Goal: Task Accomplishment & Management: Complete application form

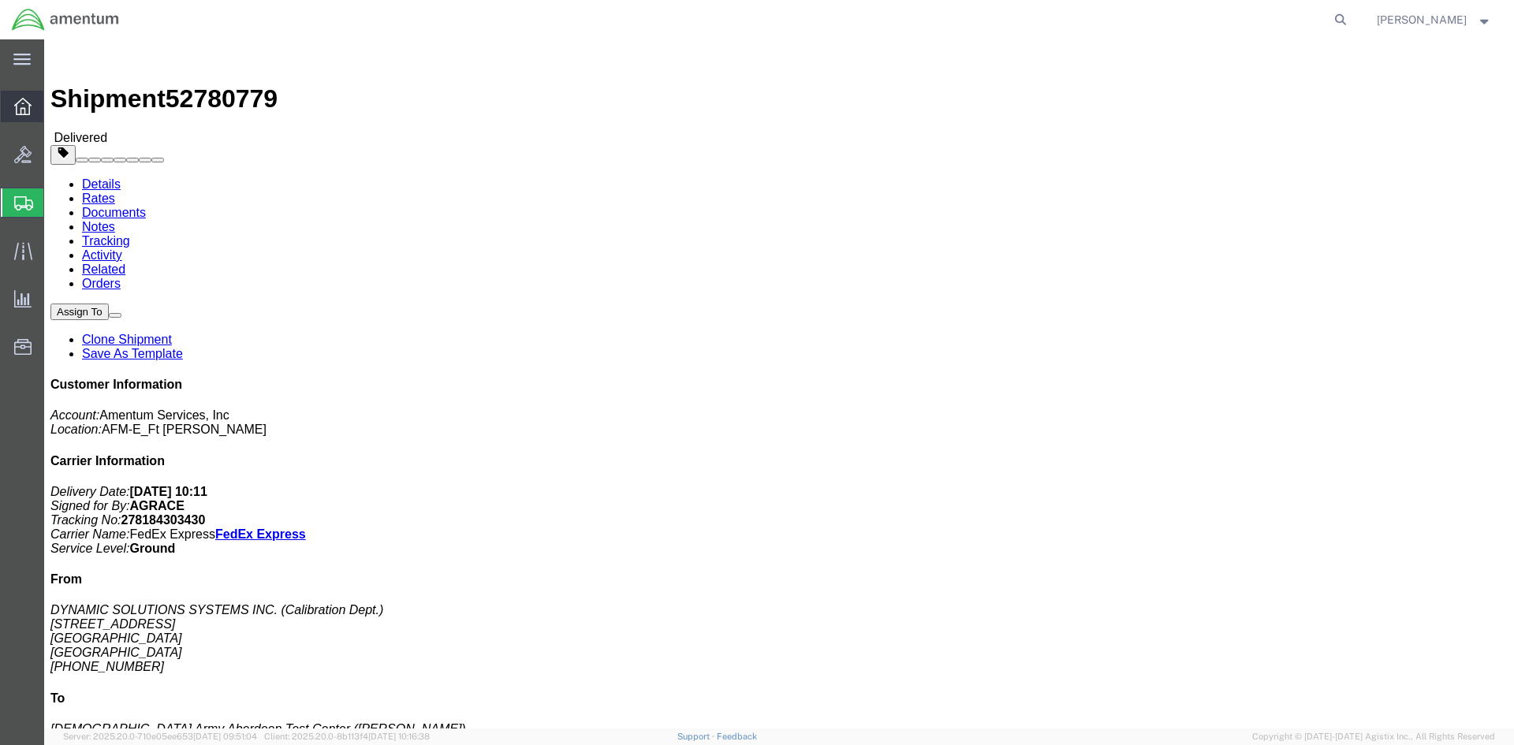
click at [30, 108] on icon at bounding box center [22, 106] width 17 height 17
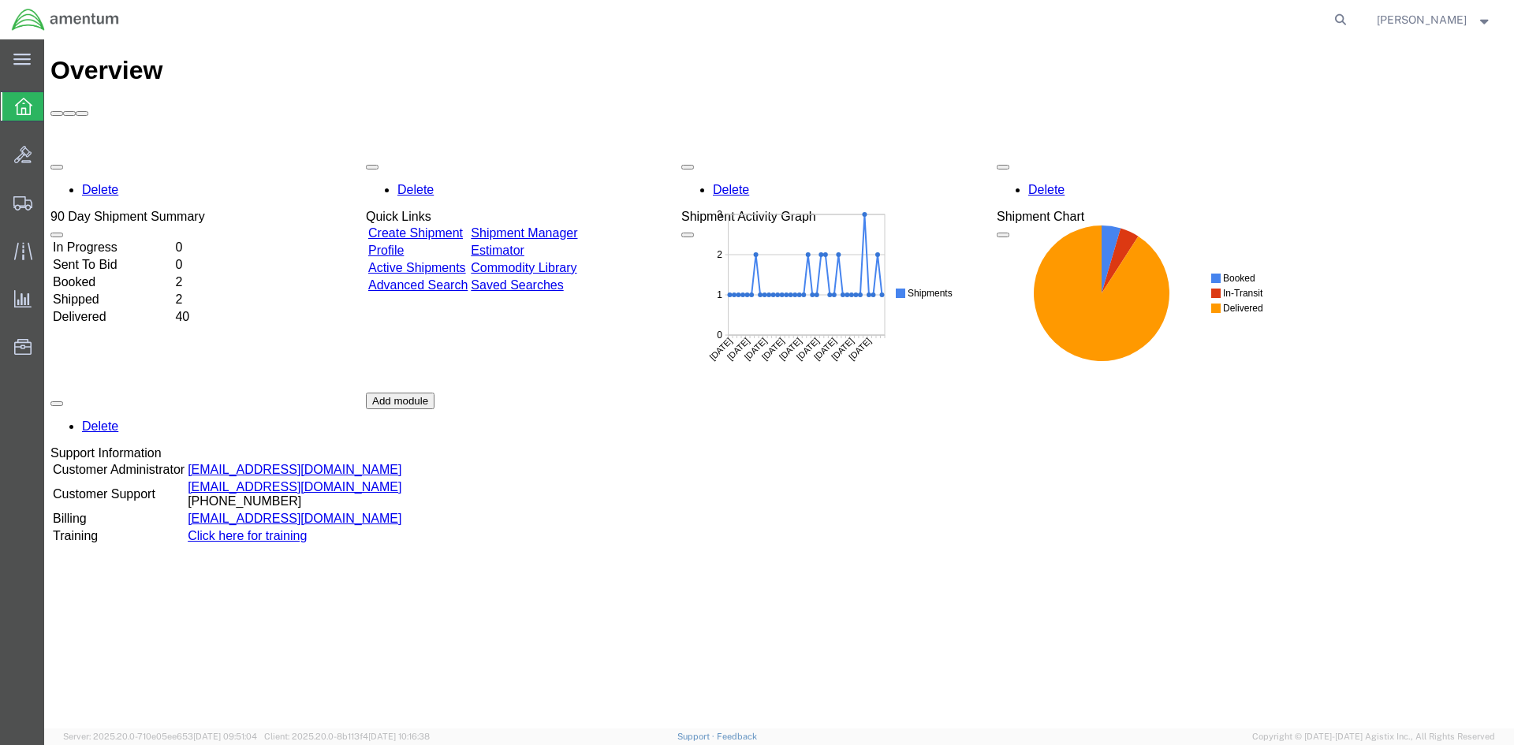
click at [463, 226] on link "Create Shipment" at bounding box center [415, 232] width 95 height 13
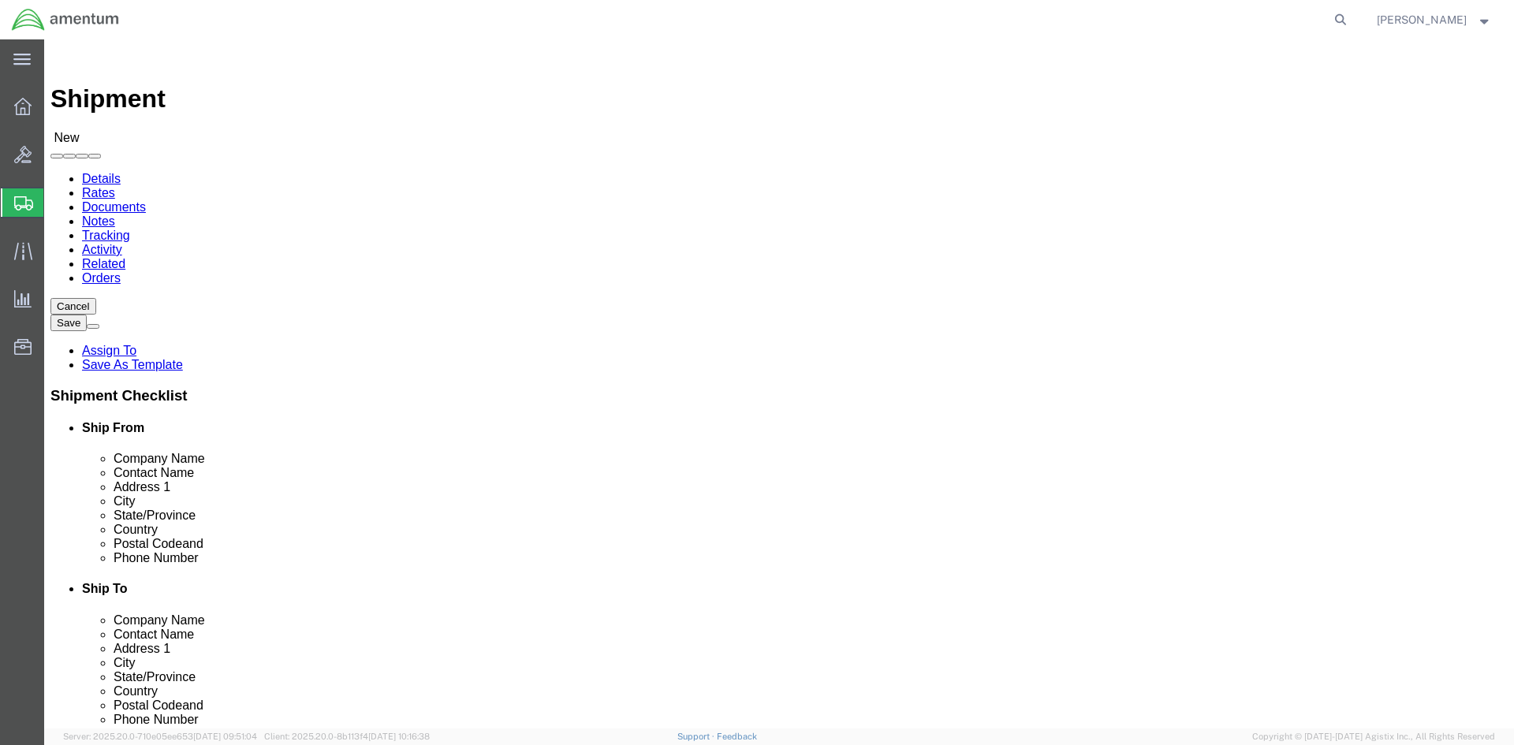
select select
click input "text"
type input "J"
type input "[PERSON_NAME]"
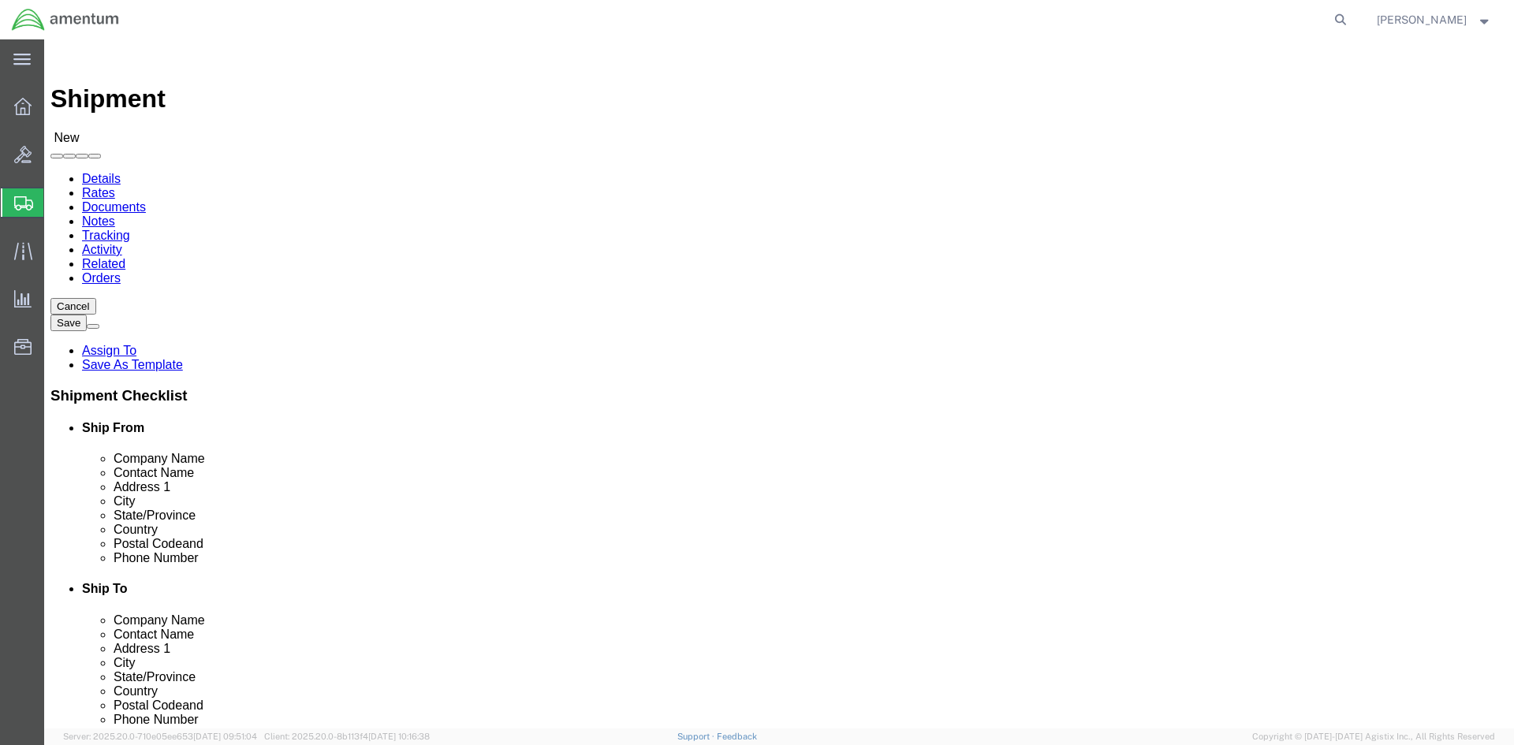
click div "Ship To Location"
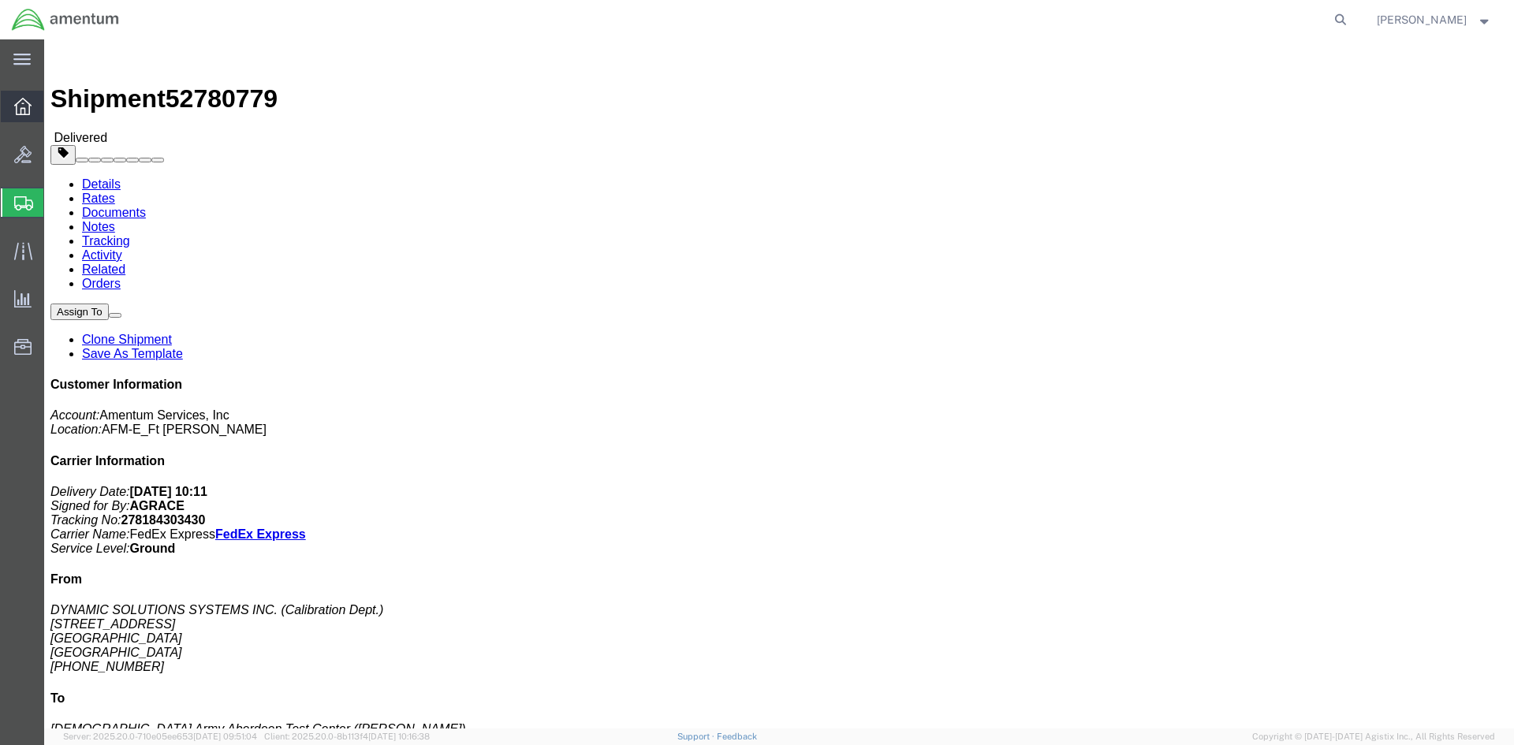
click at [28, 105] on icon at bounding box center [22, 106] width 17 height 17
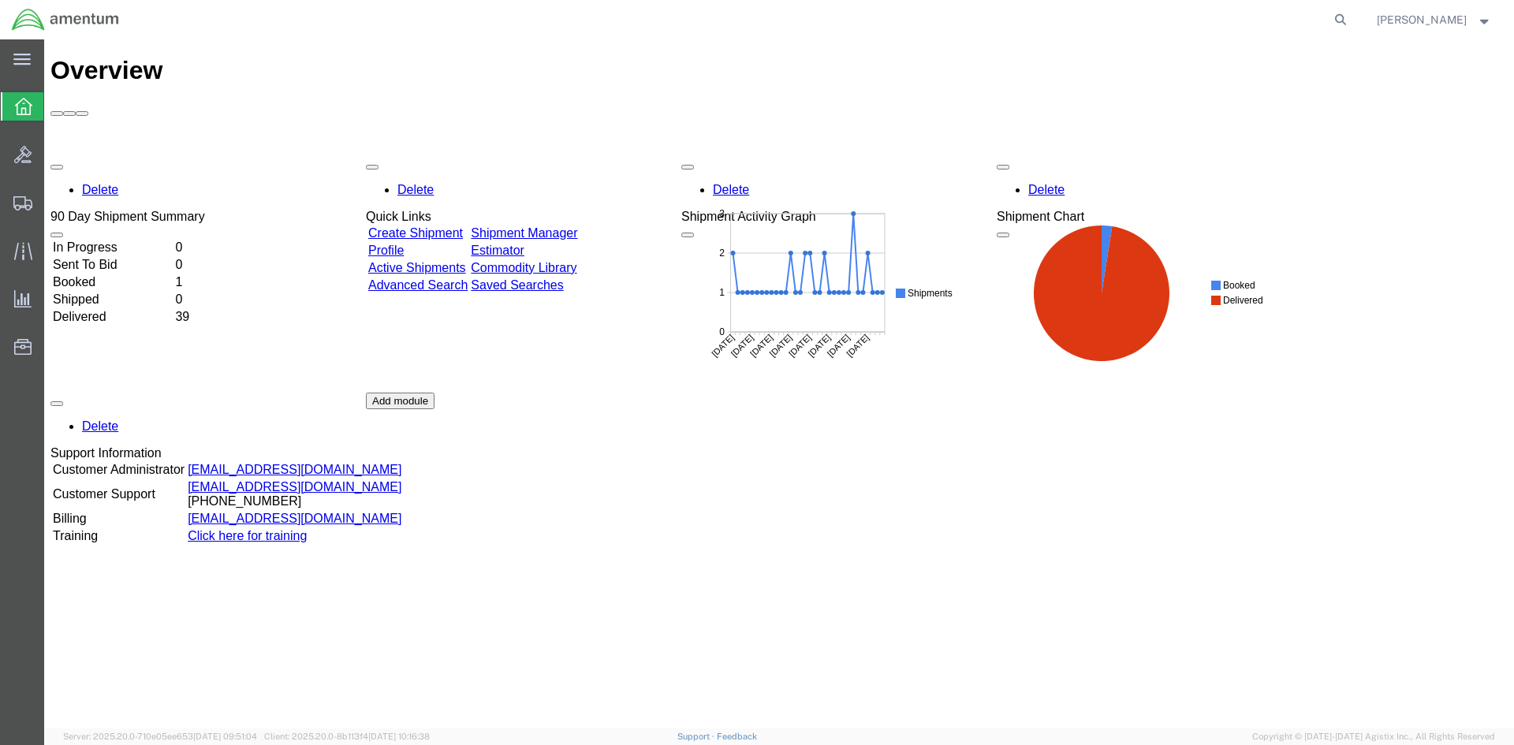
click at [438, 226] on link "Create Shipment" at bounding box center [415, 232] width 95 height 13
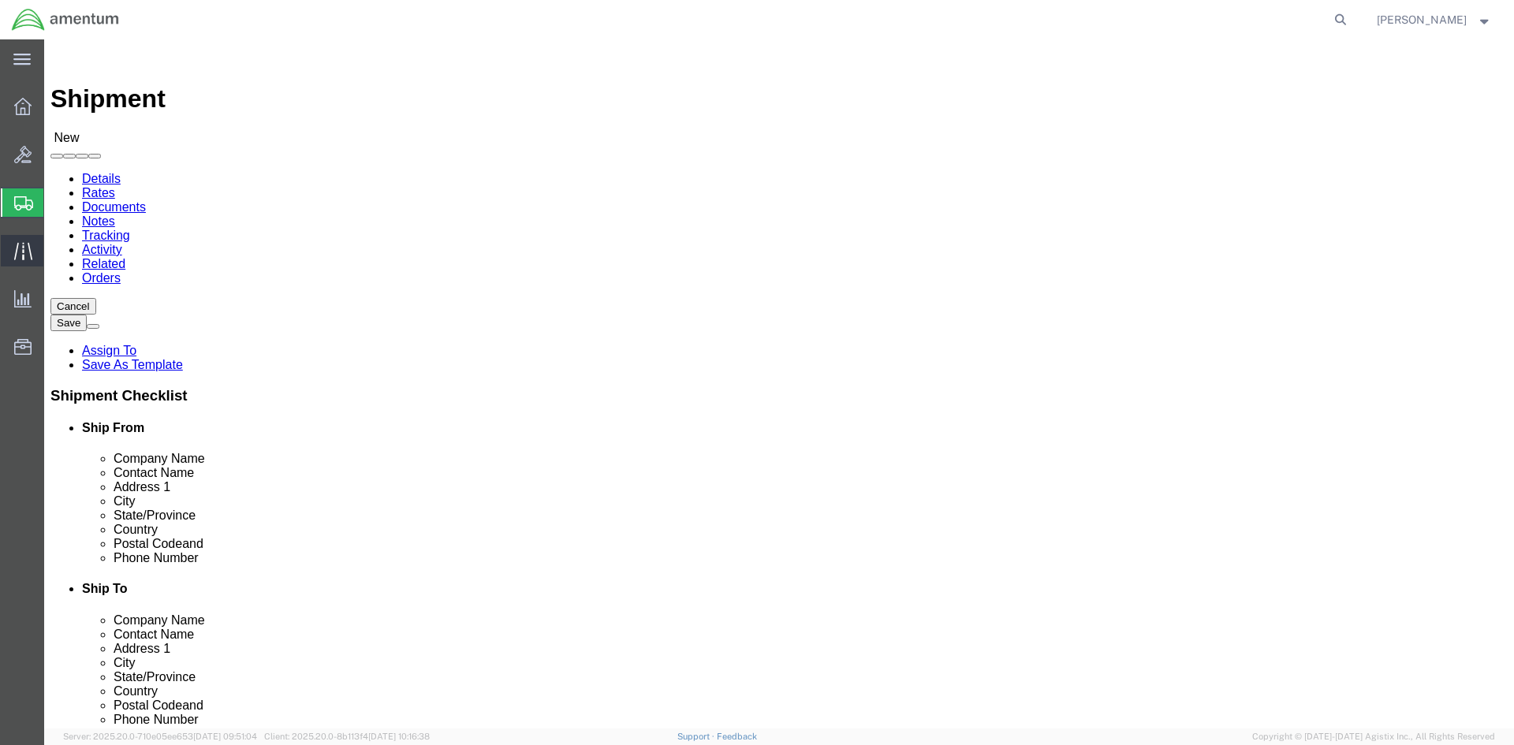
select select
click input "text"
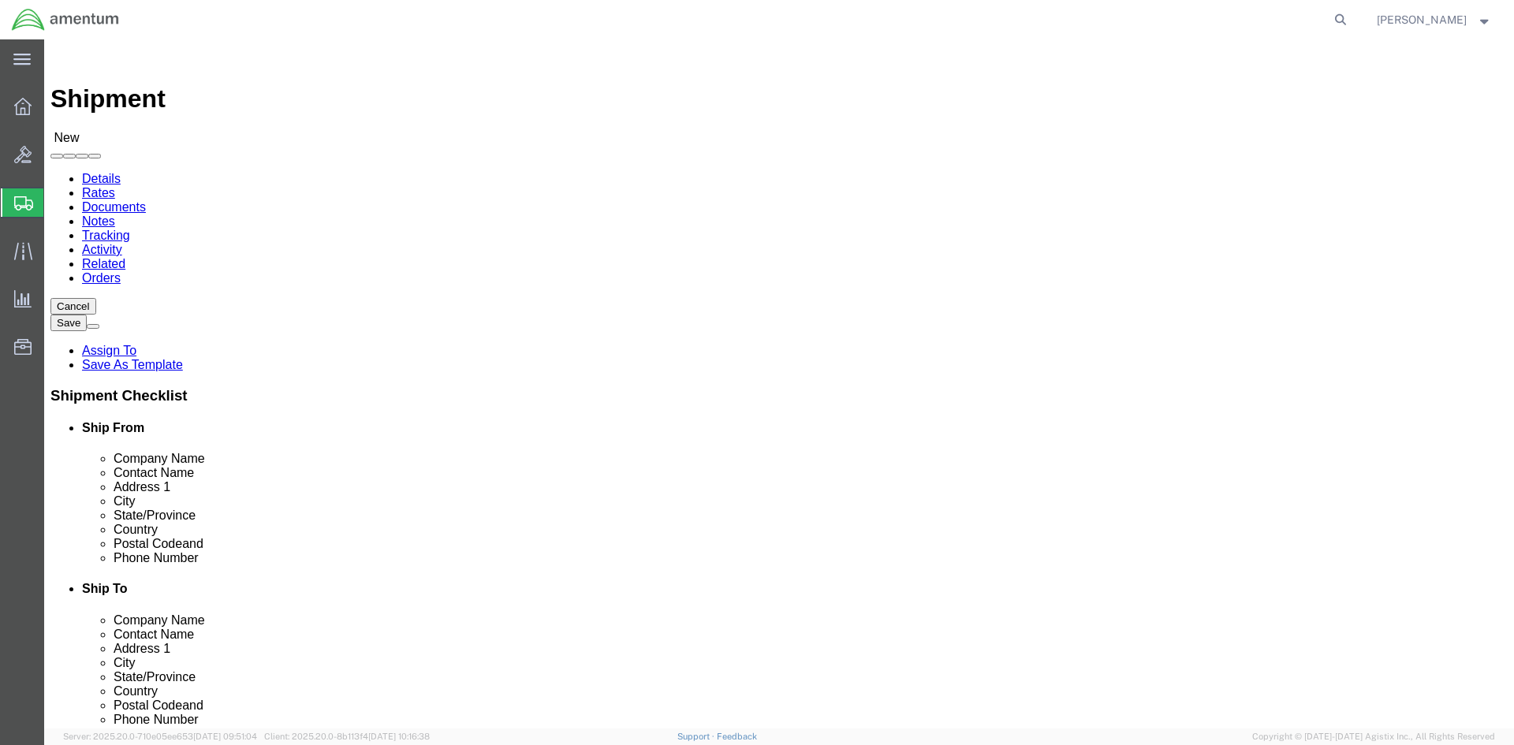
paste input "LRC-A Bragg"
type input "LRC-A Bragg"
click input "text"
paste input "Latisha R. Blango"
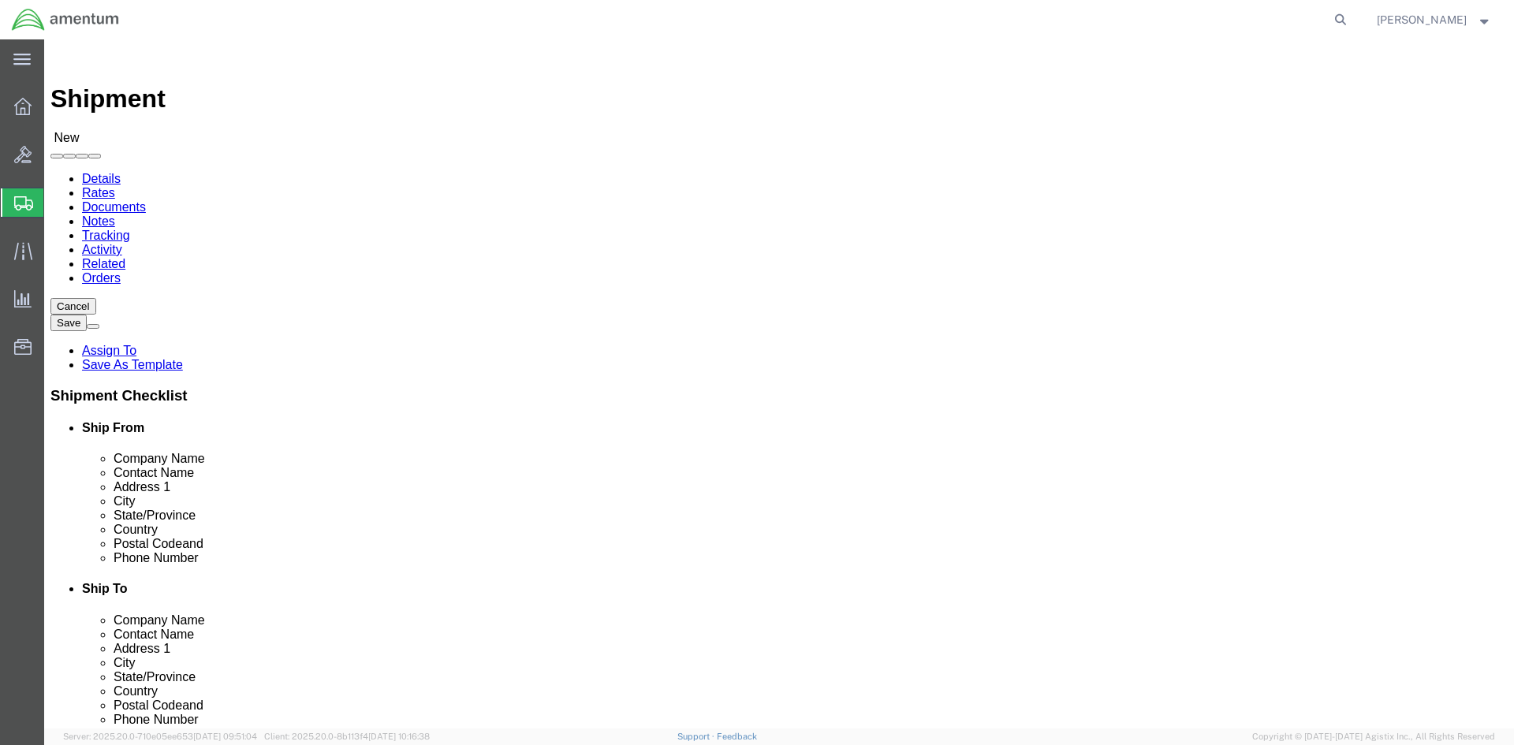
type input "Latisha R. Blango"
click input "text"
type input "BLDG P-3042 PARHAM"
select select
click input "BLDG P-3042 PARHAM"
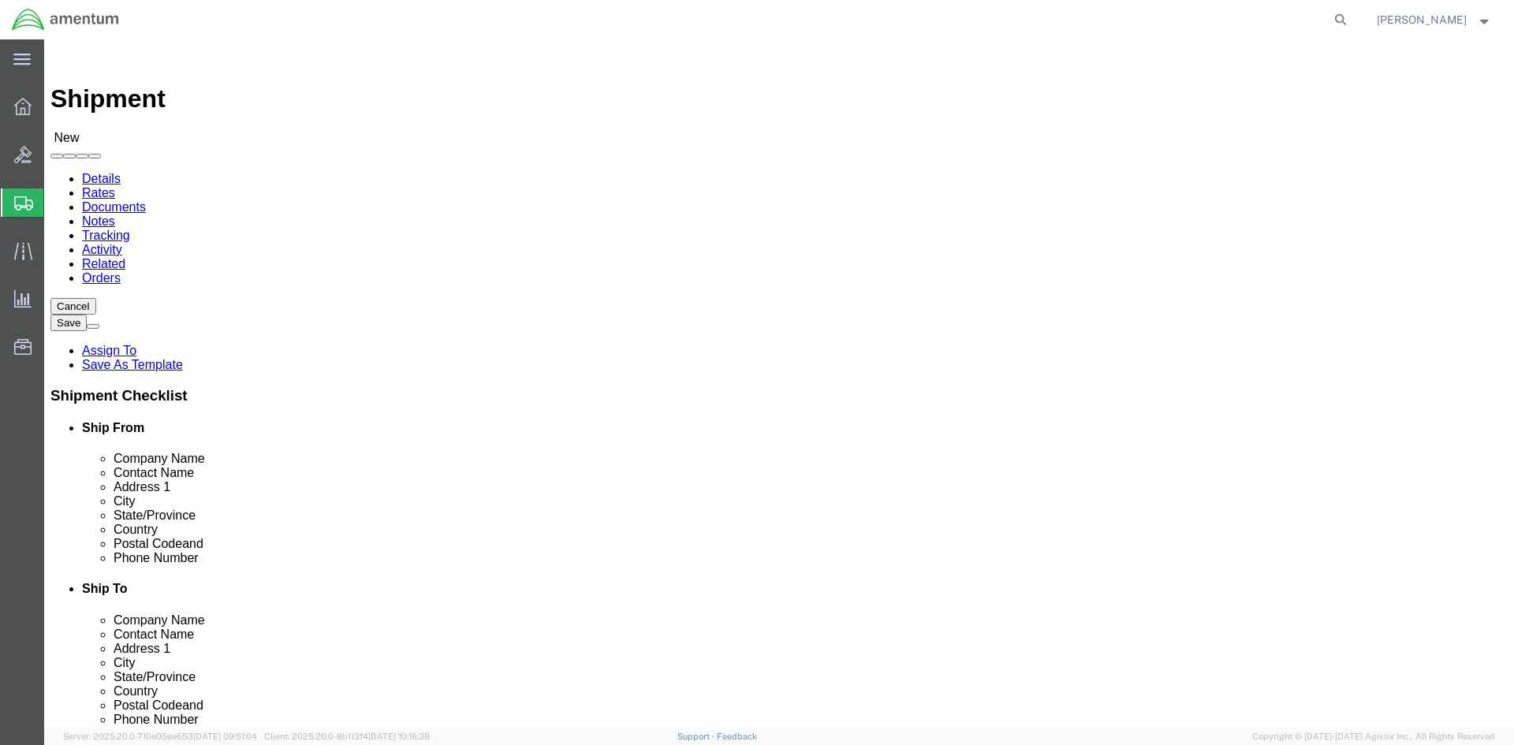
type input "BLDG P-3042 PARHAM BLVD."
select select
click input "text"
type input "Simmons AAF"
type input "[GEOGRAPHIC_DATA][PERSON_NAME]"
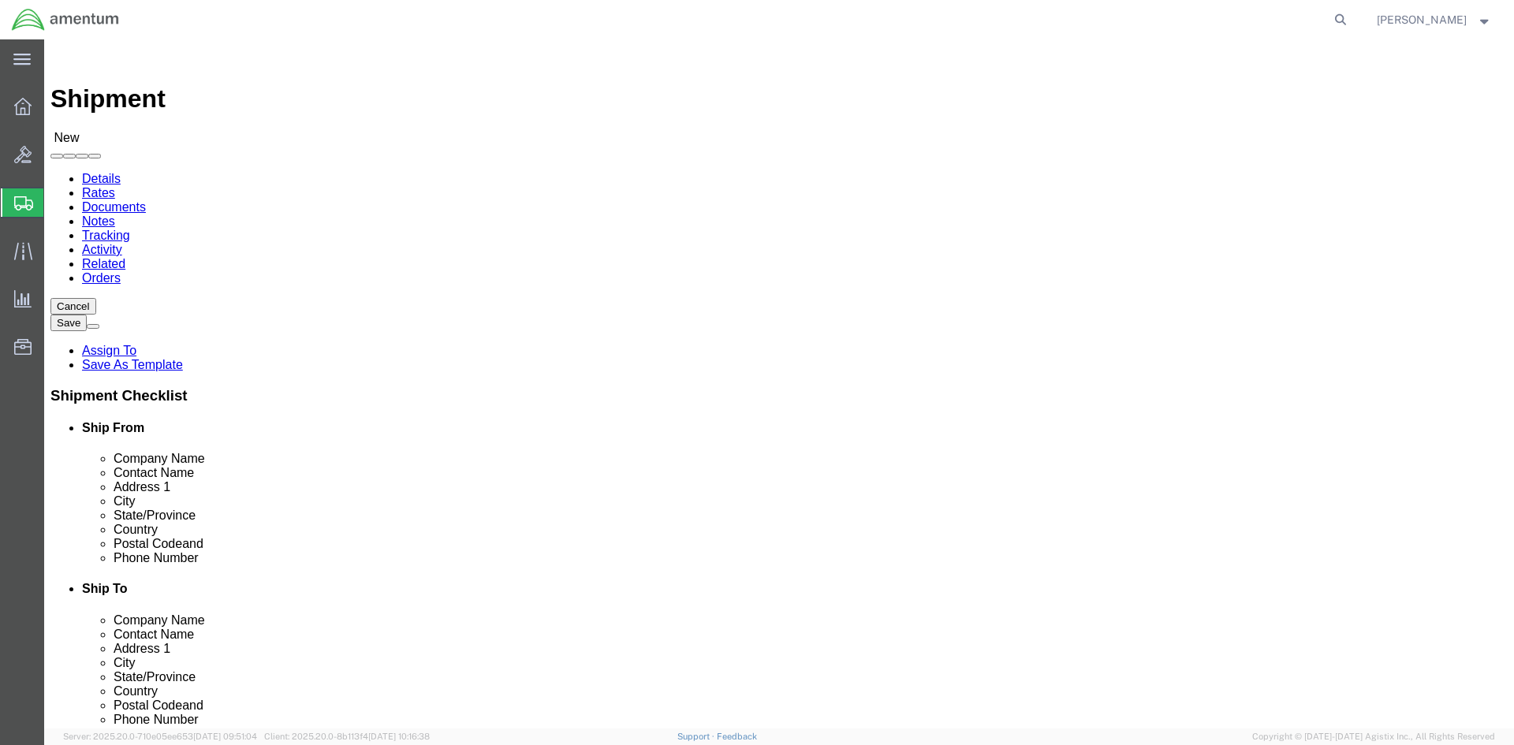
select select
click at [2, 413] on div "main_menu Created with Sketch. Collapse Menu Overview Bids Shipments Shipment M…" at bounding box center [22, 392] width 44 height 706
type input "NORTH"
select select
select select "NC"
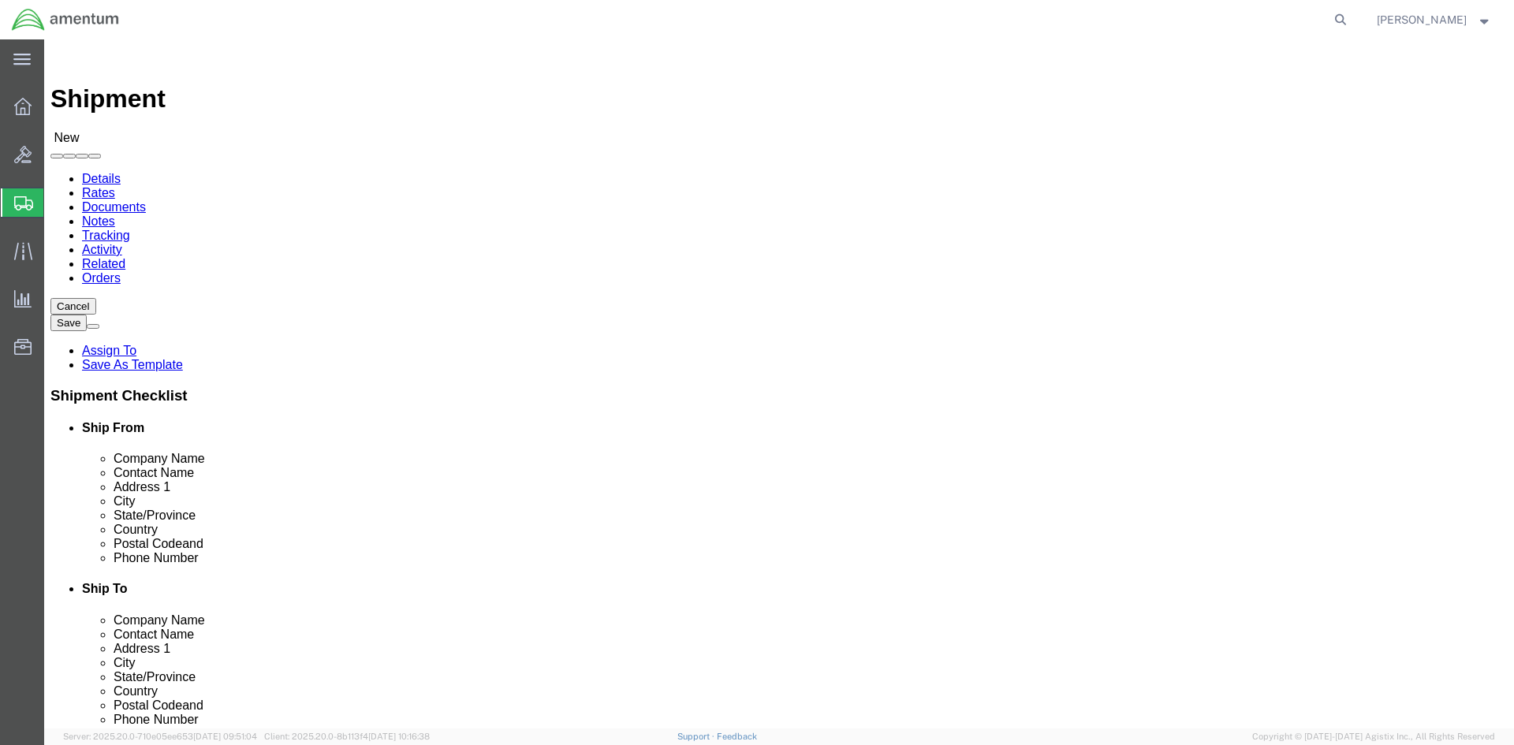
click input "text"
type input "28310"
select select
click input "text"
paste input "[PHONE_NUMBER]"
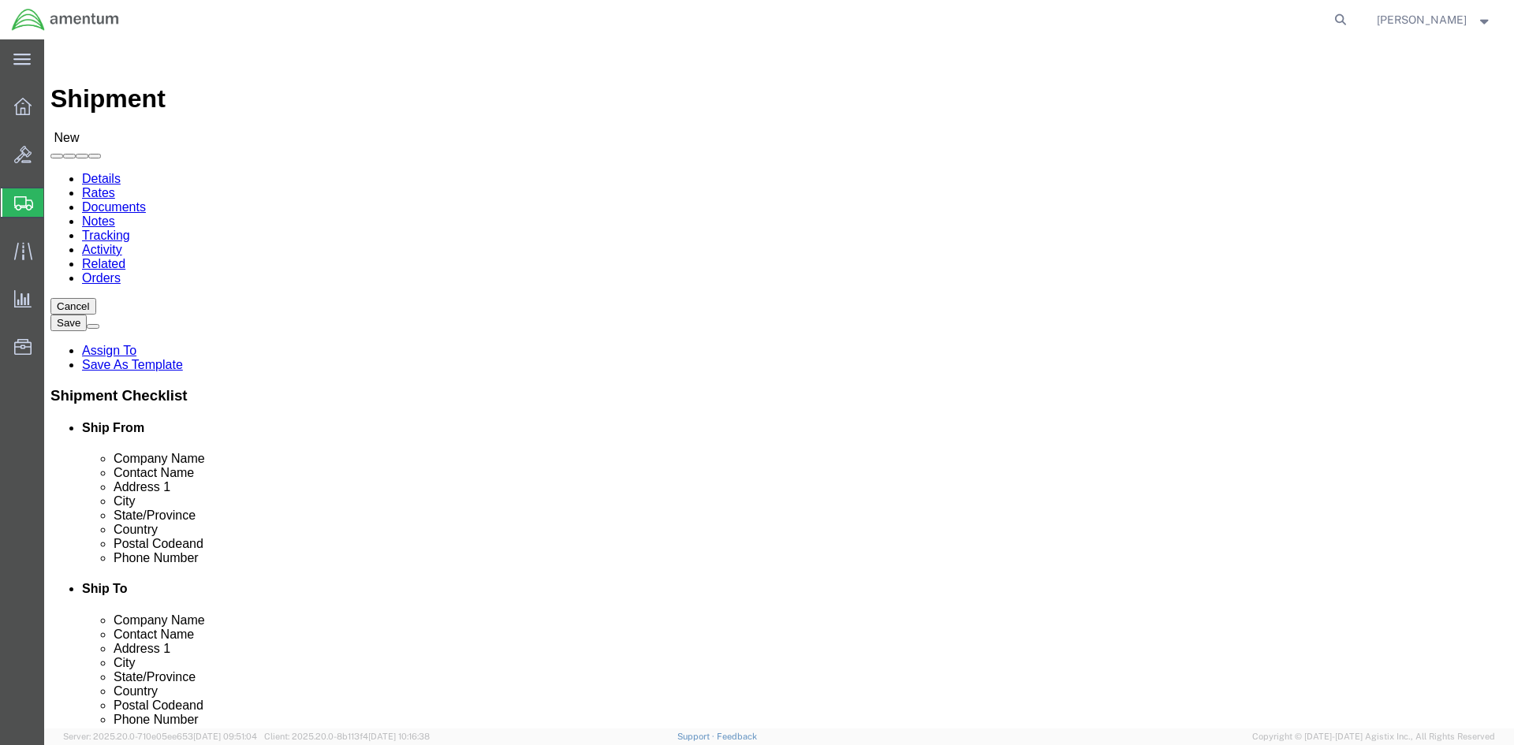
type input "[PHONE_NUMBER]"
click input "text"
type input "[PERSON_NAME]"
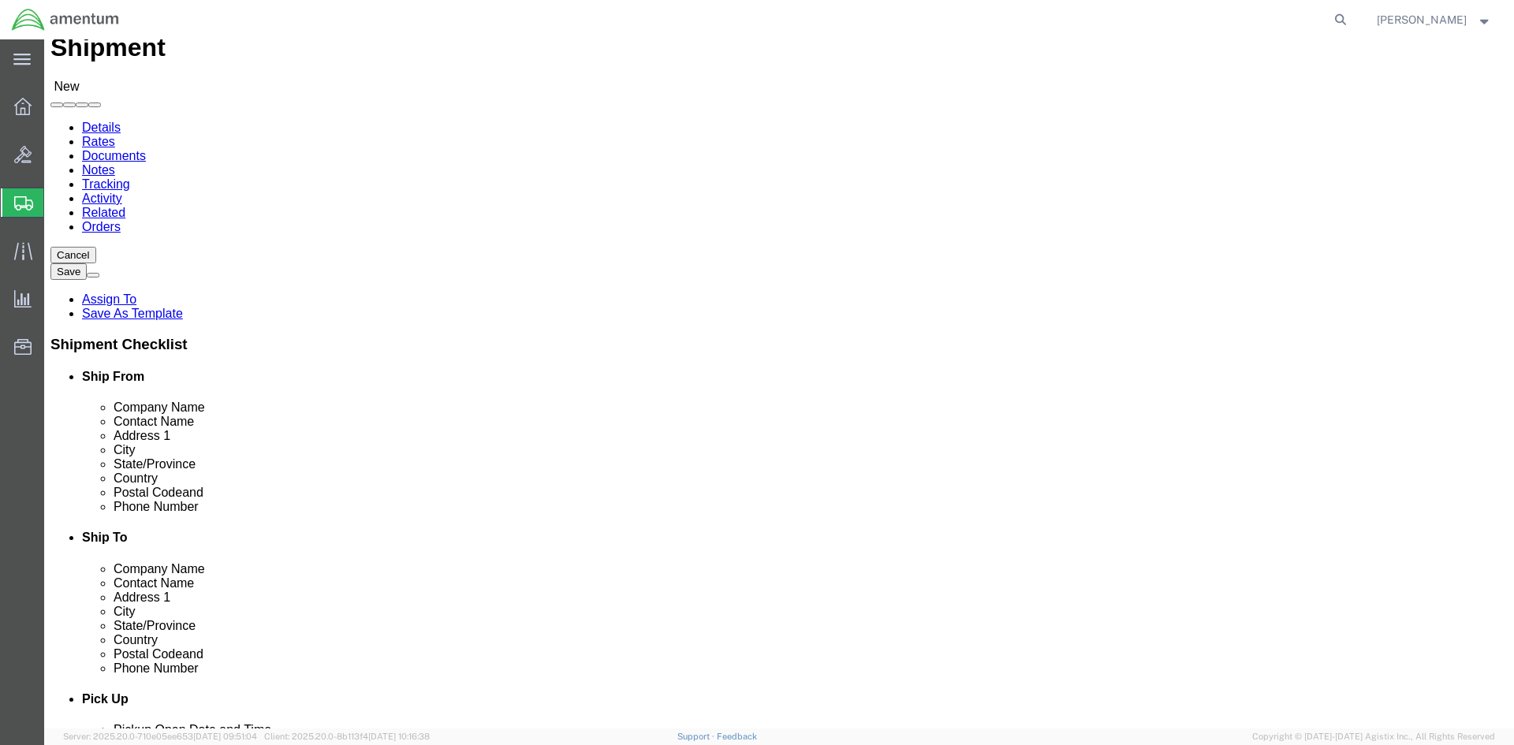
scroll to position [79, 0]
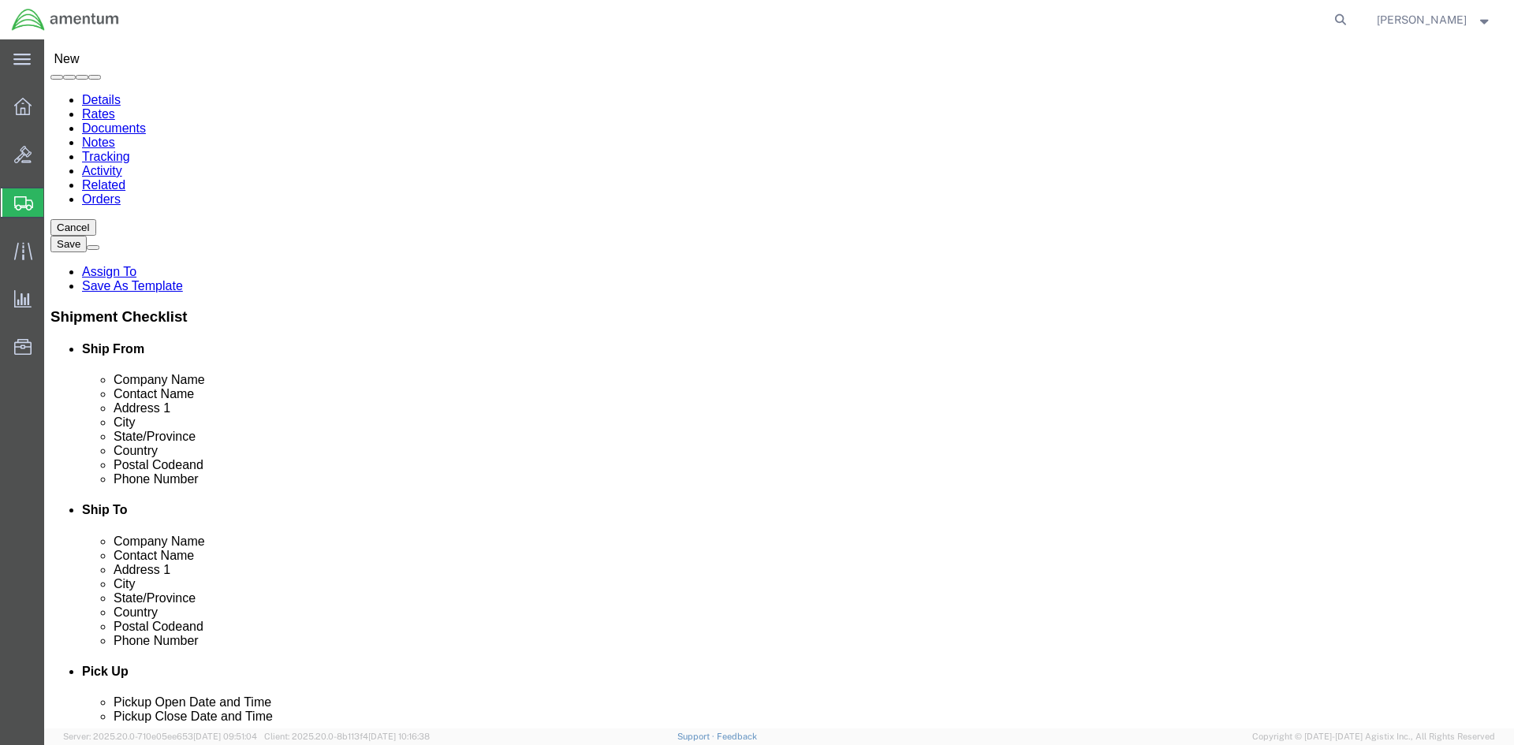
click p "- Amentum - (Regina Tobe / Jeremy Leach) Bldg. 7132 Corner of B Street and Blac…"
select select
type input "Amentum"
type input "Regina Tobe / Jeremy Leach"
type input "Bldg. 7132 Corner of B Street and Blacksheep Run"
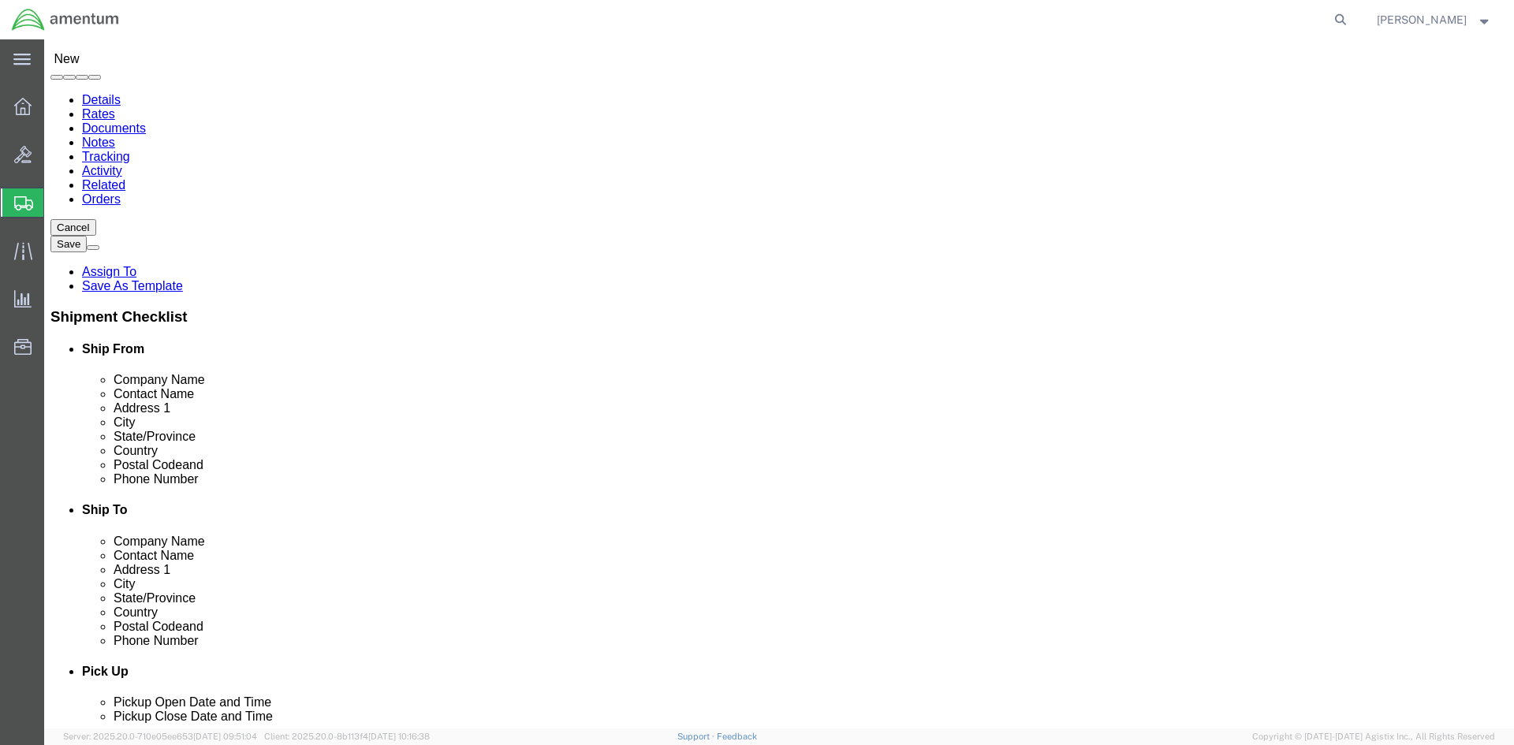
type input "Fort Campbell"
type input "42223"
select select "KY"
drag, startPoint x: 864, startPoint y: 244, endPoint x: 741, endPoint y: 244, distance: 123.0
click div "Contact Name Regina Tobe / Jeremy Leach JEREMY LEACH"
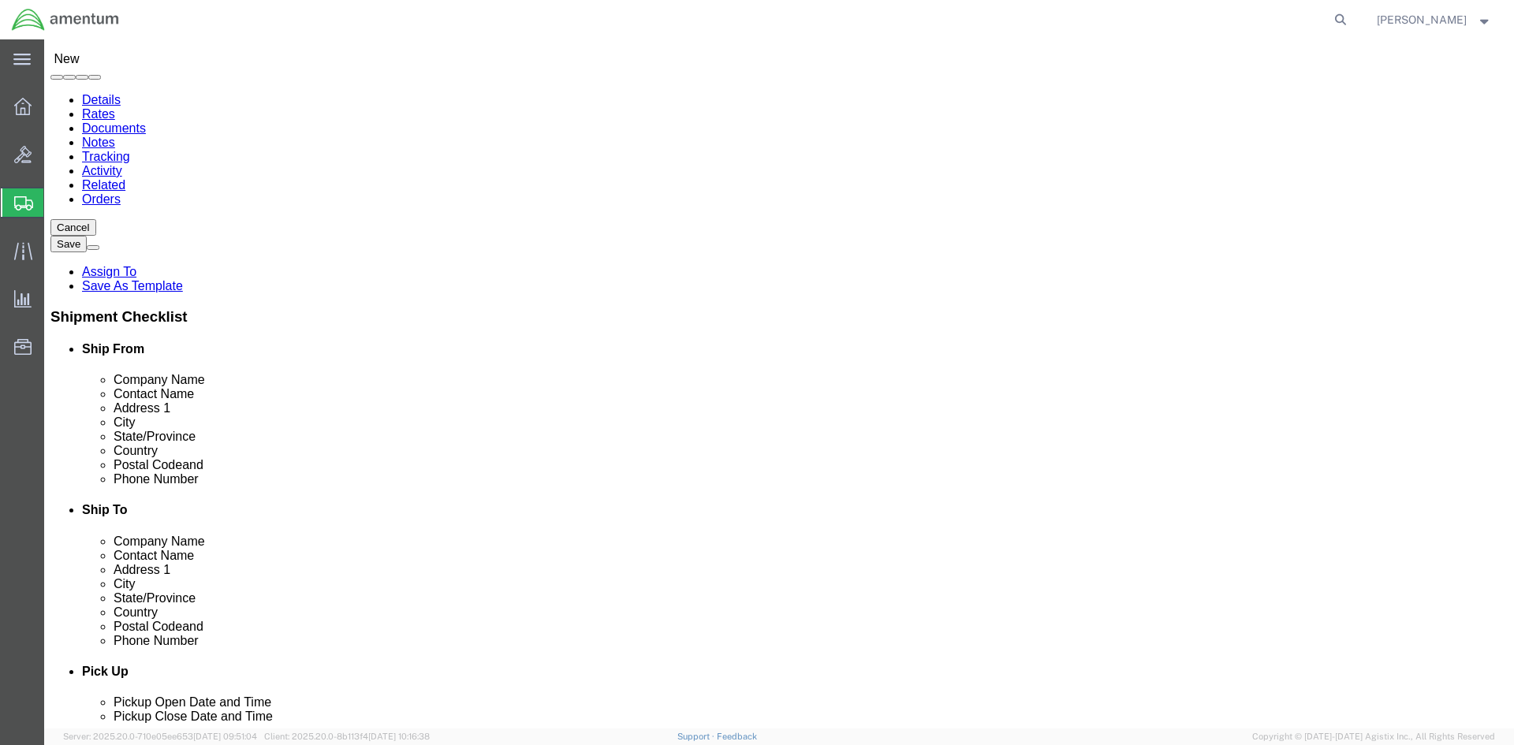
type input "Jeremy Leach"
click input "Jeremy Leach"
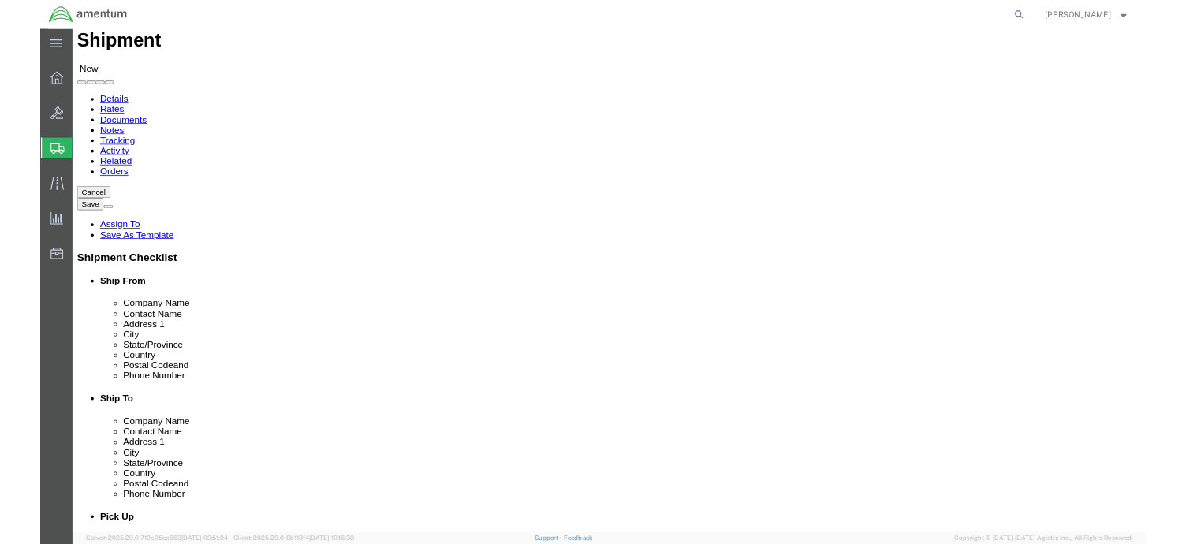
scroll to position [0, 0]
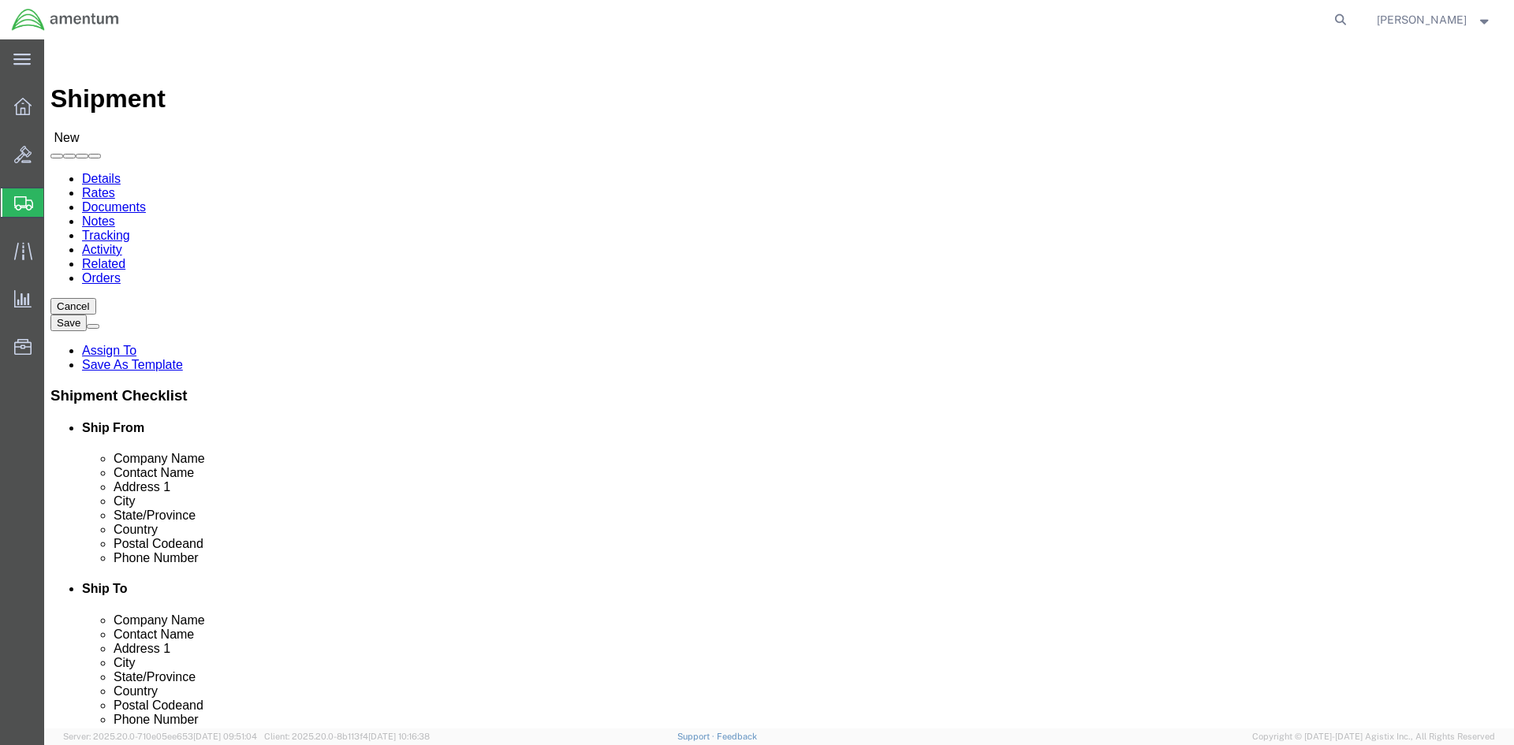
click p "- Amentum - (Jeremy Leach) 7132 B Street, Fort Campbell, KY, 42223, US"
select select
type input "Jeremy Leach"
type input "7132 B Street"
select select "KY"
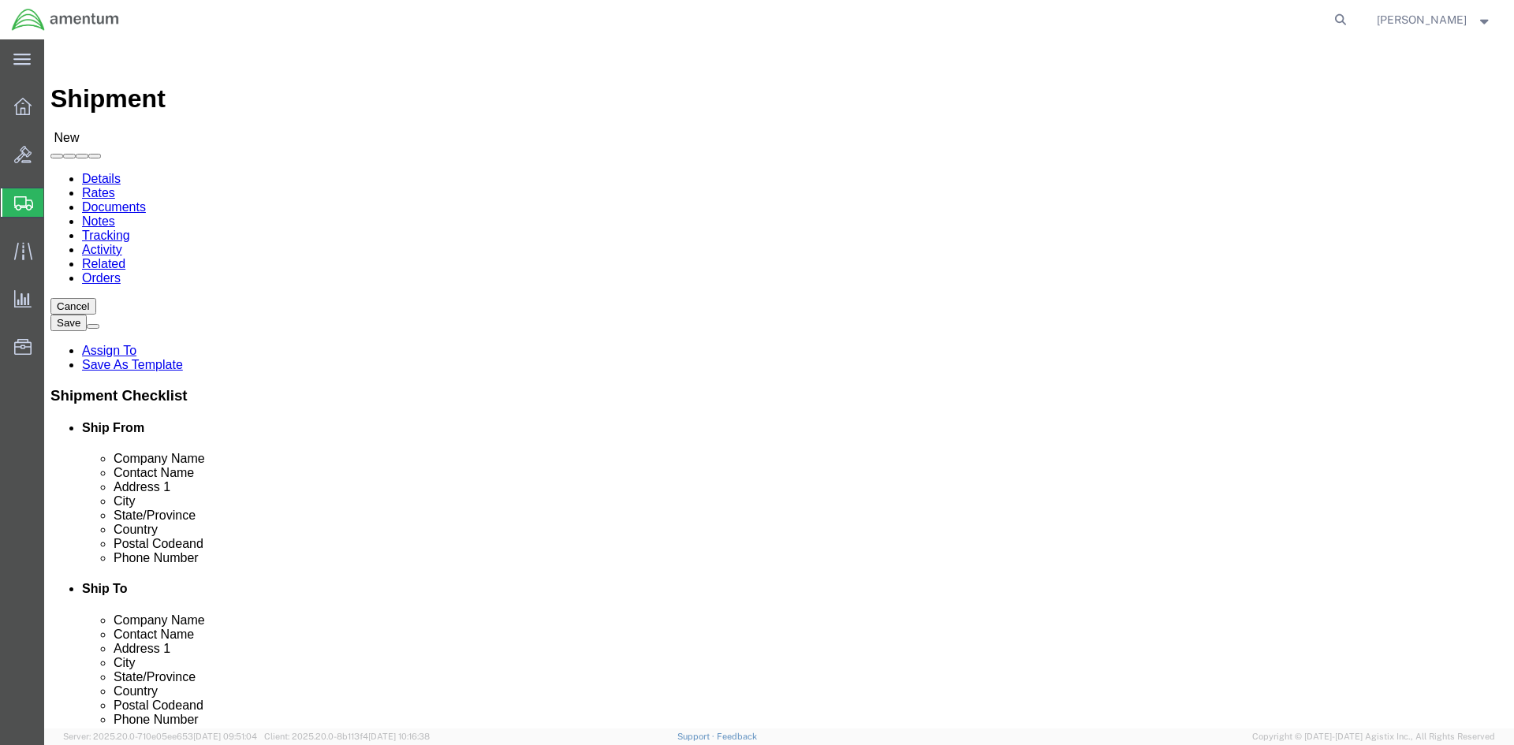
type input "Jeremy Leach"
drag, startPoint x: 882, startPoint y: 354, endPoint x: 750, endPoint y: 351, distance: 131.7
click div "Address 1 7132 B Street"
drag, startPoint x: 895, startPoint y: 348, endPoint x: 739, endPoint y: 358, distance: 155.6
click div "Address 1 7132 B Street"
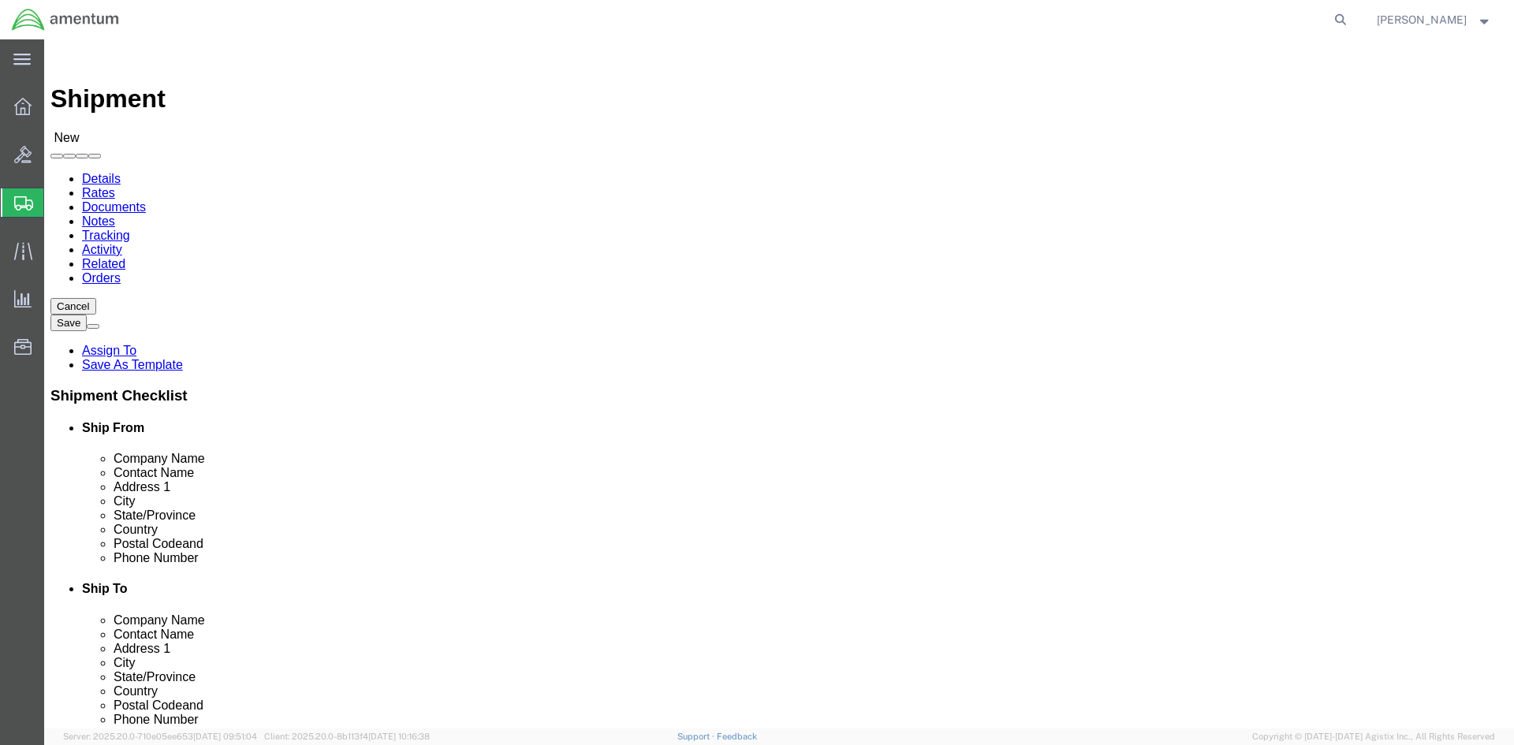
select select
drag, startPoint x: 875, startPoint y: 387, endPoint x: 736, endPoint y: 389, distance: 139.5
click div "Contact Name Jeremy Leach Jeremy Leach"
type input "[PERSON_NAME]"
click p "- Amentum - (Jeremy Leach) 7132 B Street, Fort Campbell, KY, 42223, US"
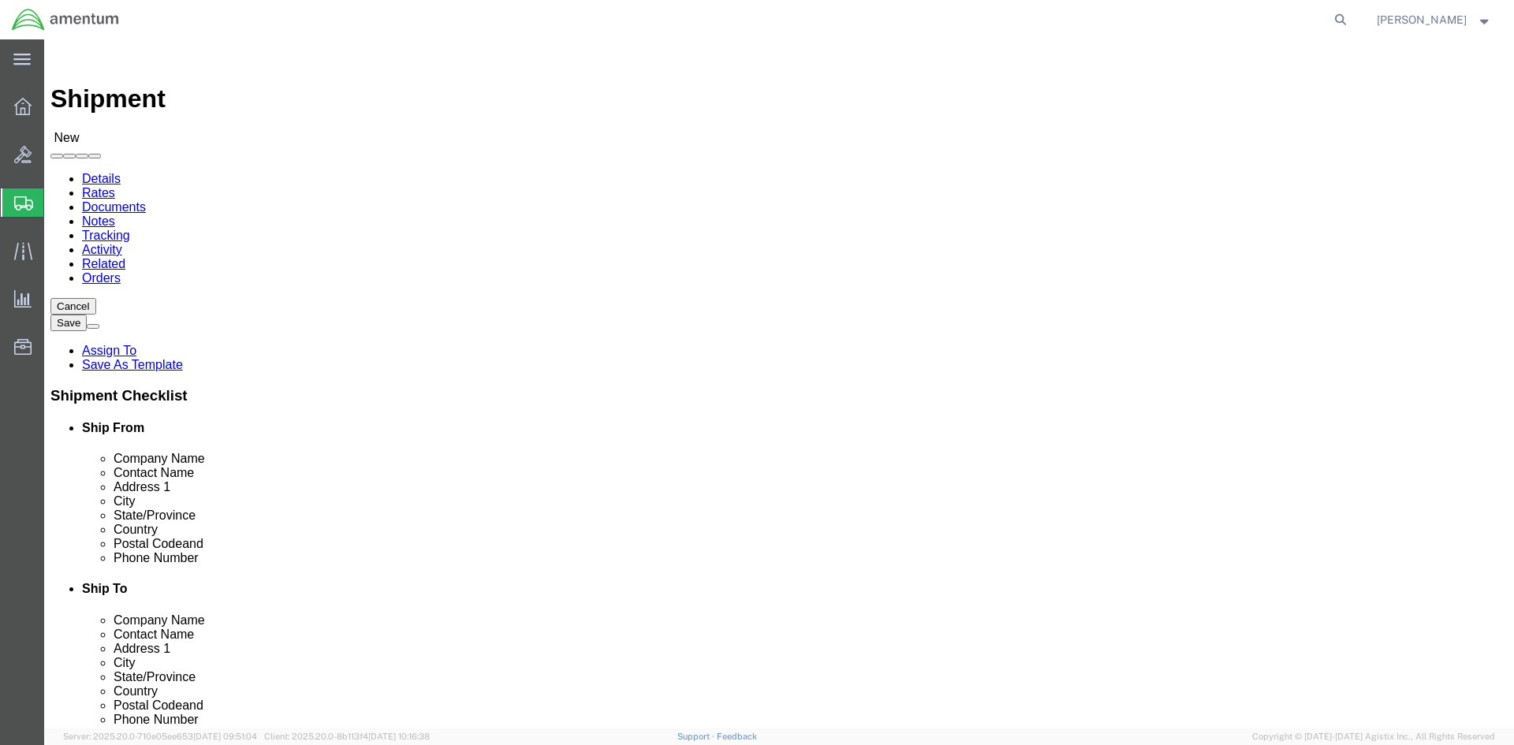
select select
type input "Jeremy Leach"
type input "7132 B Street"
select select "KY"
drag, startPoint x: 870, startPoint y: 419, endPoint x: 762, endPoint y: 421, distance: 107.2
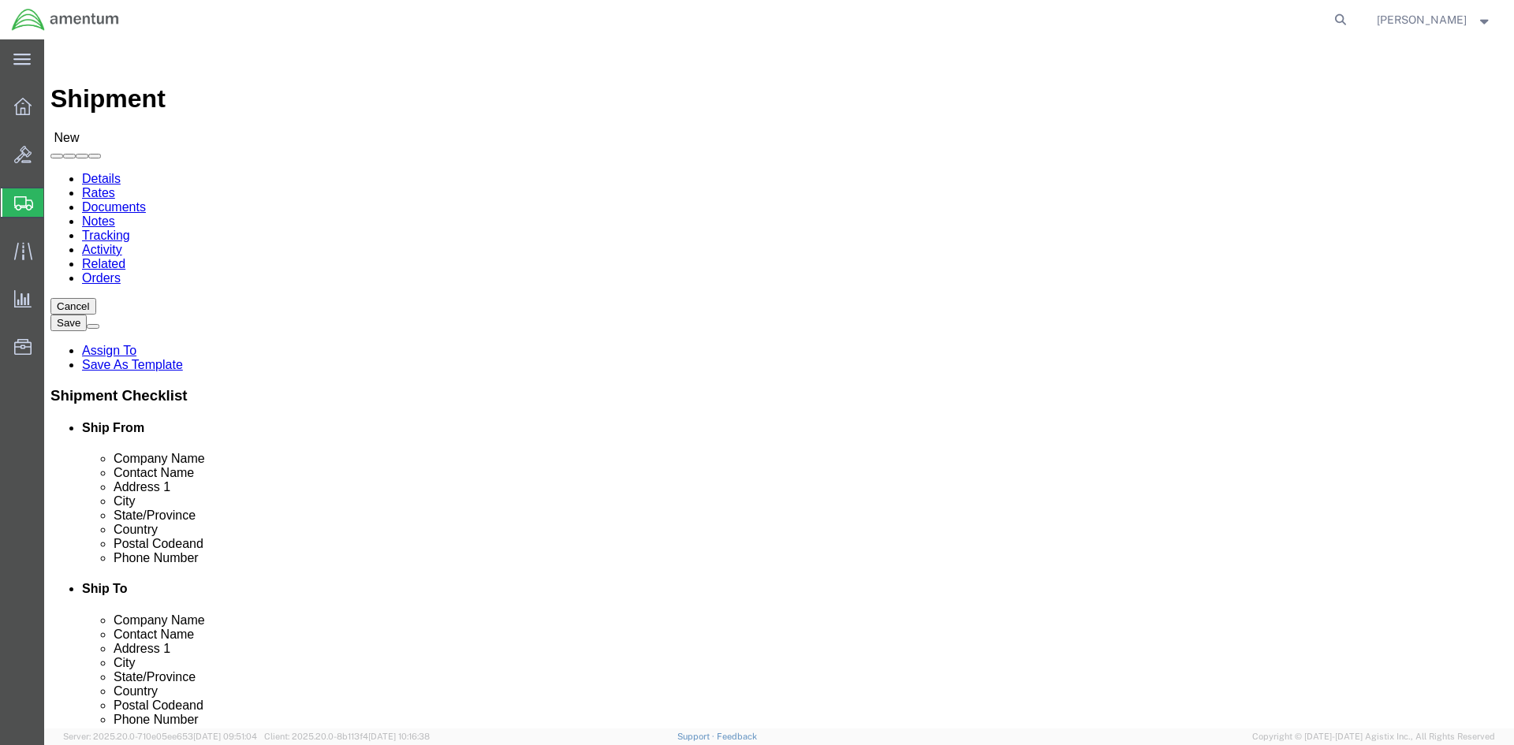
click div "Address 1 7132 B Street"
select select
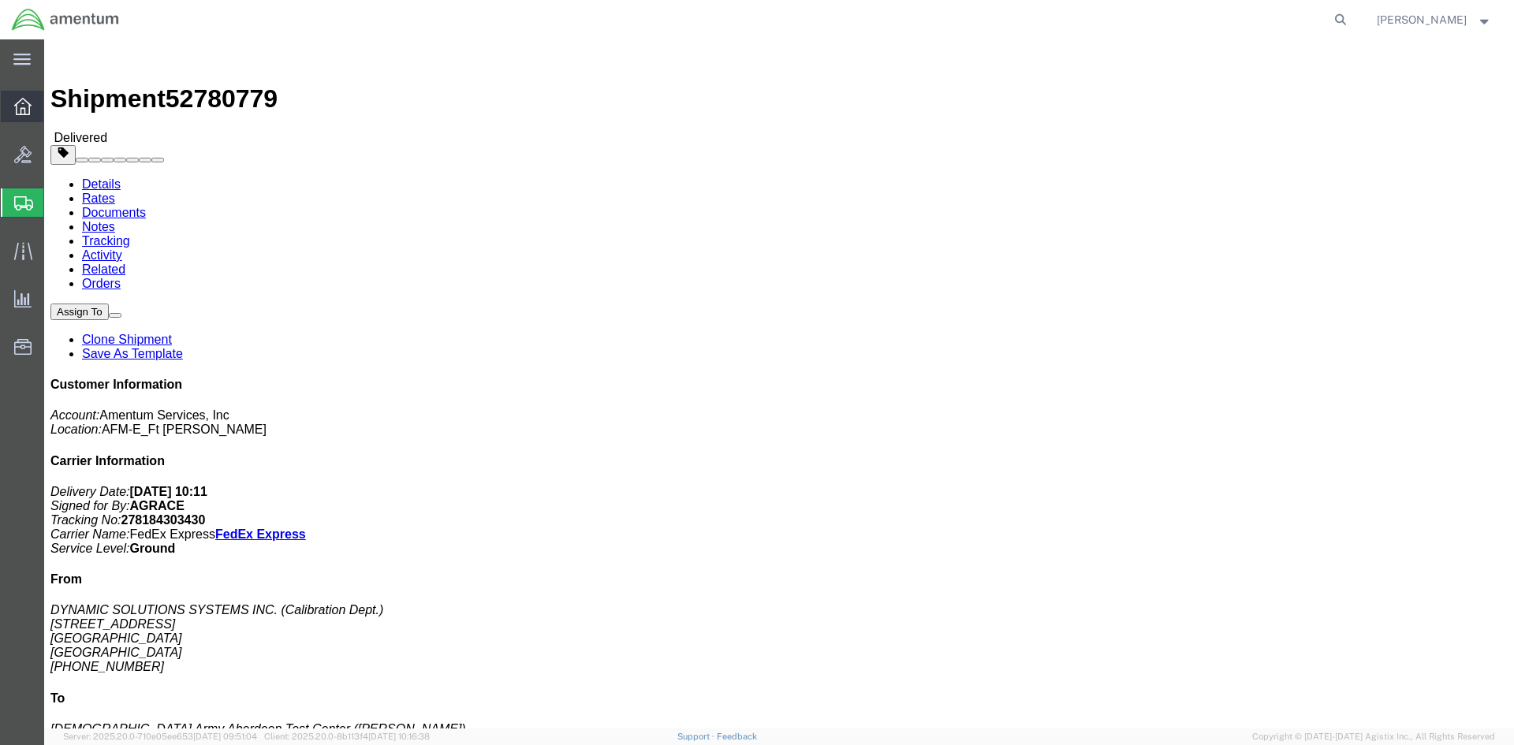
click at [21, 108] on icon at bounding box center [22, 106] width 17 height 17
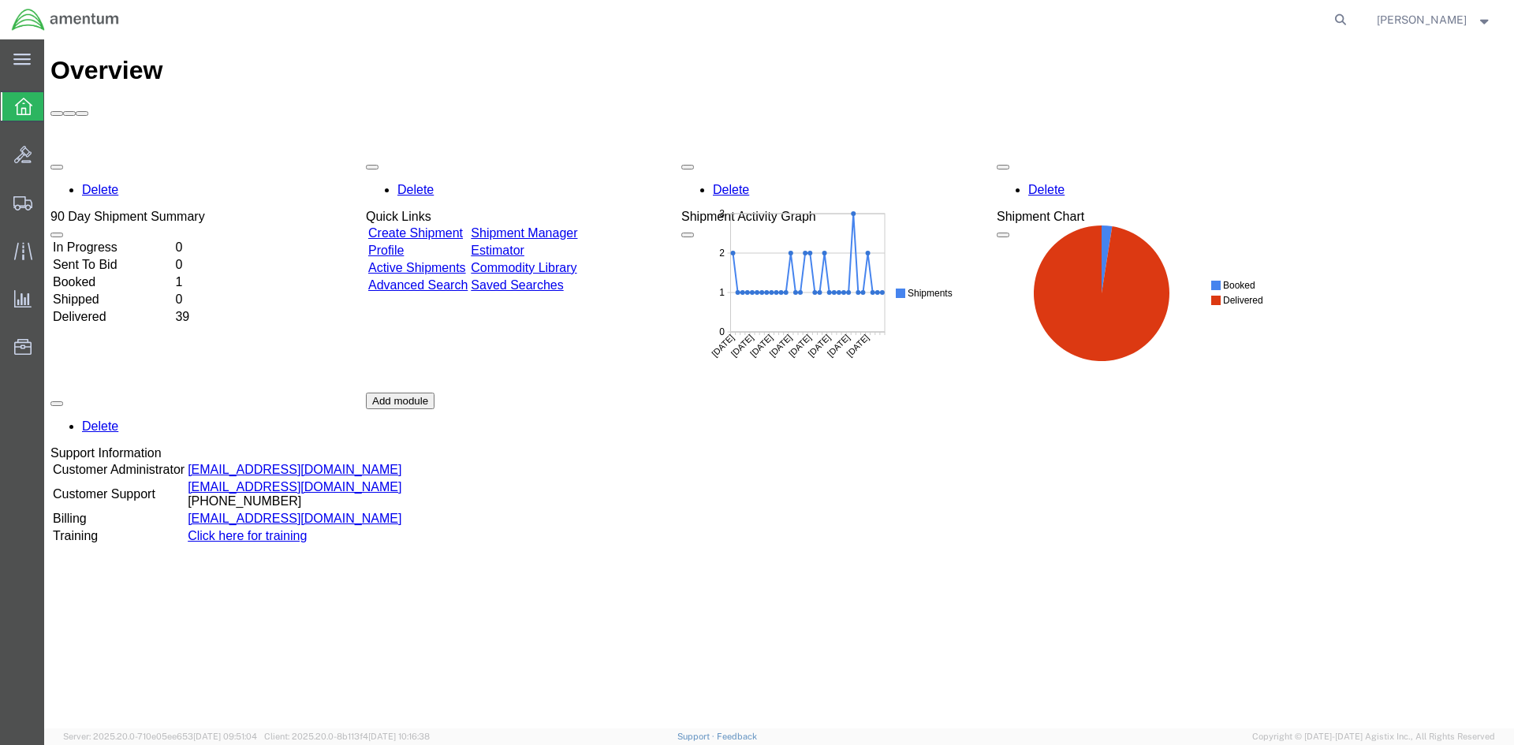
click at [463, 226] on link "Create Shipment" at bounding box center [415, 232] width 95 height 13
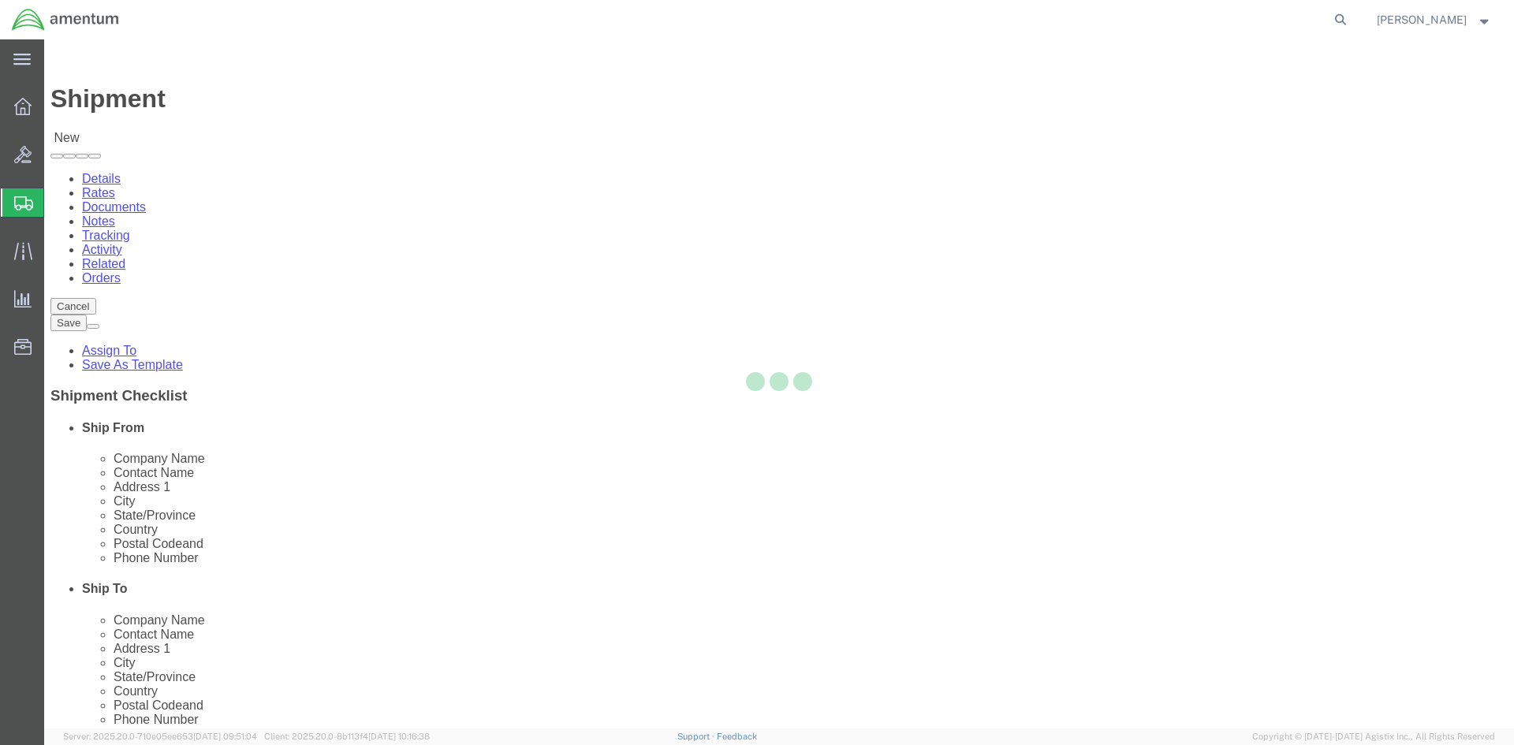
select select
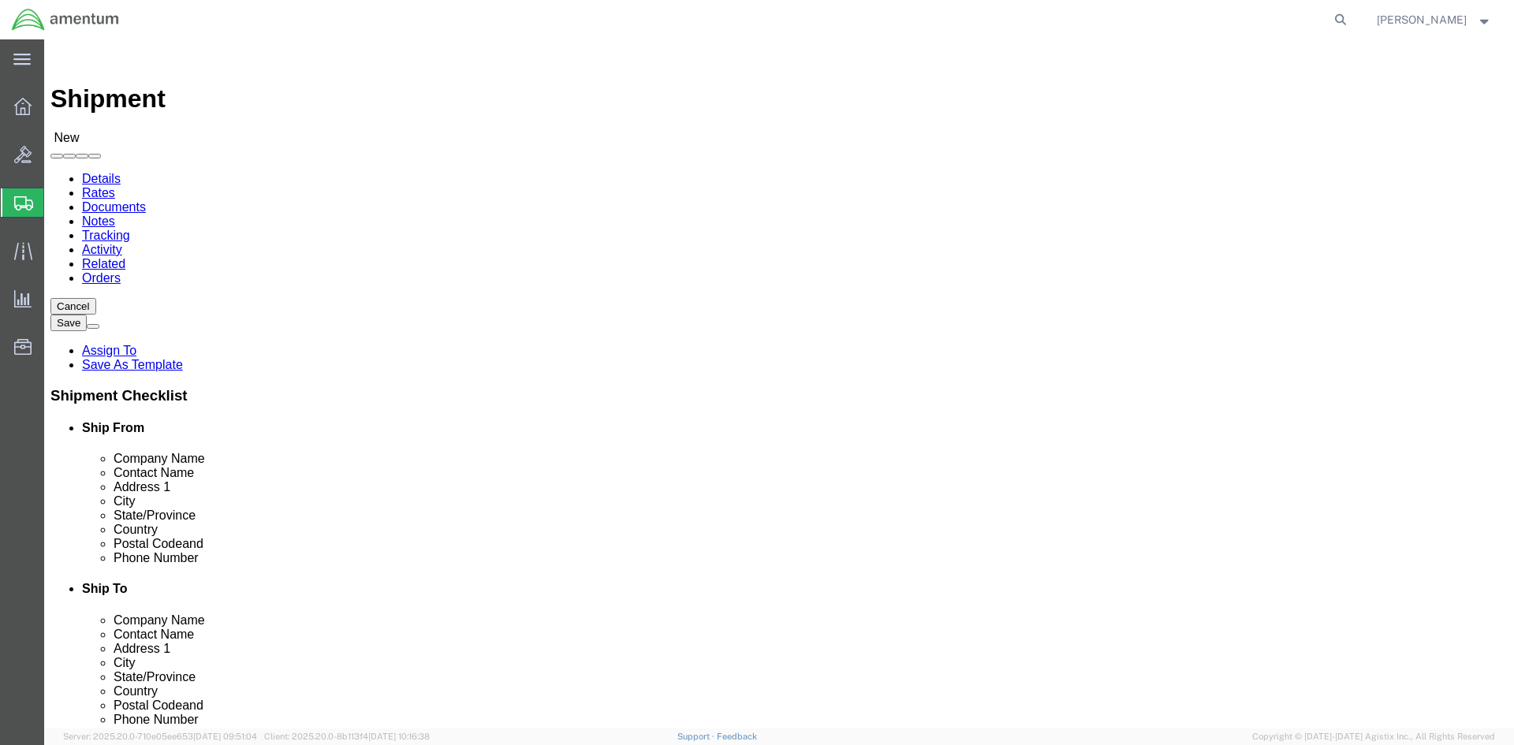
click input "text"
paste input "[PERSON_NAME]"
type input "[PERSON_NAME]"
click input "text"
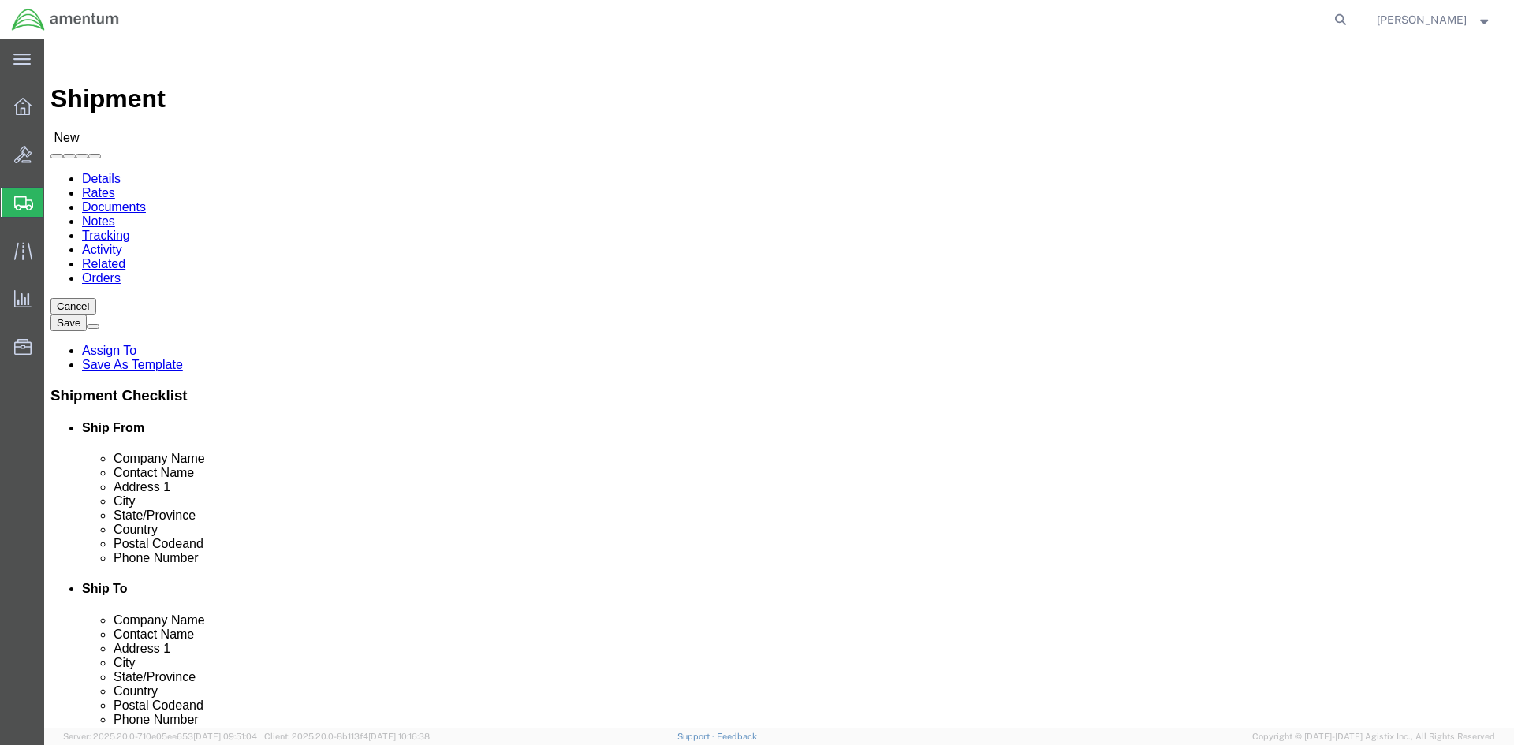
type input "l"
type input "LRC-[PERSON_NAME]"
click input "text"
paste input "BLDG P-[STREET_ADDRESS][PERSON_NAME]"
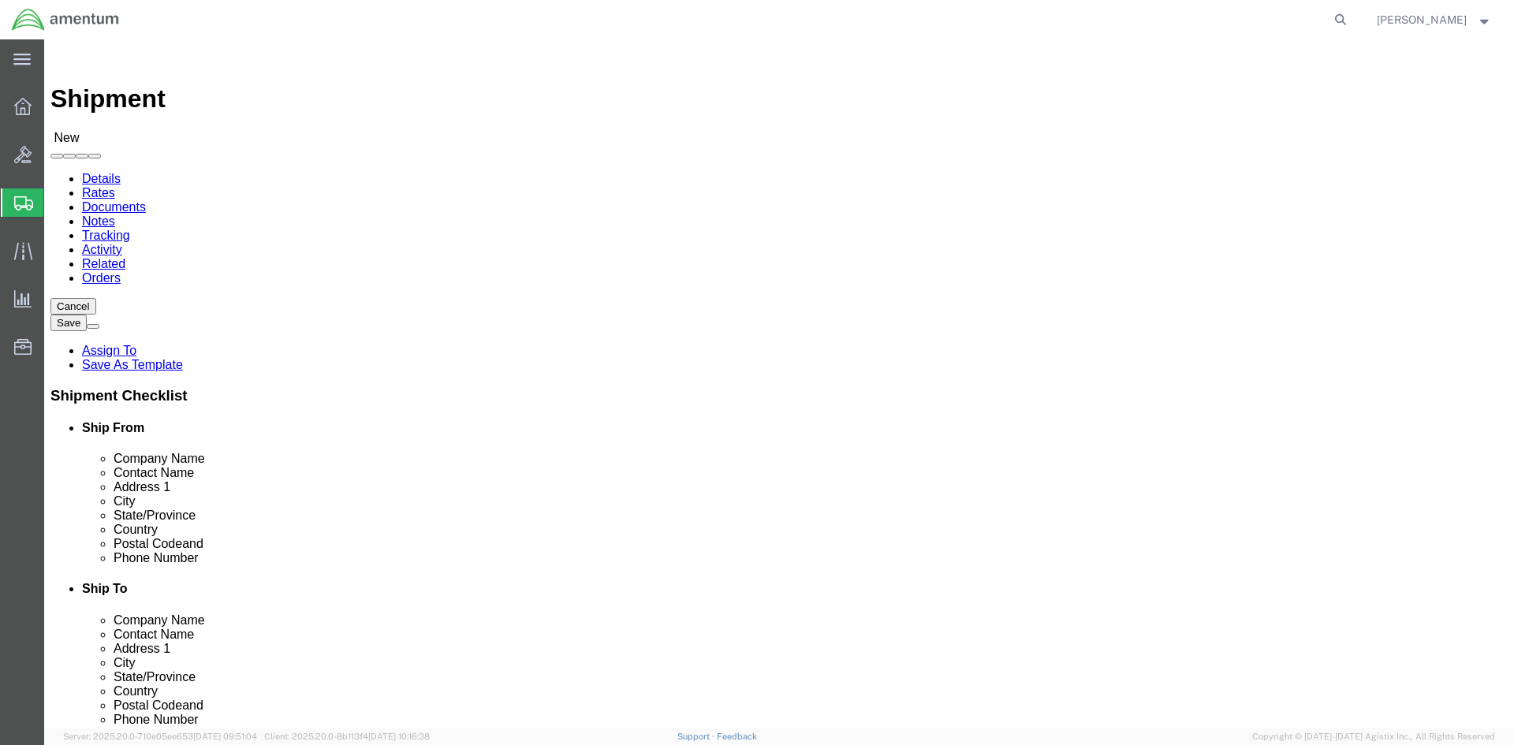
type input "BLDG P-[STREET_ADDRESS][PERSON_NAME]"
select select
type input "[PERSON_NAME] AAF"
click div "Location My Profile Location [PHONE_NUMBER] [PHONE_NUMBER] [PHONE_NUMBER] [PHON…"
click input "text"
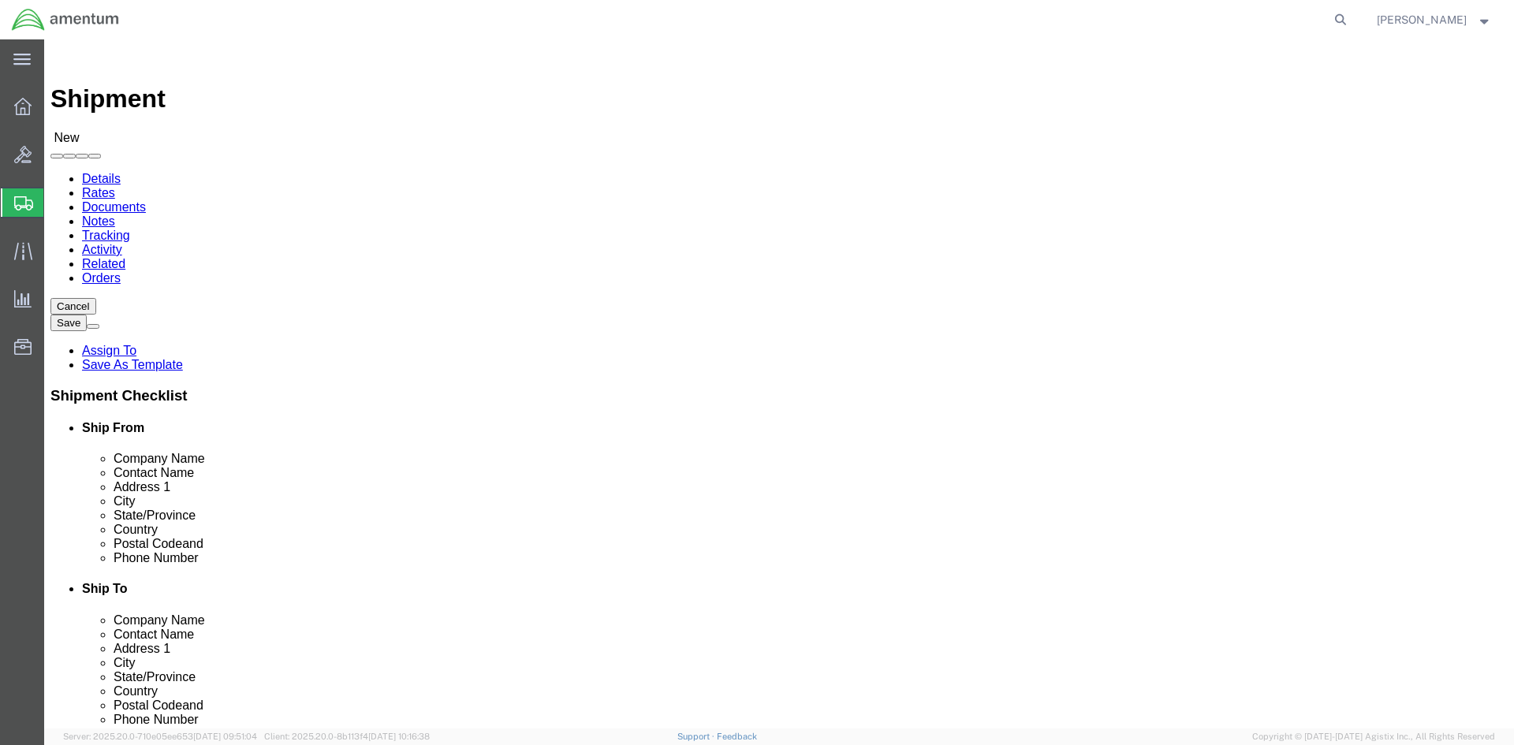
type input "[GEOGRAPHIC_DATA][PERSON_NAME]"
select select
click ul "Details Rates Documents Notes Tracking Activity Related Orders"
type input "NORTH"
select select
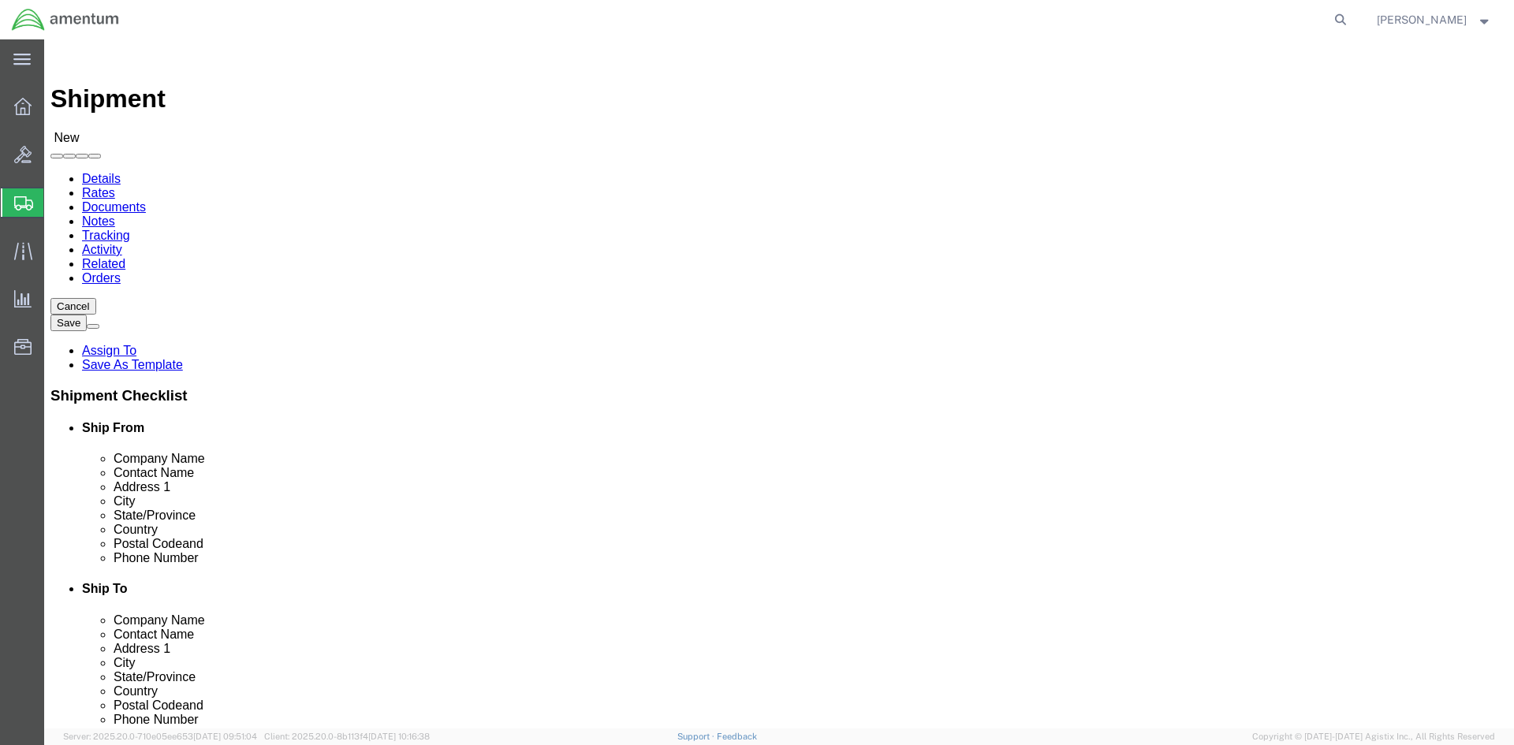
select select "NC"
click input "text"
type input "28310"
select select
click input "text"
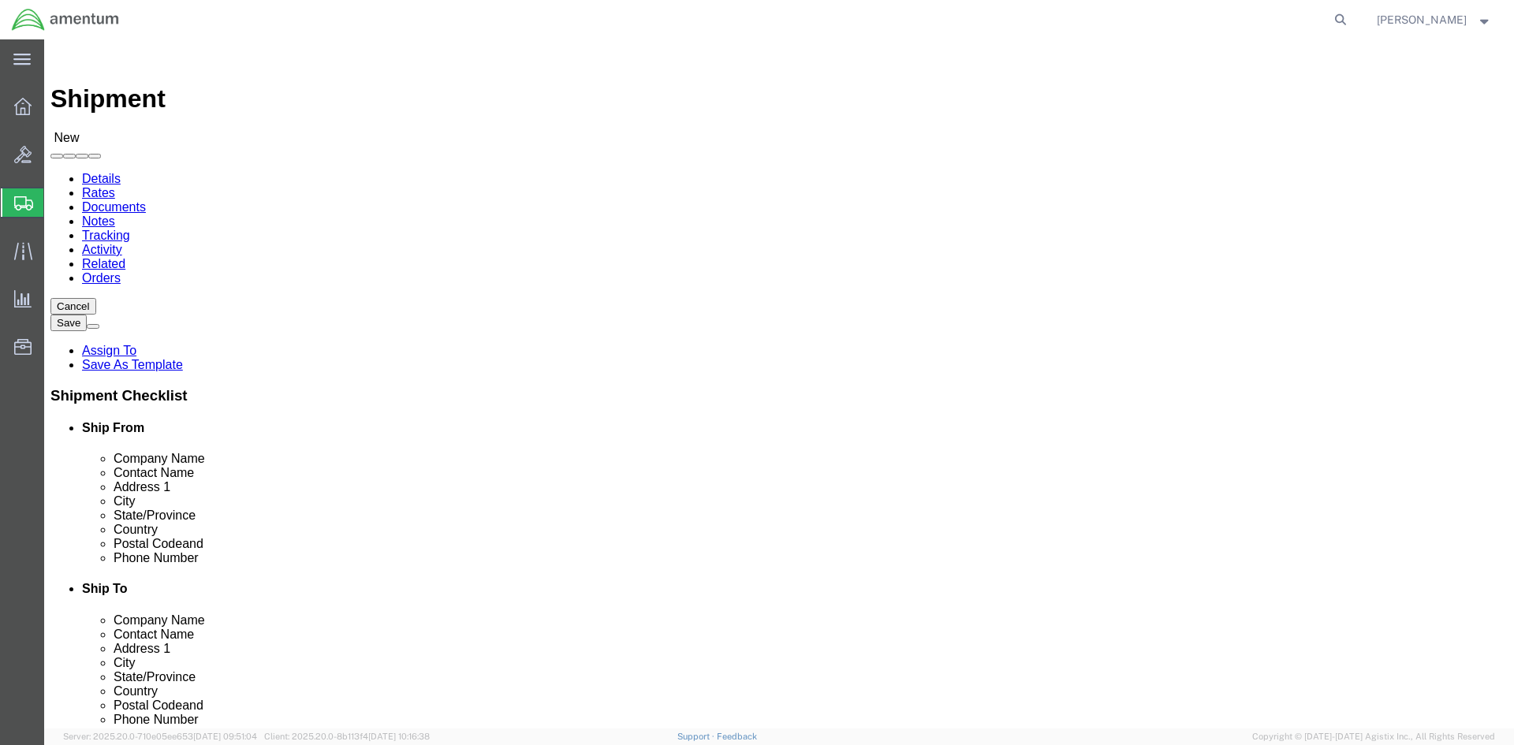
paste input "[PHONE_NUMBER]"
type input "[PHONE_NUMBER]"
click span
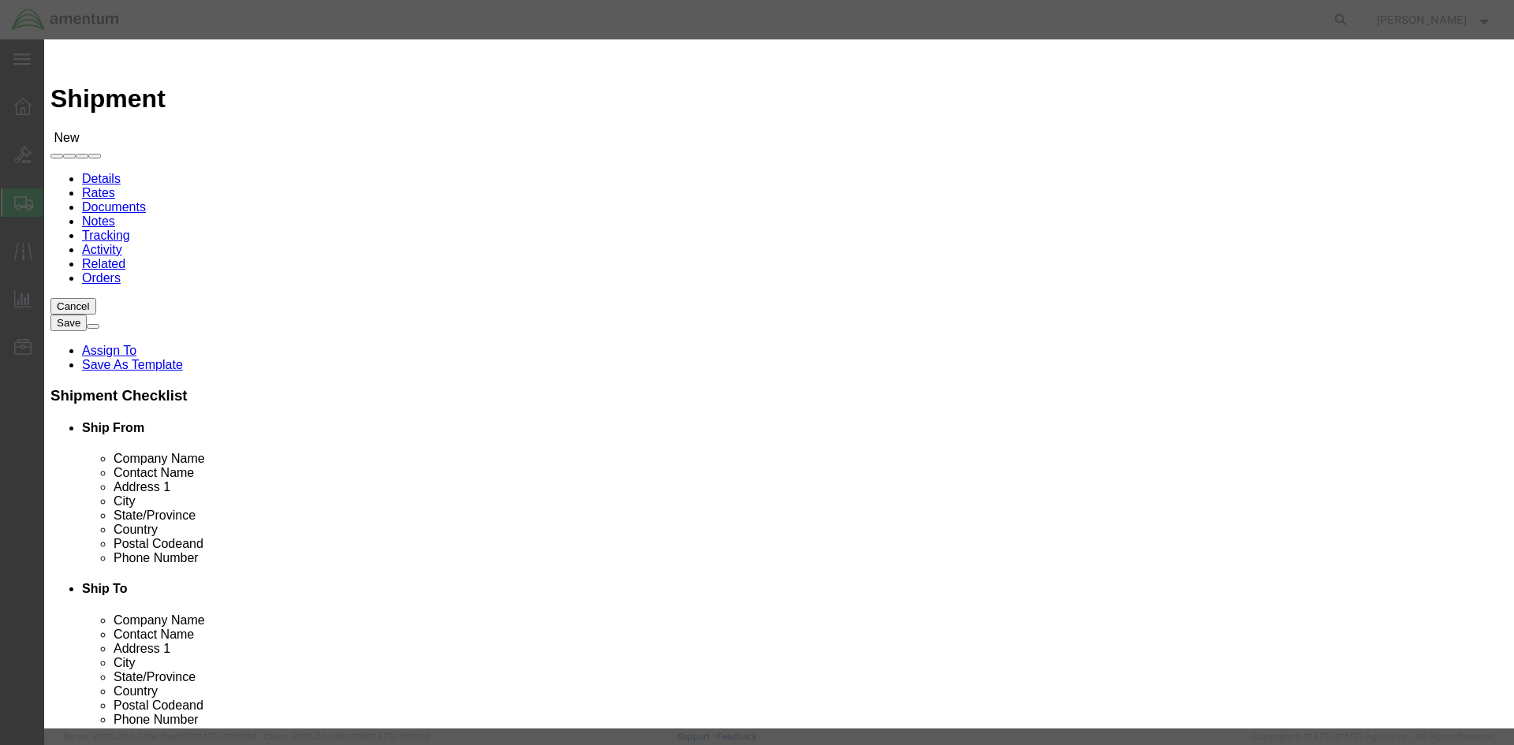
click input "checkbox"
checkbox input "true"
click button "Save"
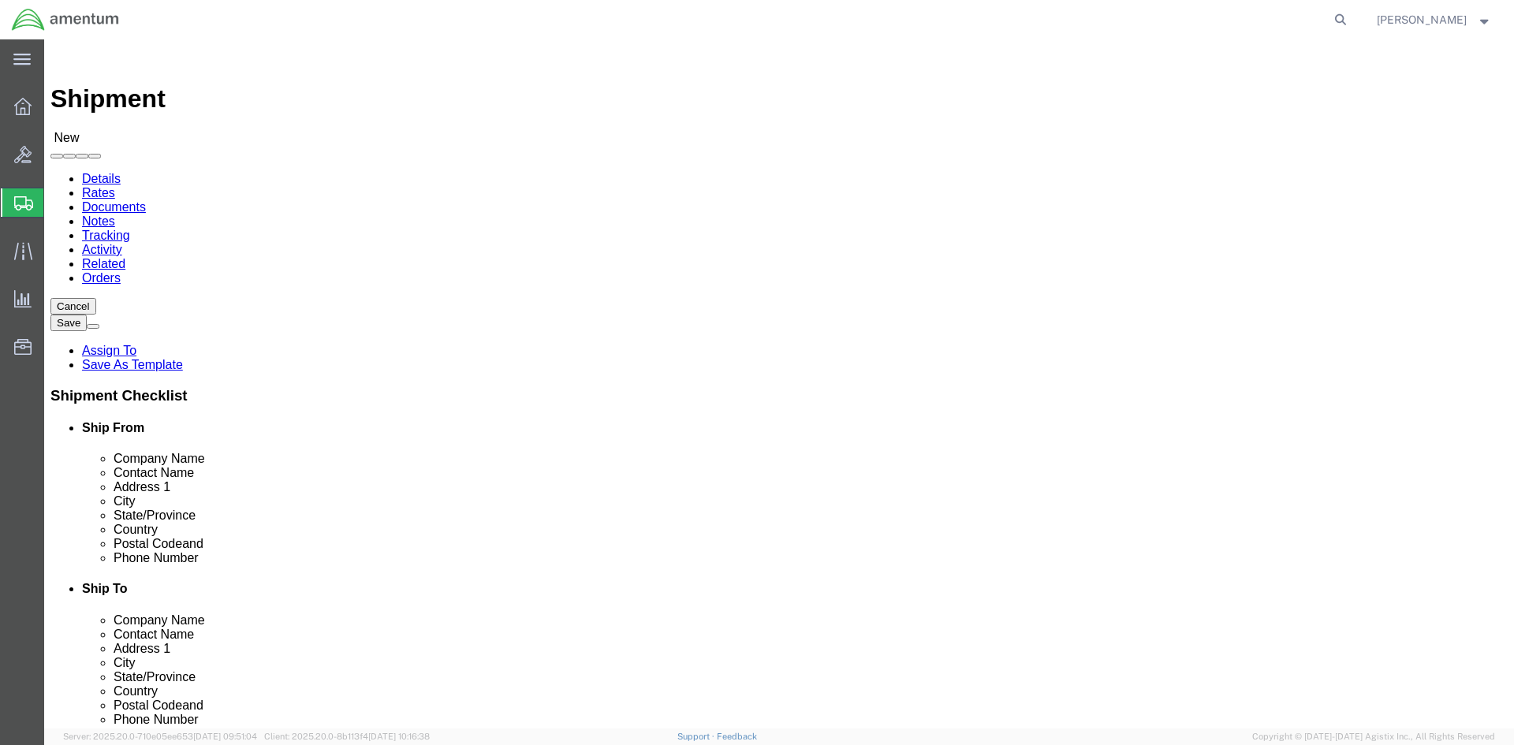
click span
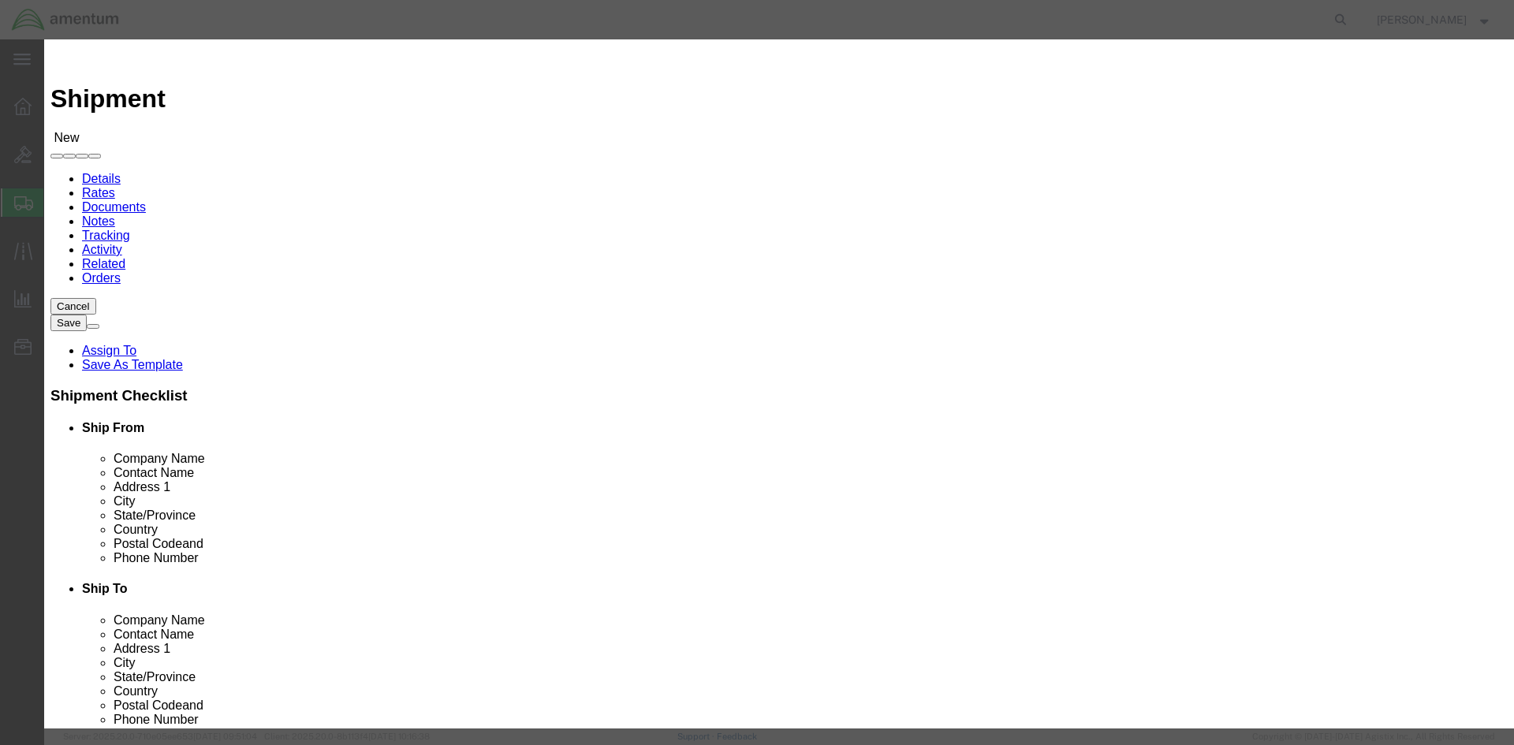
click input "checkbox"
checkbox input "true"
click button "Save"
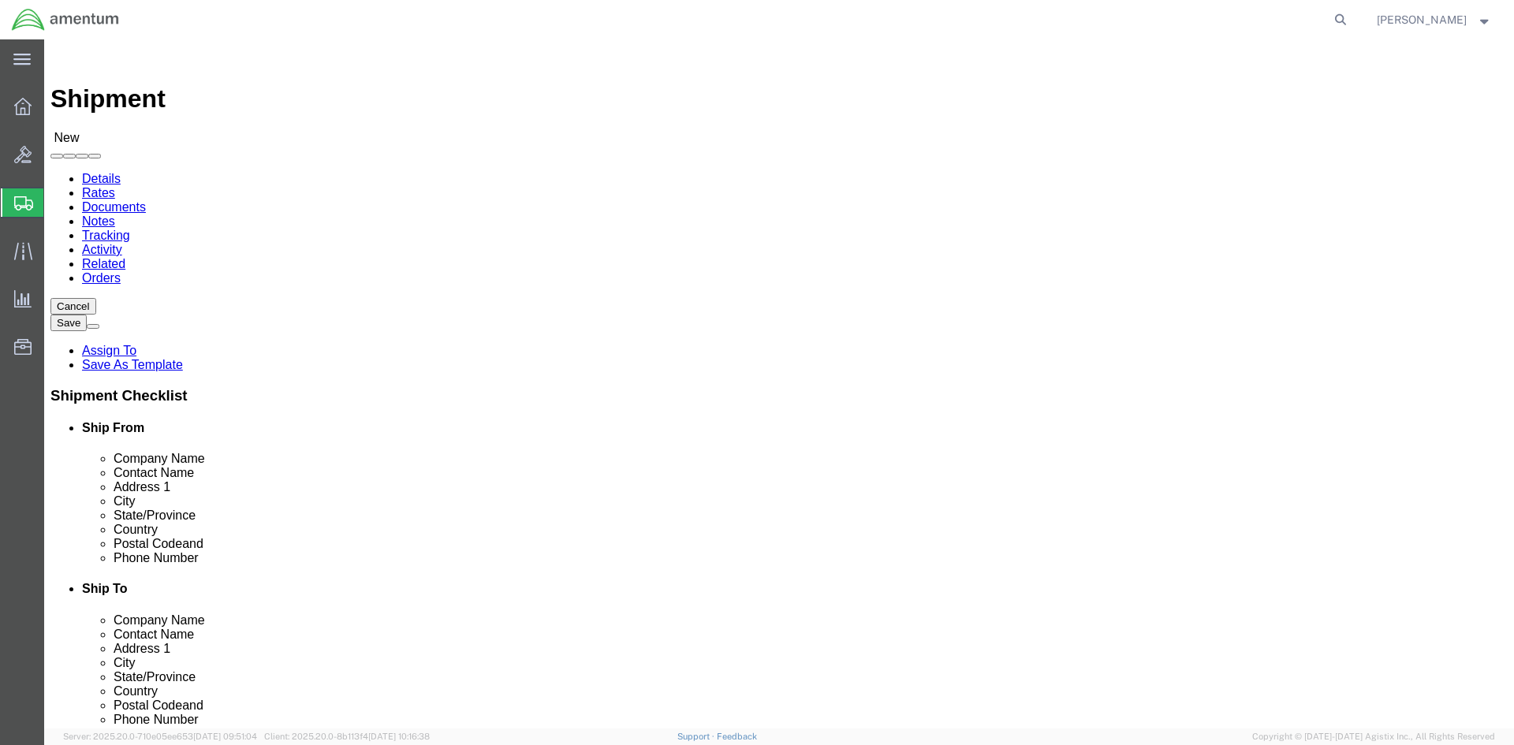
click input "text"
paste input "AMENTUM RASM-E"
type input "AMENTUM RASM-E"
click input "text"
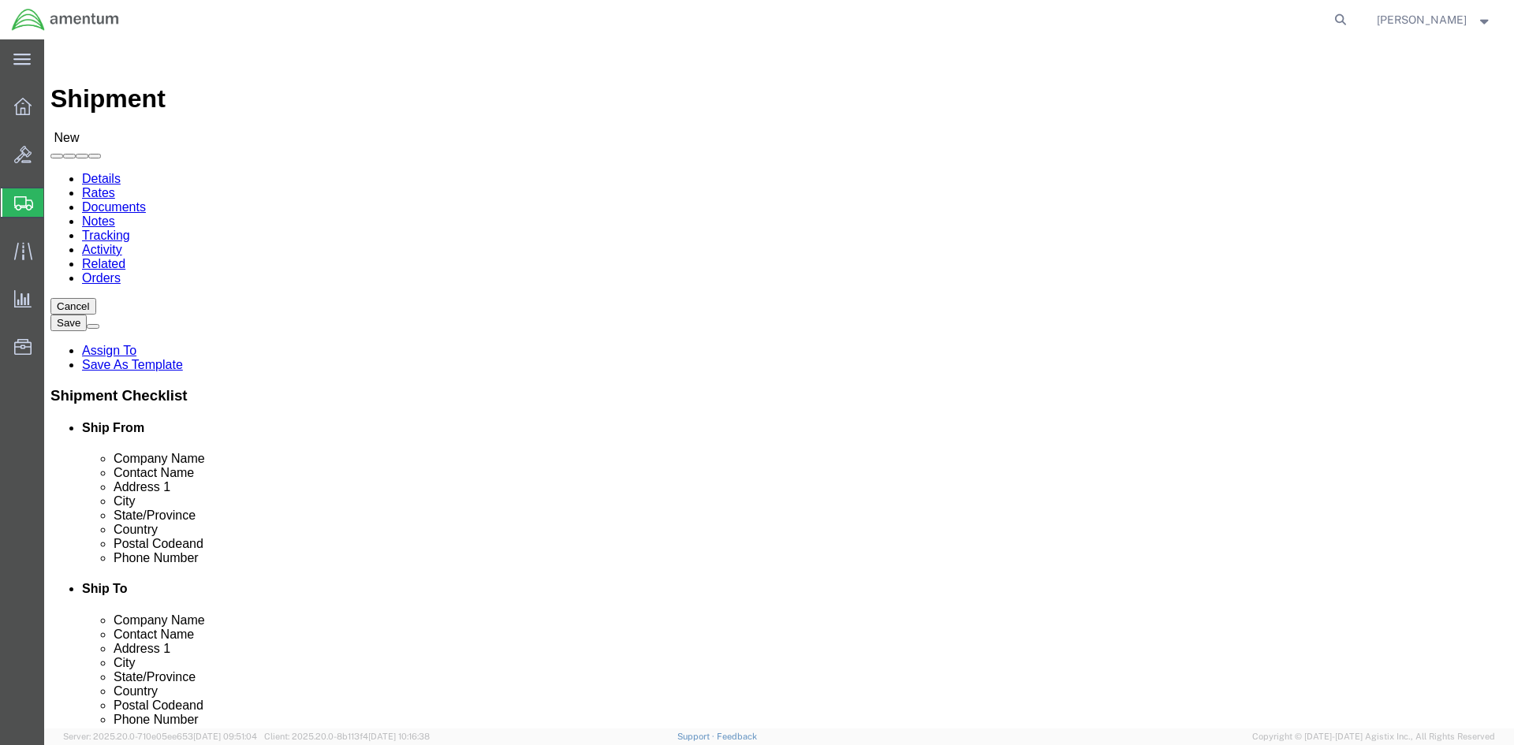
click input "text"
paste input "[PERSON_NAME]"
type input "[PERSON_NAME]"
click div "Shipment Information Package Information Special Services"
click input "text"
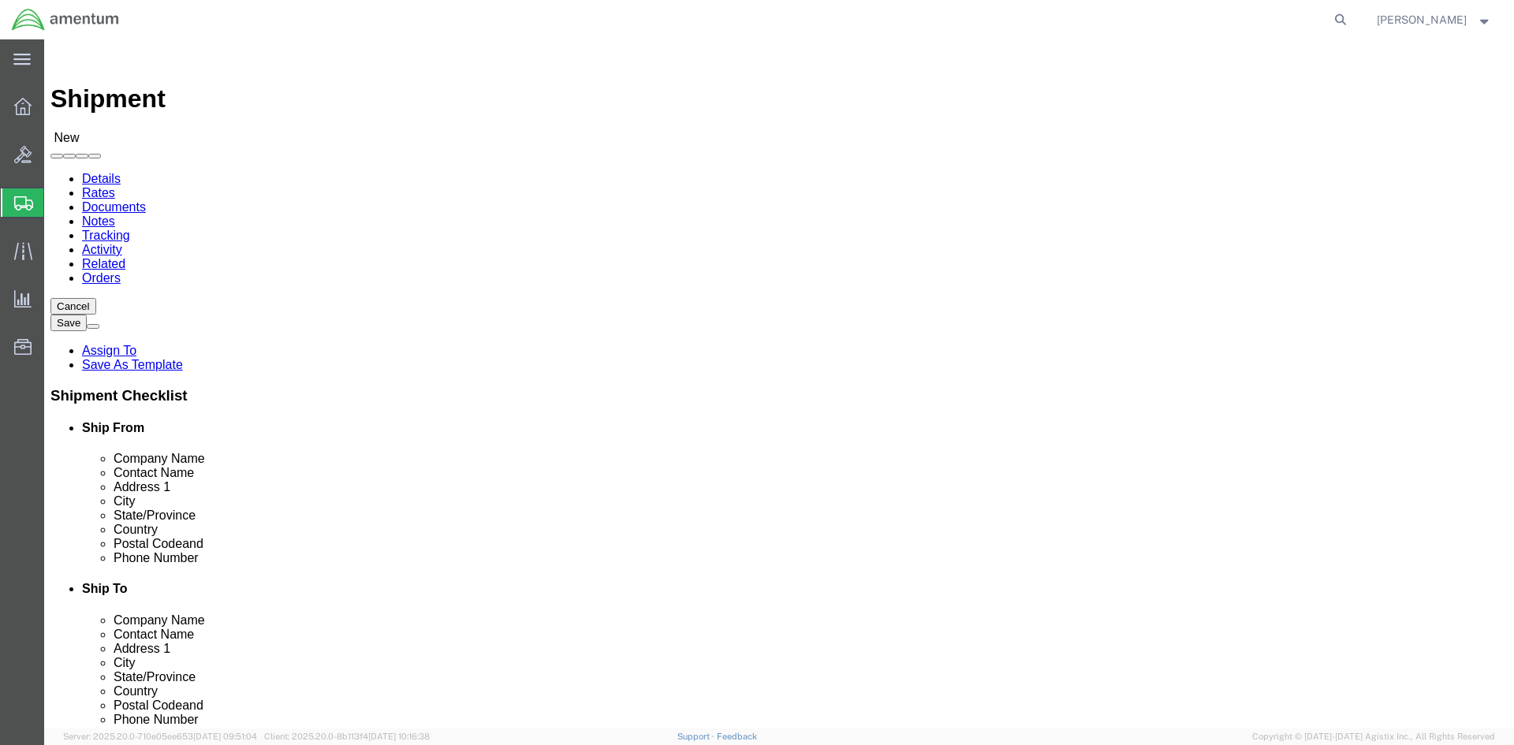
paste input "BLDG 7132 CORNER OF [GEOGRAPHIC_DATA] AND BLACKSHEEP RUN"
drag, startPoint x: 855, startPoint y: 352, endPoint x: 793, endPoint y: 352, distance: 62.3
click input "BLDG 7132 CORNER OF [GEOGRAPHIC_DATA] AND BLACKSHEEP RUN"
type input "CORNER OF B STREET AND BLACKSHEEP RUN"
select select
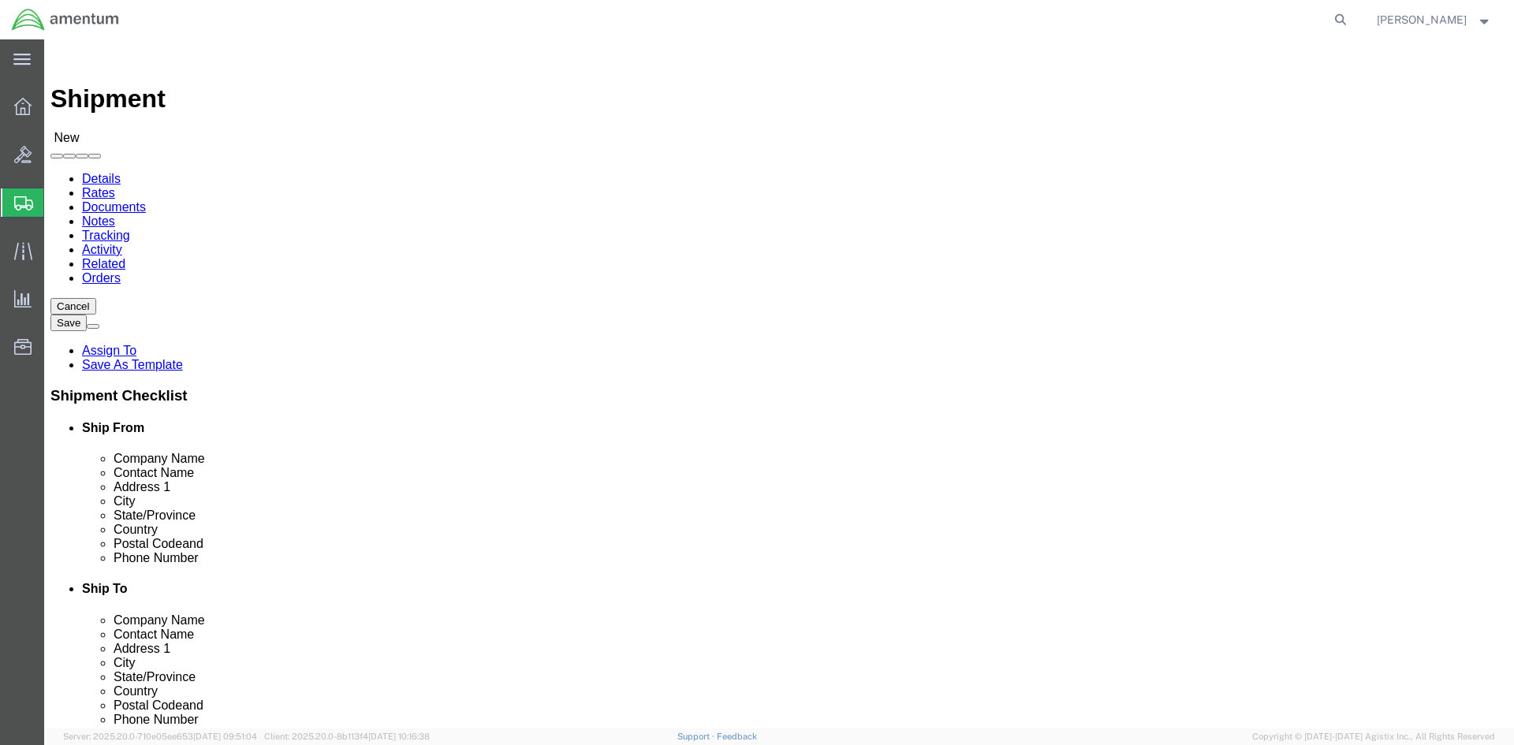
click input "text"
paste input "BLDG 7132"
type input "BLDG 7132"
click input "text"
type input "FORT [PERSON_NAME]"
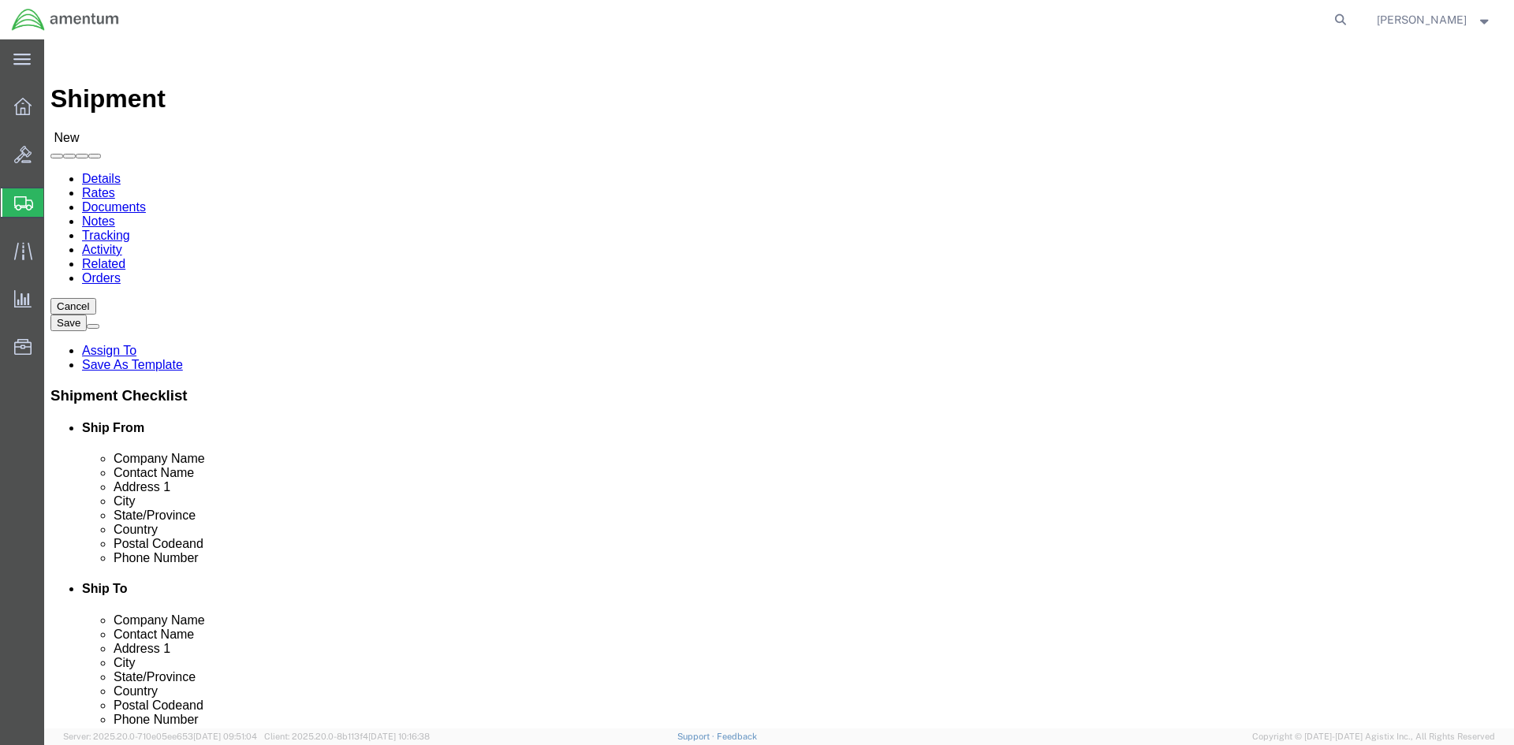
select select
click div "Shipment Information Package Information Special Services"
type input "[PERSON_NAME]"
select select
select select "KY"
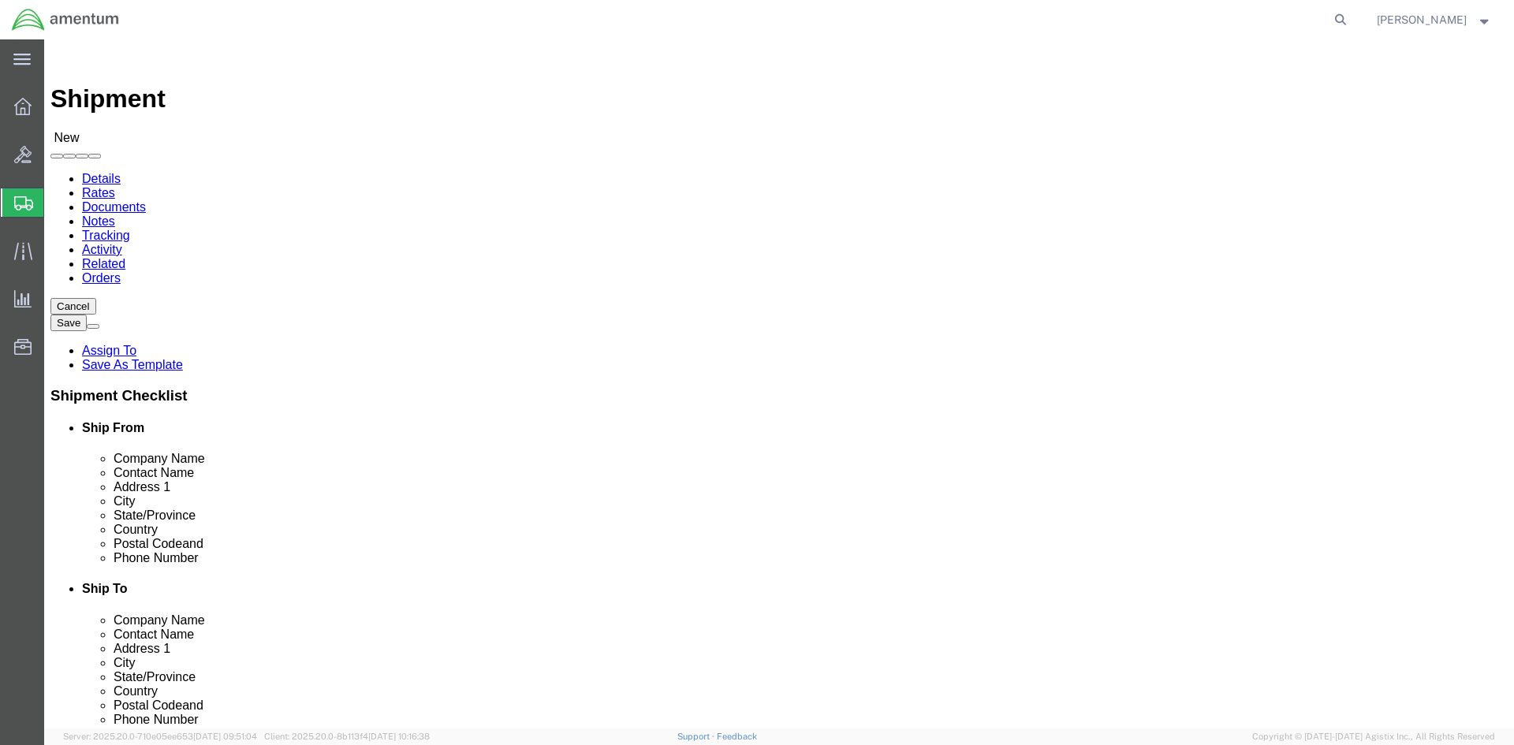
click input "Postal Code"
type input "42223"
select select
click input "text"
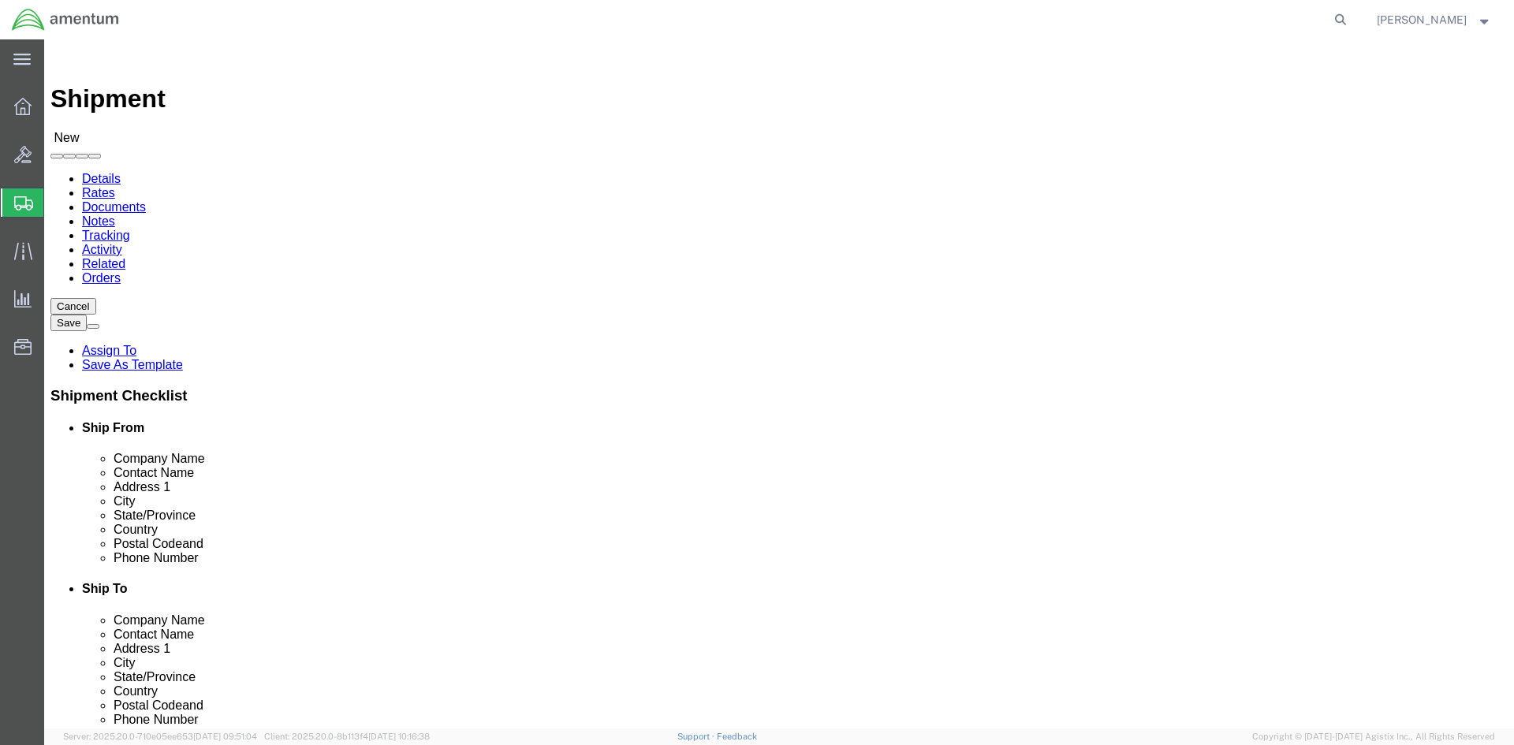
paste input "[PHONE_NUMBER]"
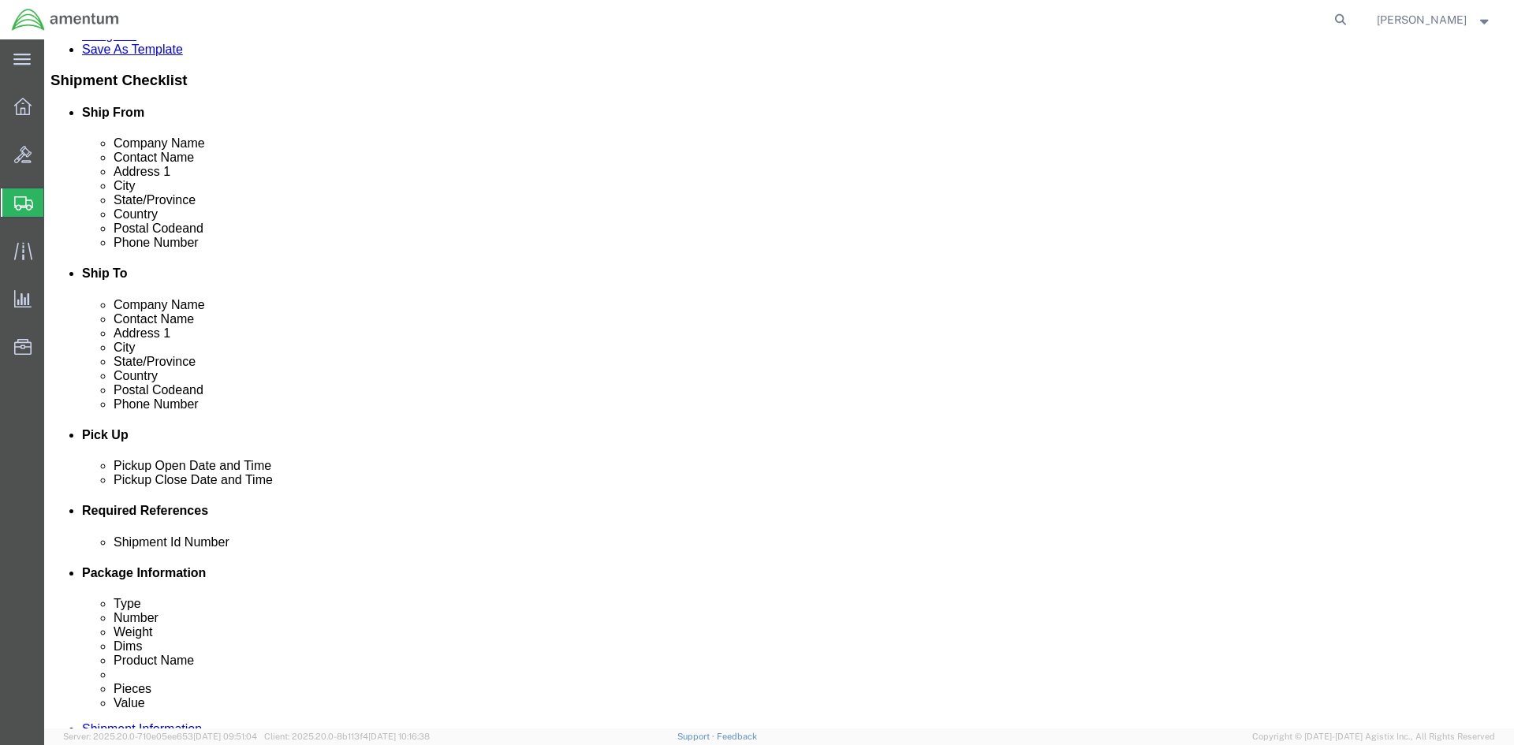
scroll to position [394, 0]
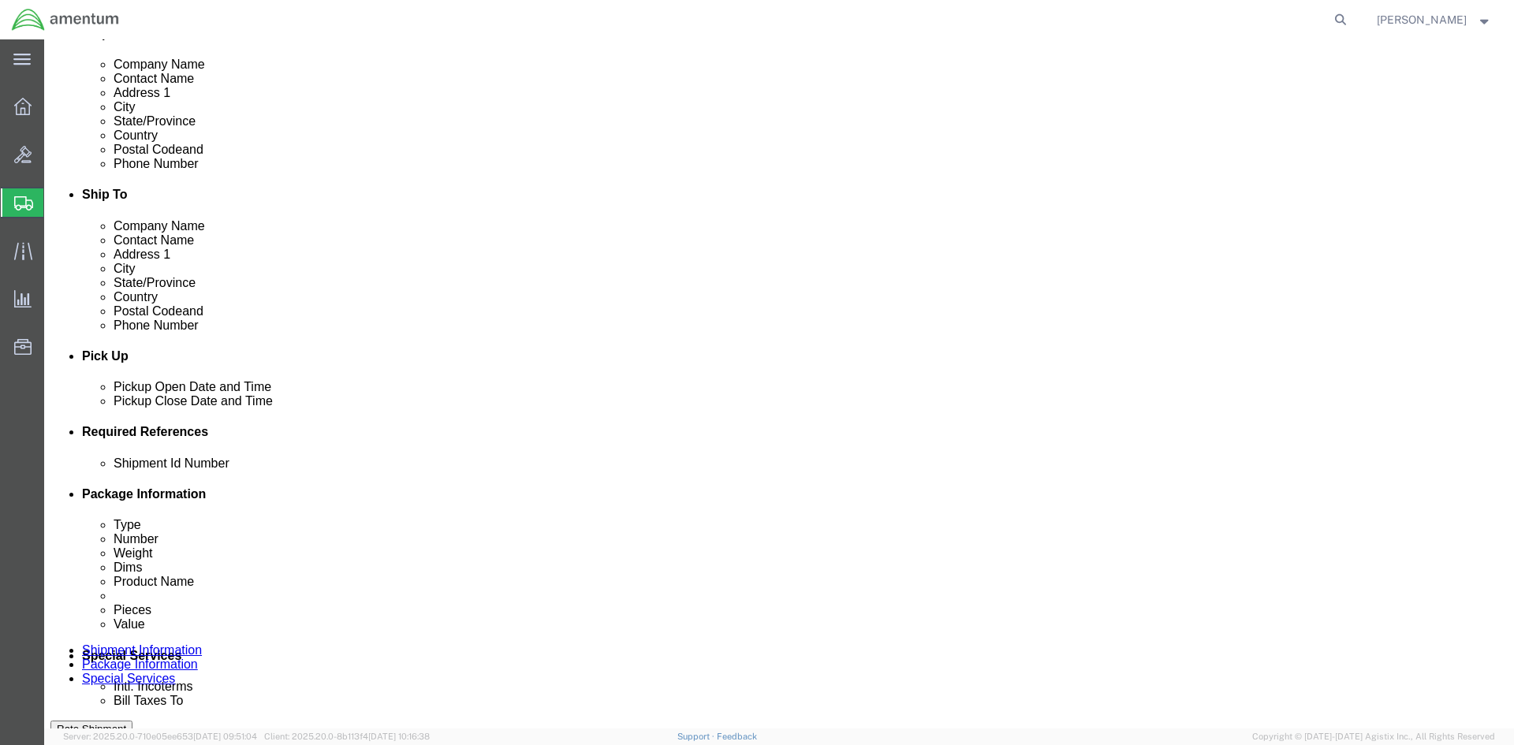
type input "[PHONE_NUMBER]"
click div "[DATE] 1:00 PM"
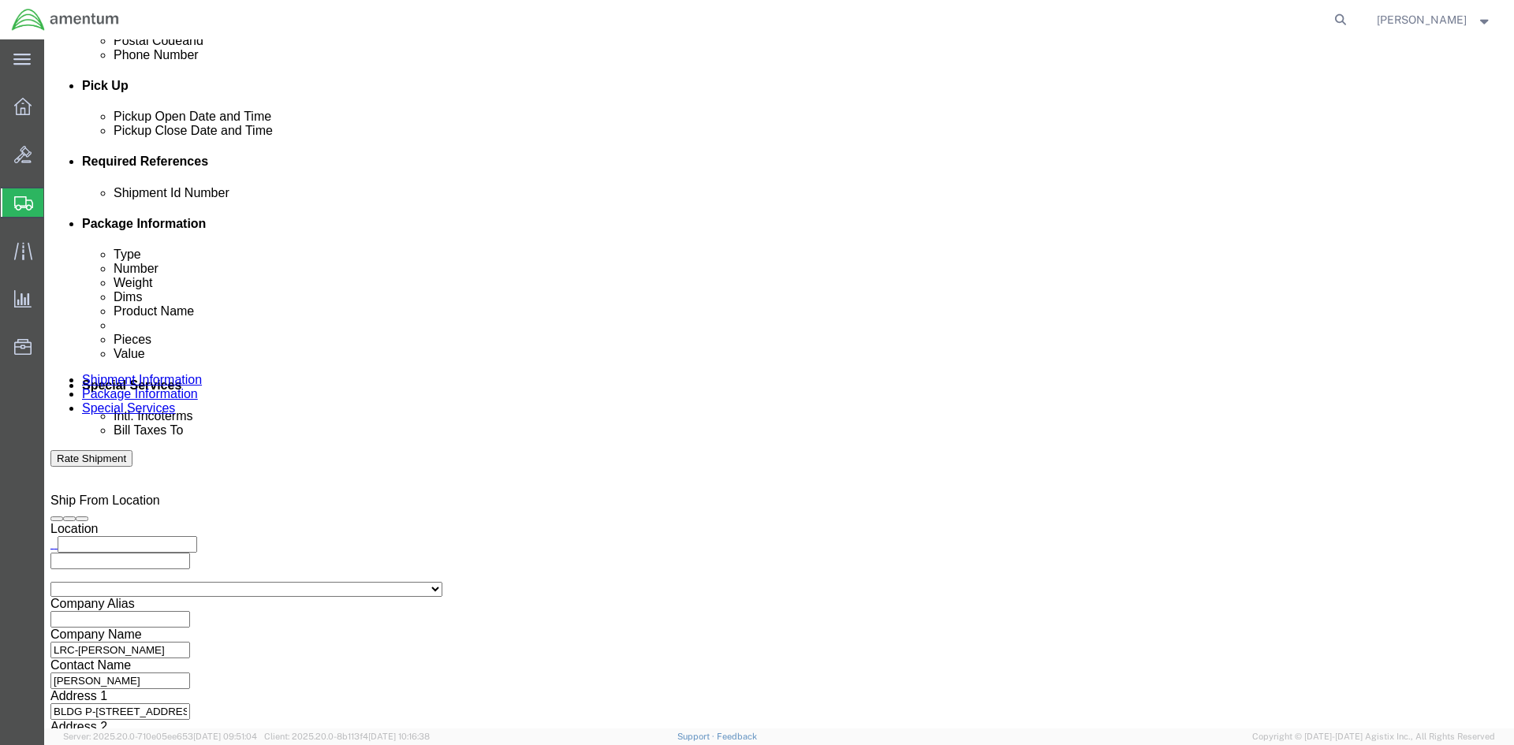
click button "Apply"
click input "text"
click td "2"
type input "[DATE]"
click input "text"
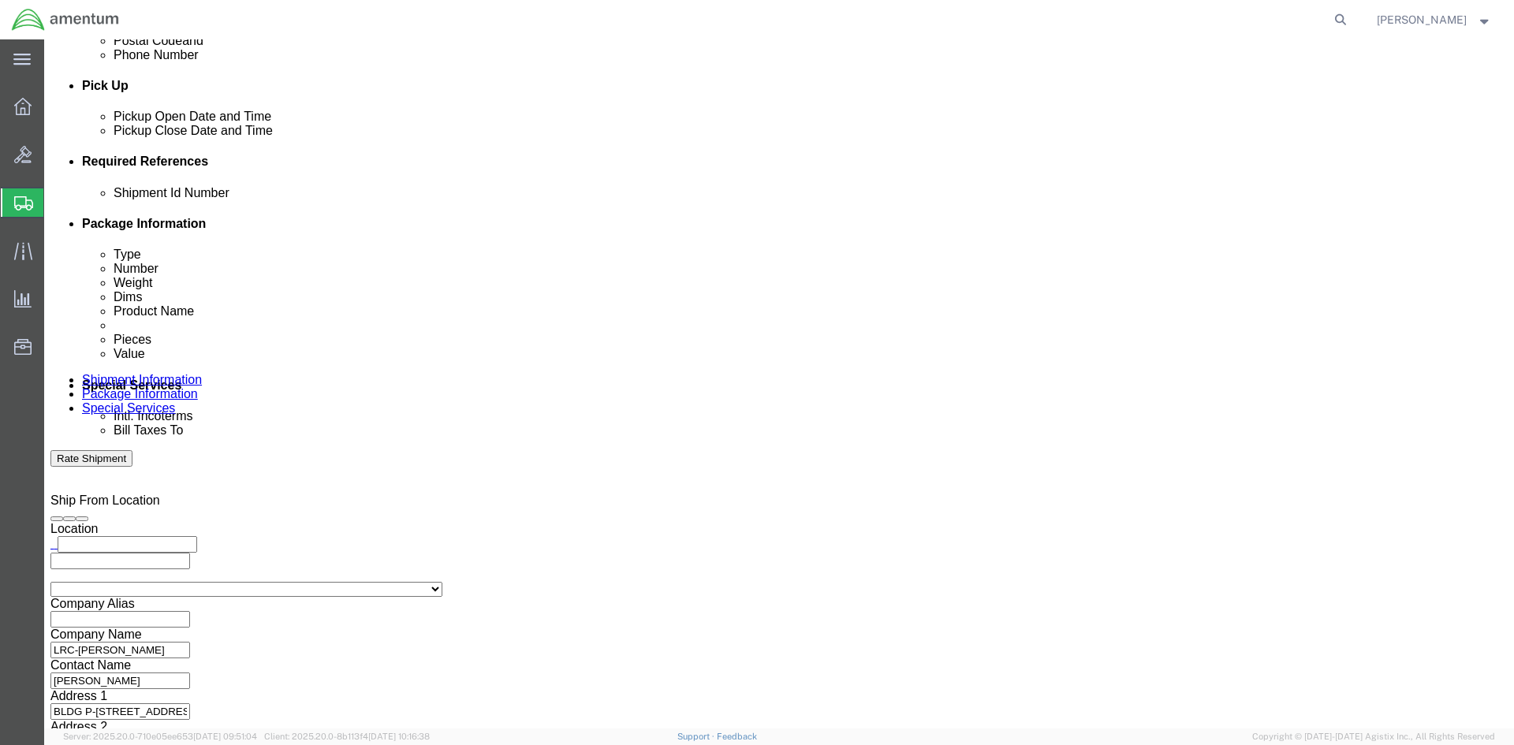
click input "text"
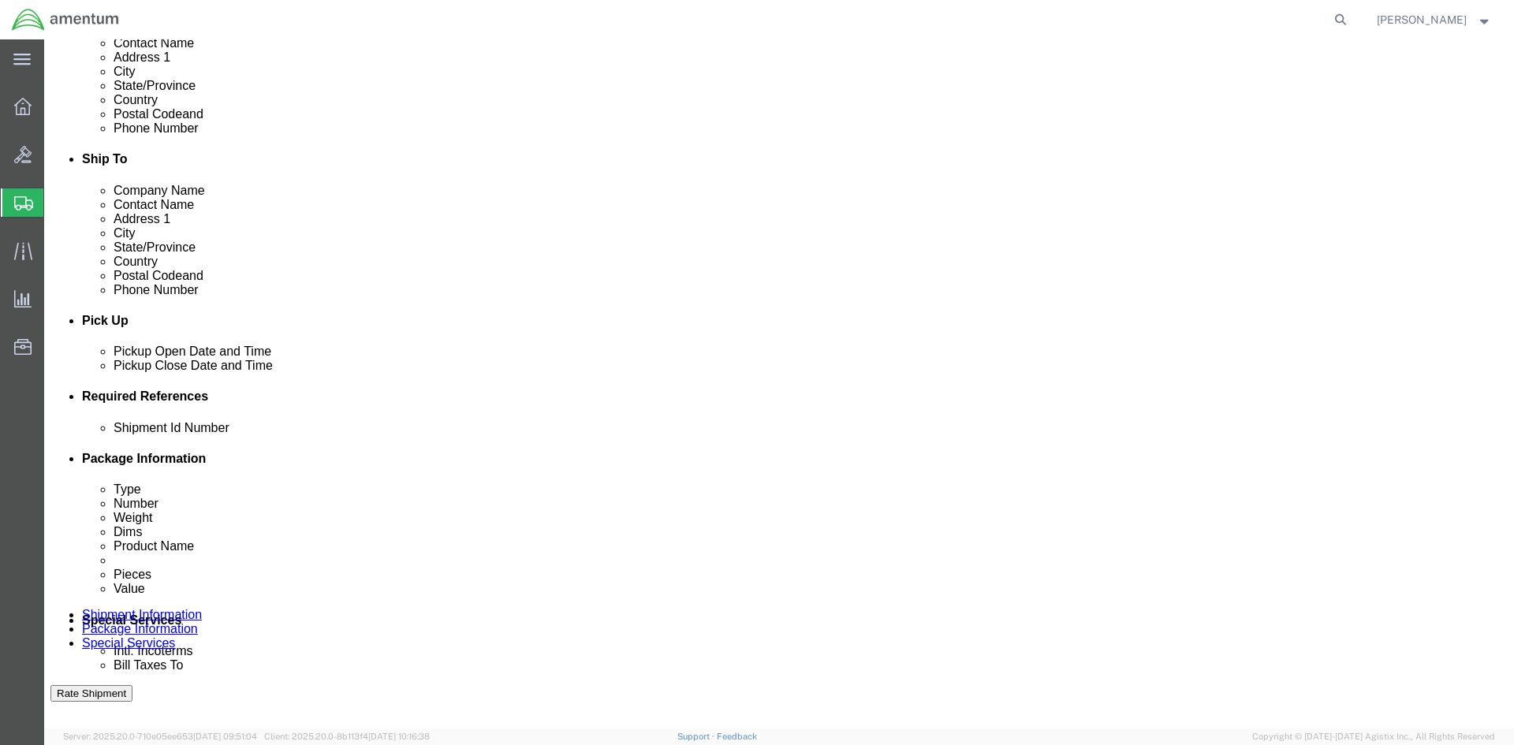
scroll to position [428, 0]
click div "[DATE] 2:00 PM"
click button "Apply"
click div "[DATE] 2:00 PM"
click div "Pickup Date: Pickup Start Date Pickup Start Time Pickup Open Date and Time [DAT…"
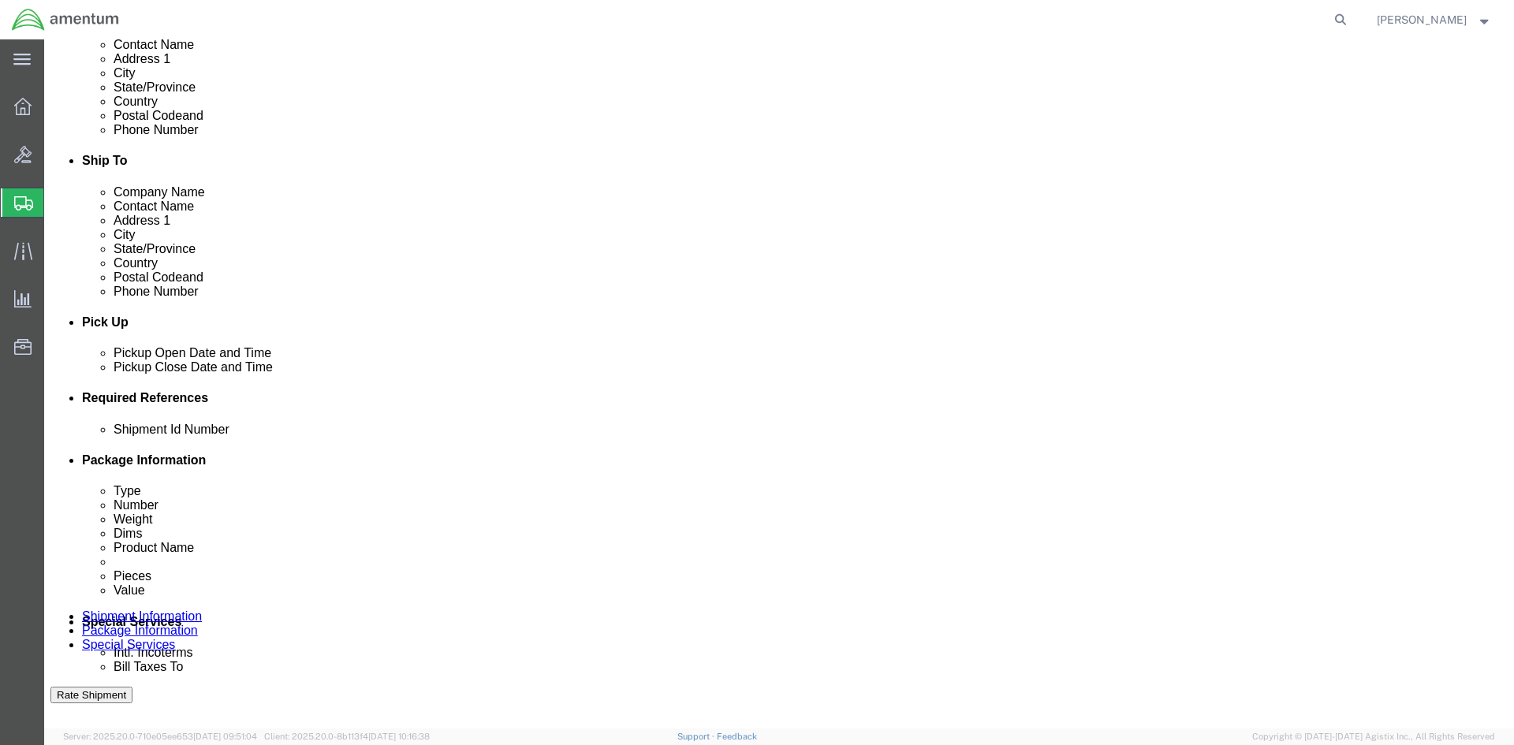
click div
click div "Ship From Location Location My Profile Location [PHONE_NUMBER] [PHONE_NUMBER] […"
click div "[DATE] 1:00 PM"
click button "Apply"
click div
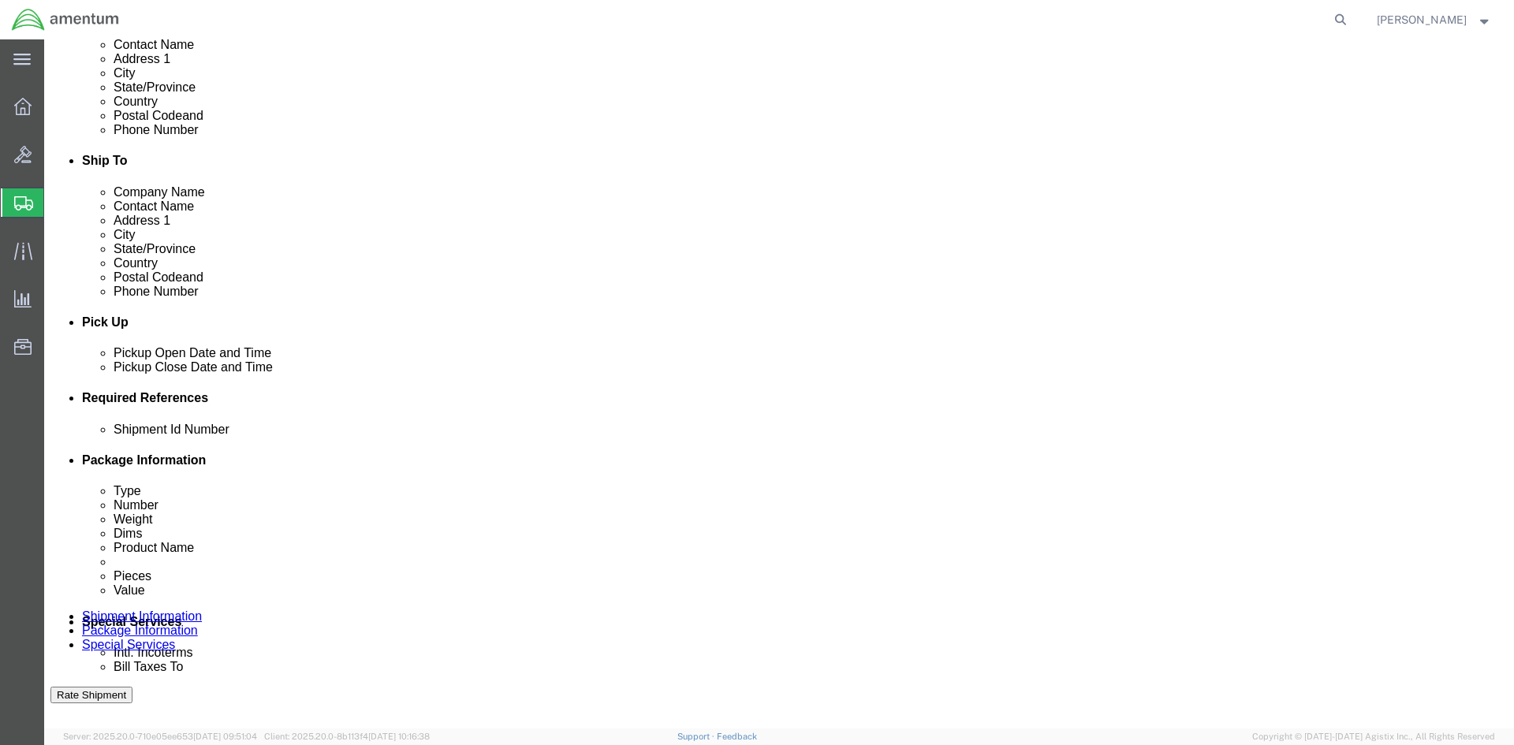
type input "12:00 PM"
click button "Apply"
click div
click button "Apply"
click button "Add reference"
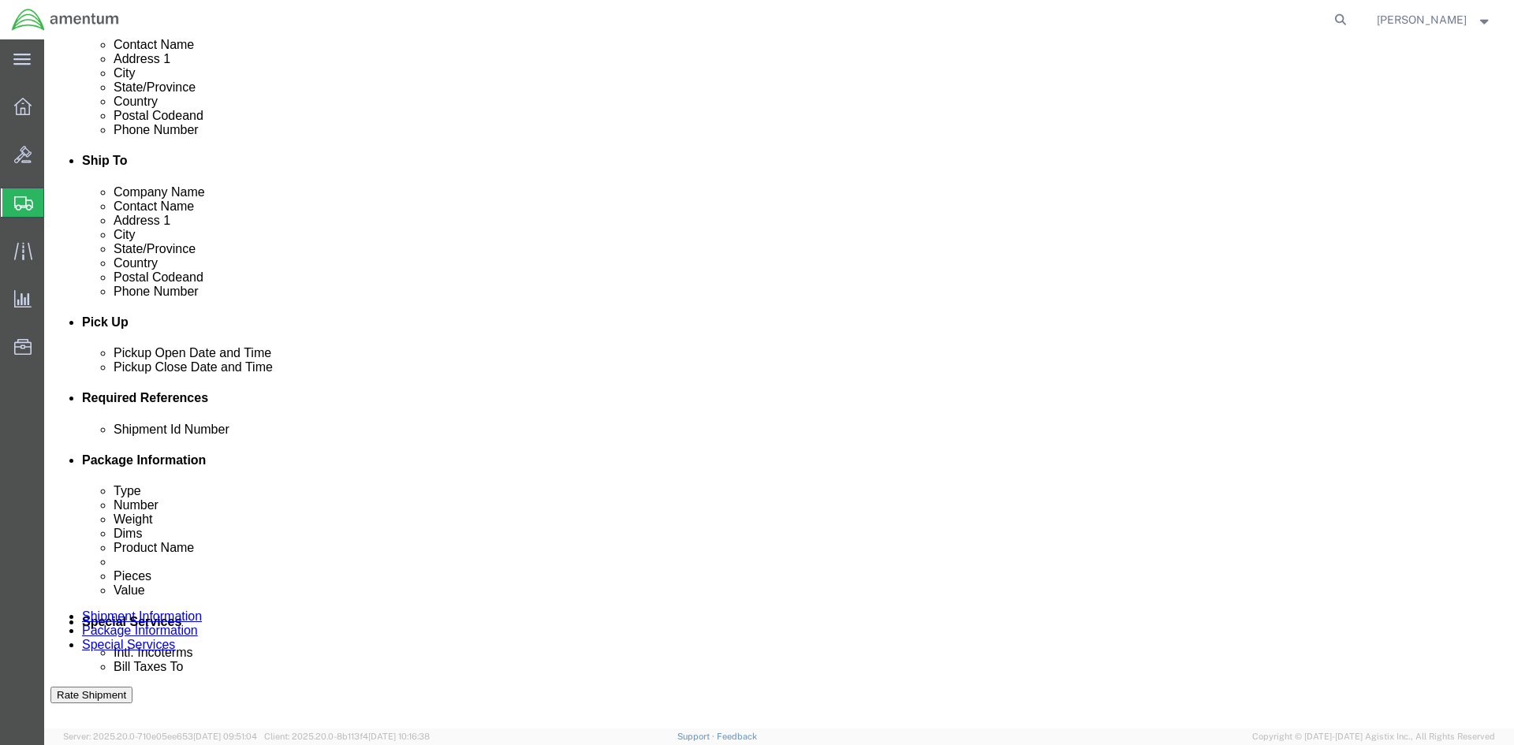
click input "text"
type input "1521GH.018"
click select "Select Account Type Activity ID Airline Appointment Number ASN Batch Request # …"
select select "INVOICE"
click select "Select Account Type Activity ID Airline Appointment Number ASN Batch Request # …"
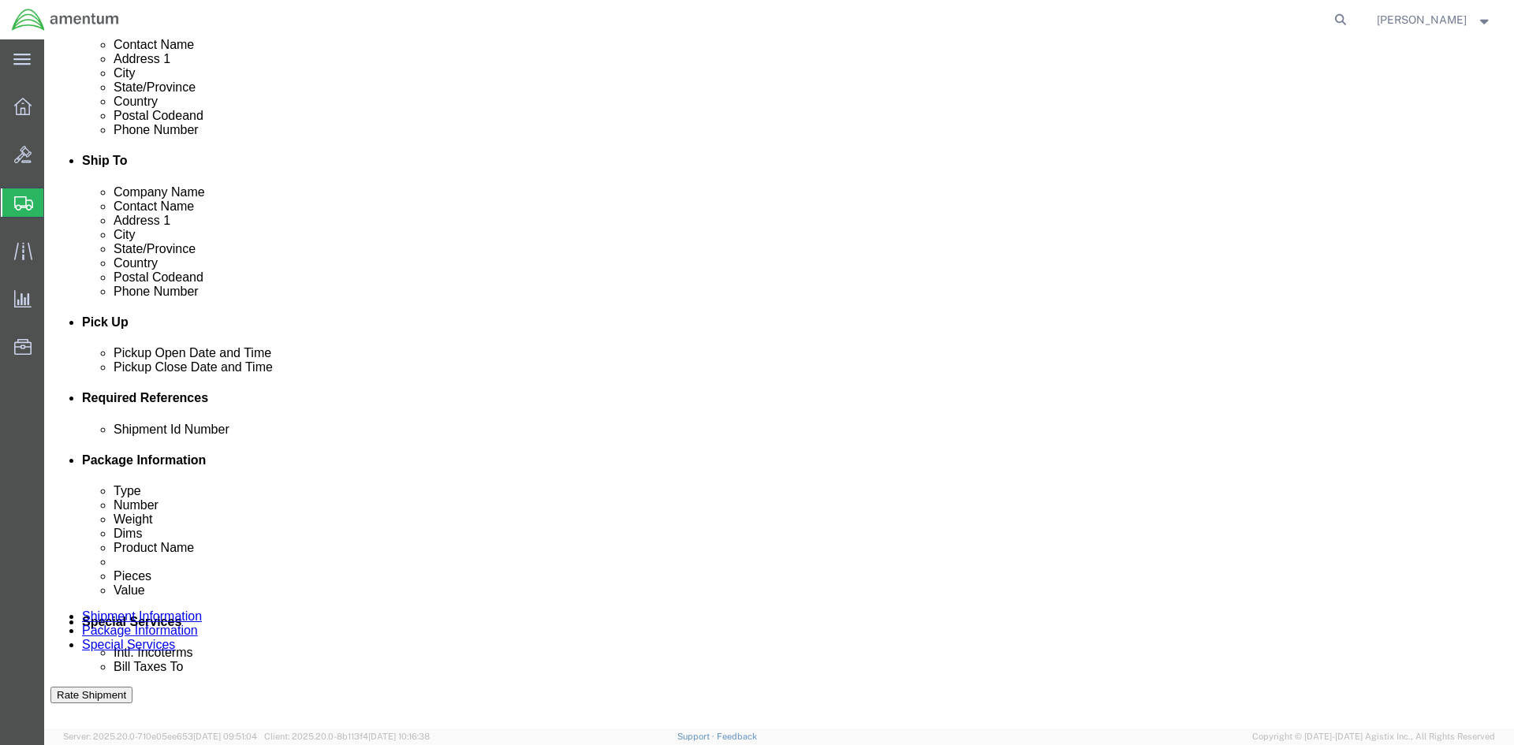
click input "text"
type input "1521GH.018"
click button "Add reference"
click select "Select Account Type Activity ID Airline Appointment Number ASN Batch Request # …"
select select "PROJNUM"
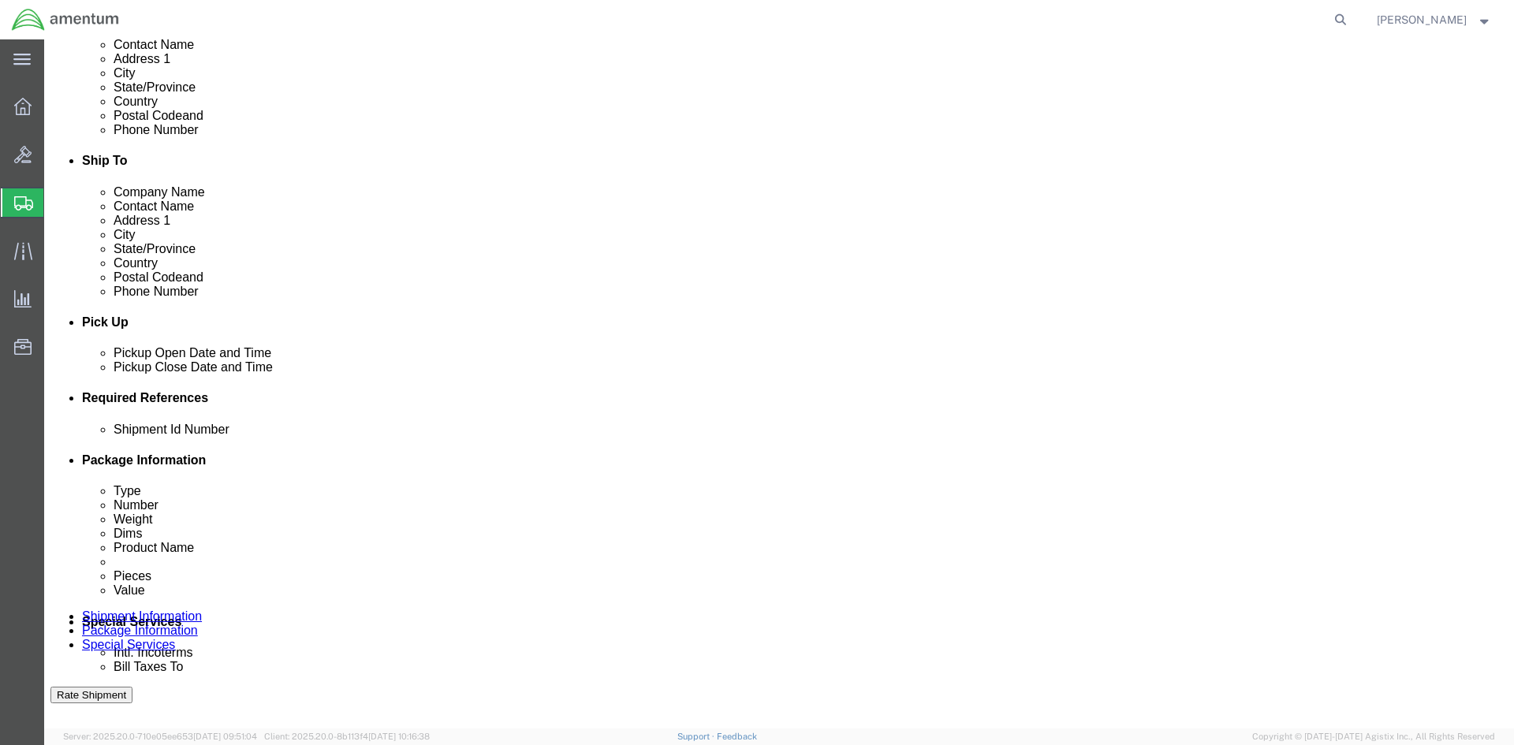
click select "Select Account Type Activity ID Airline Appointment Number ASN Batch Request # …"
click input "text"
paste input "4998.R.1521.GH.GC.00.FLBR.00"
type input "4998.R.1521.GH.GC.00.FLBR.00"
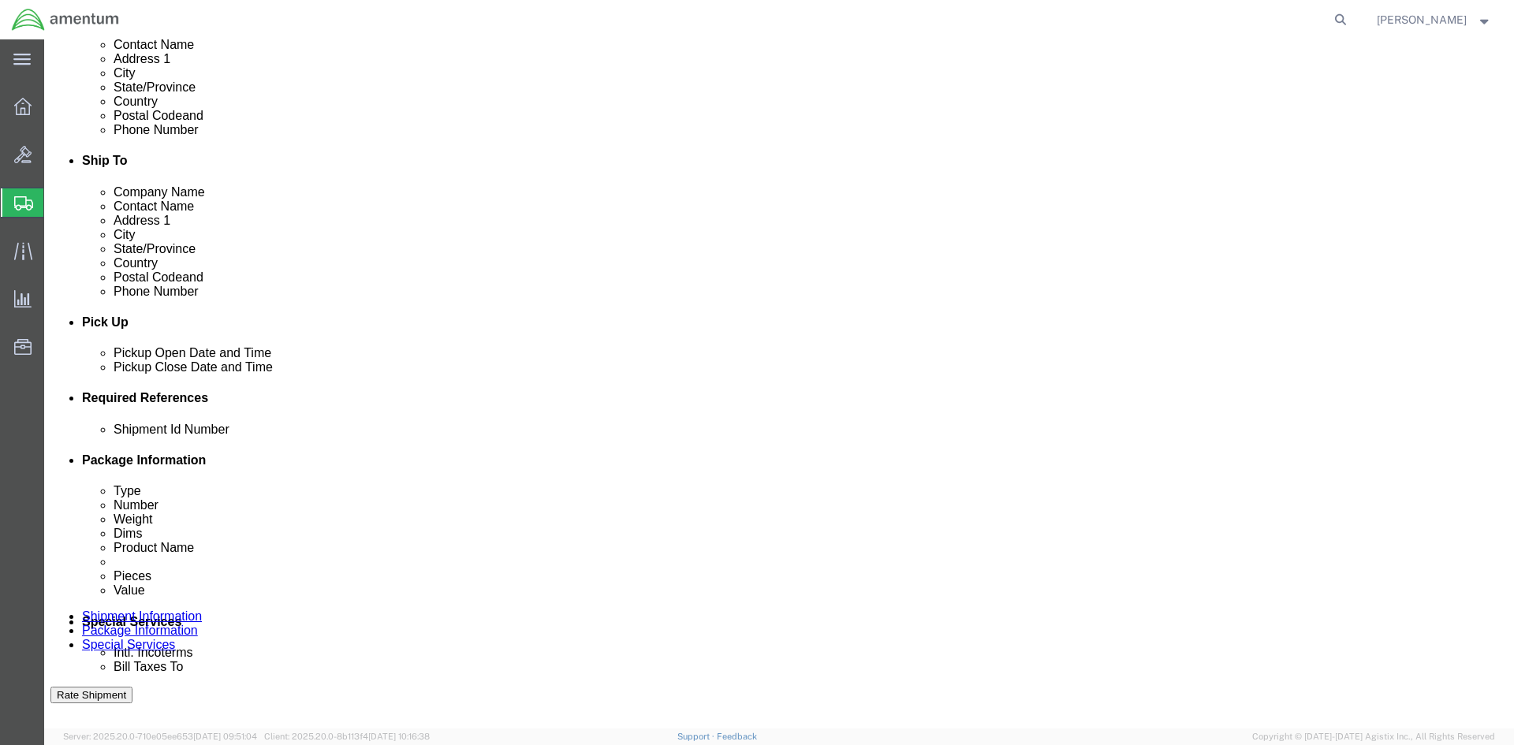
click button "Add reference"
click select "Select Account Type Activity ID Airline Appointment Number ASN Batch Request # …"
select select "PURCHORD"
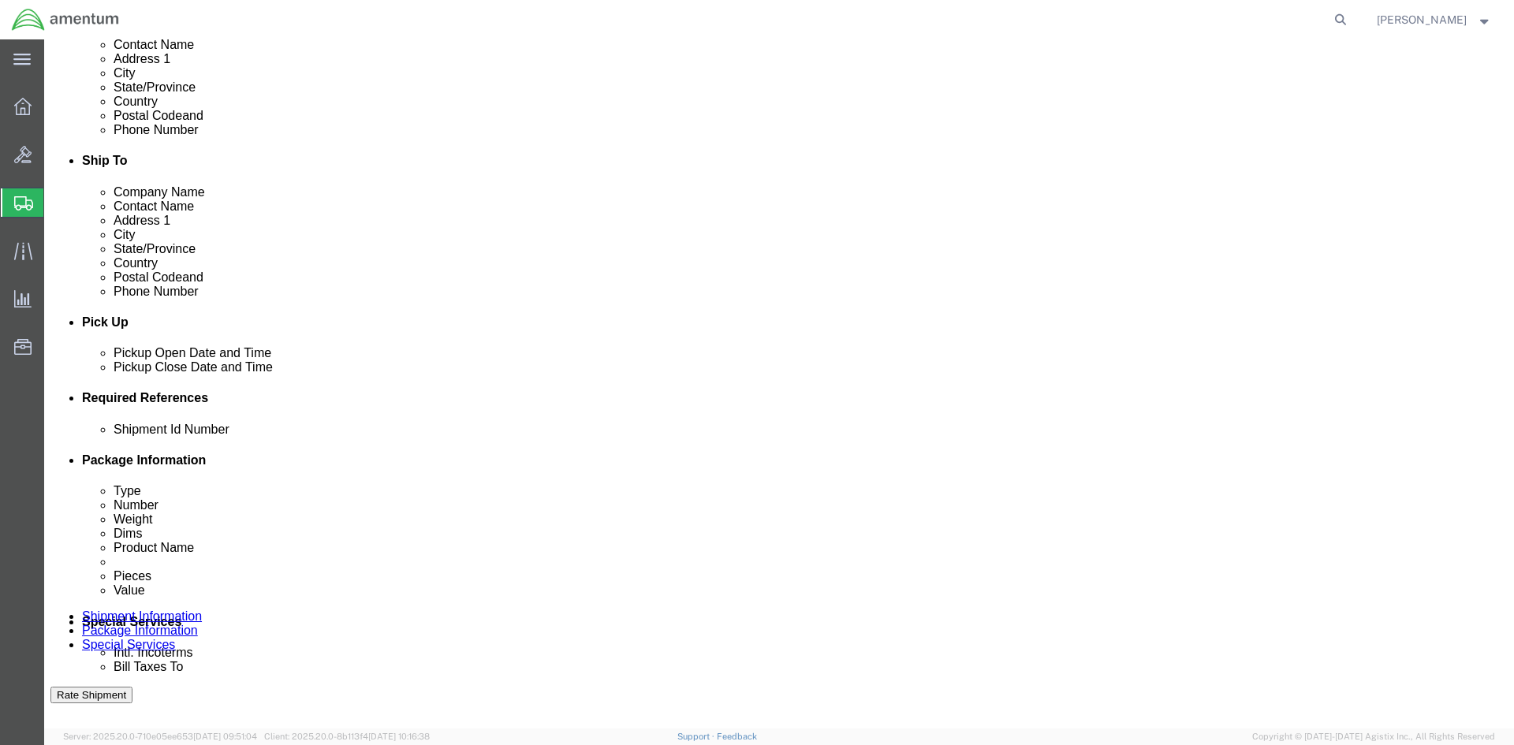
click select "Select Account Type Activity ID Airline Appointment Number ASN Batch Request # …"
click input "text"
paste input "4998.R.1521.GH.GC.00.FLBR.00"
type input "4998.R.1521.GH.GC.00.FLBR.00"
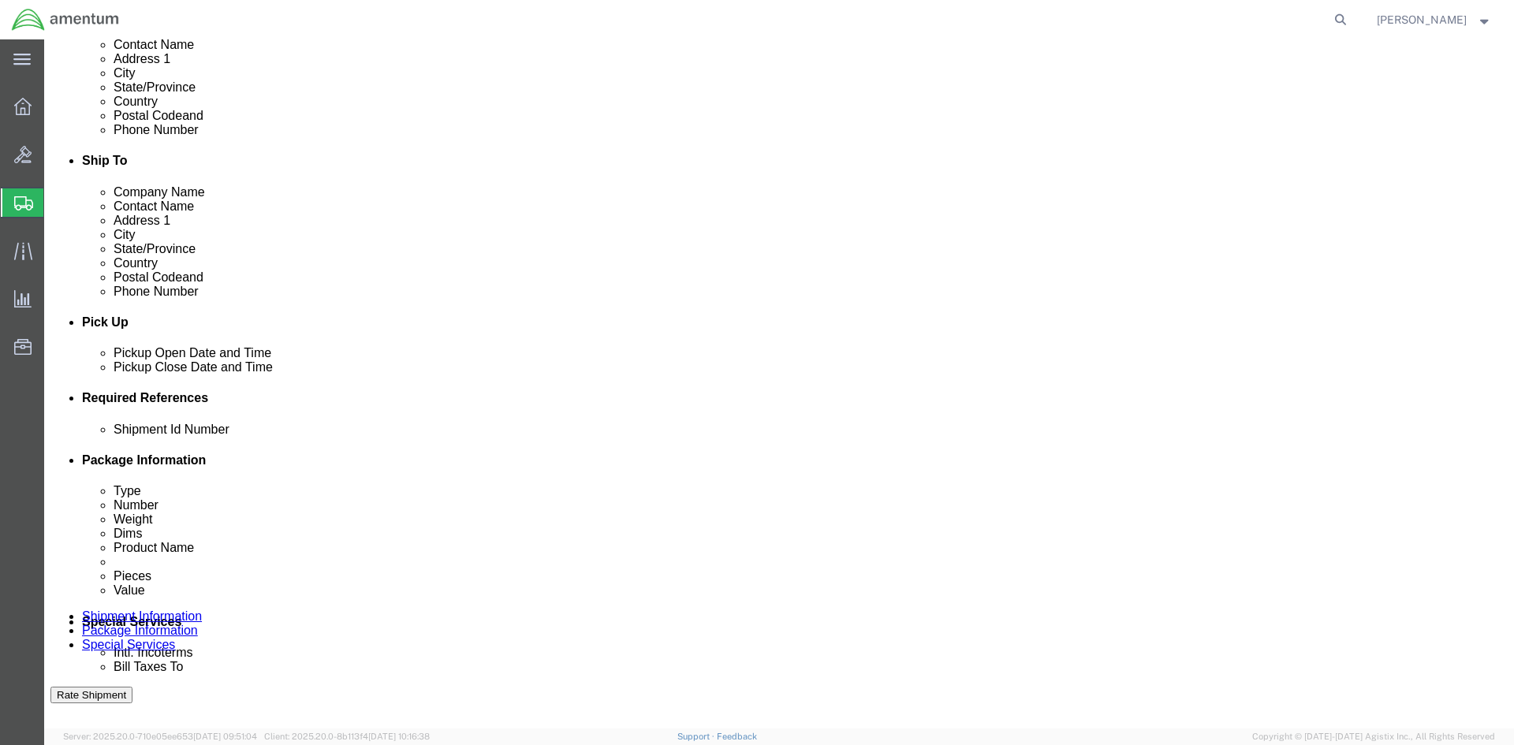
click icon "button"
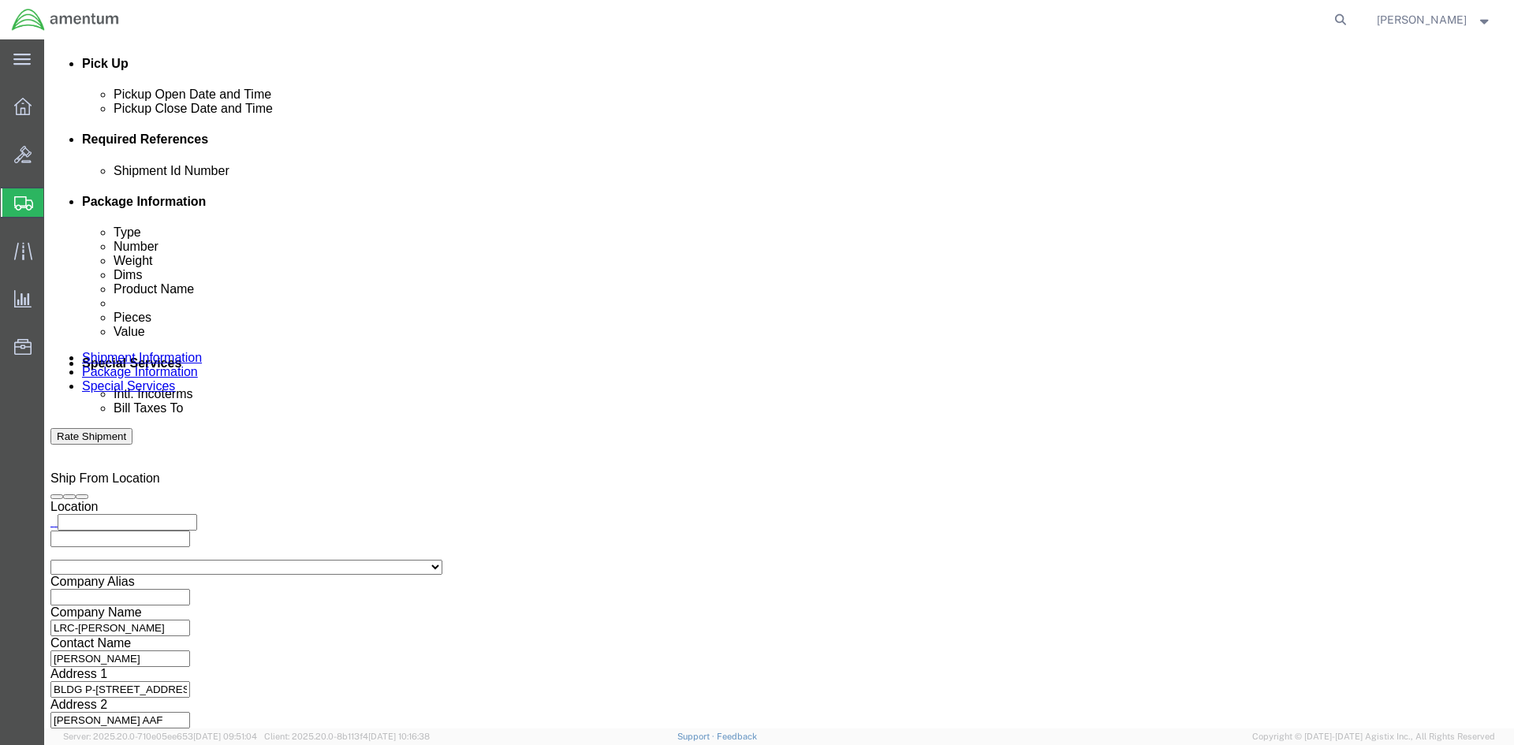
scroll to position [695, 0]
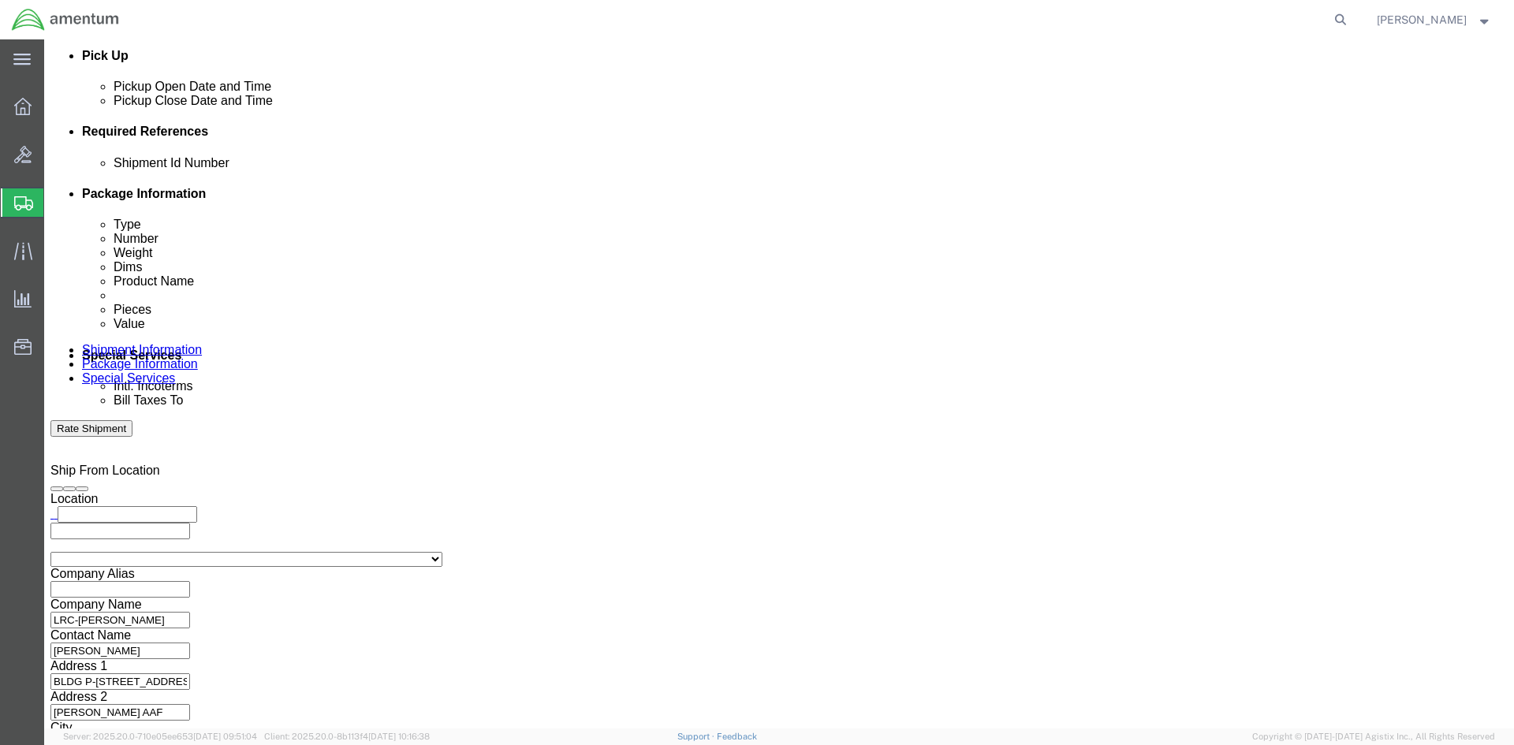
click button "Continue"
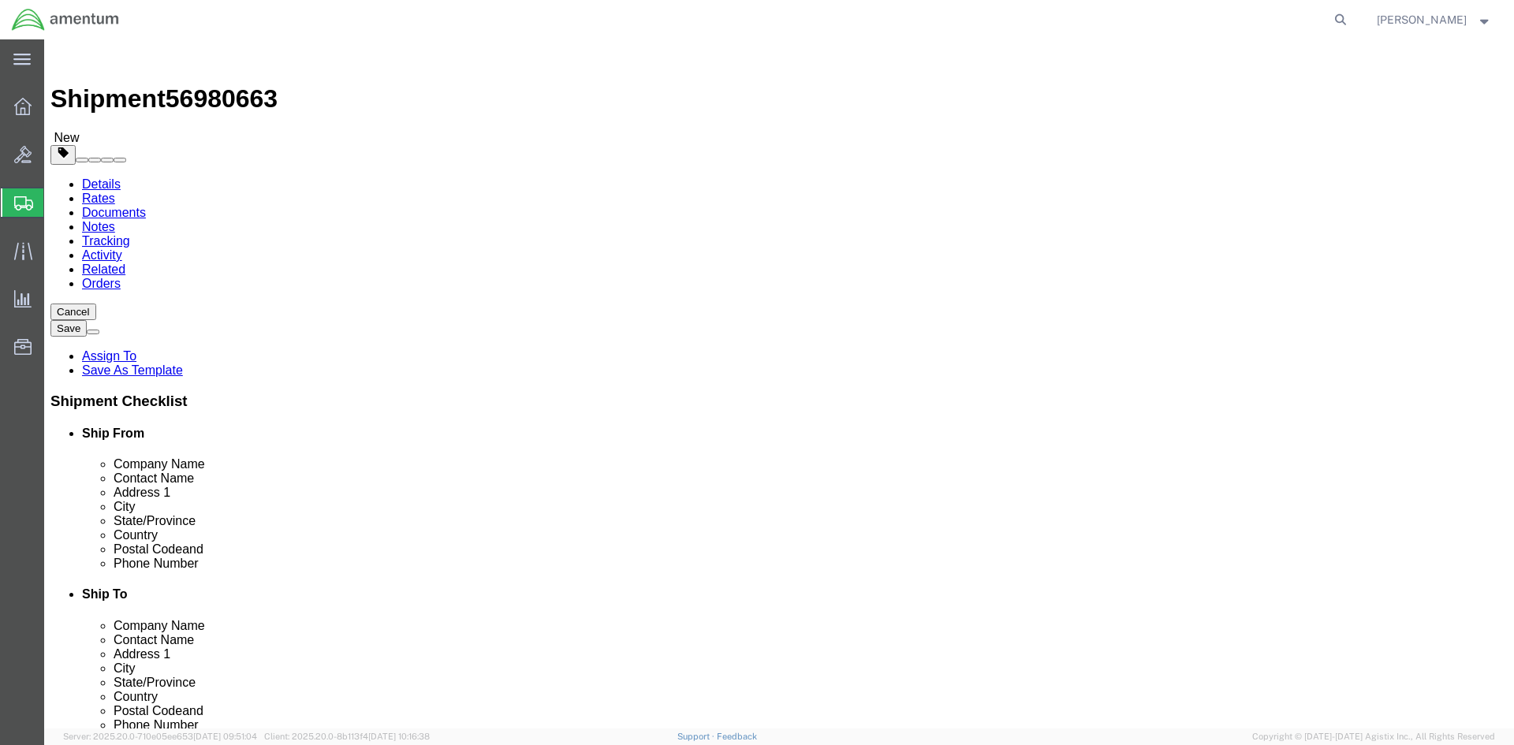
click select "Select BCK Boxes Bale(s) Basket(s) Bolt(s) Bottle(s) Buckets Bulk Bundle(s) Can…"
select select "PONS"
click select "Select BCK Boxes Bale(s) Basket(s) Bolt(s) Bottle(s) Buckets Bulk Bundle(s) Can…"
click input "text"
type input "3"
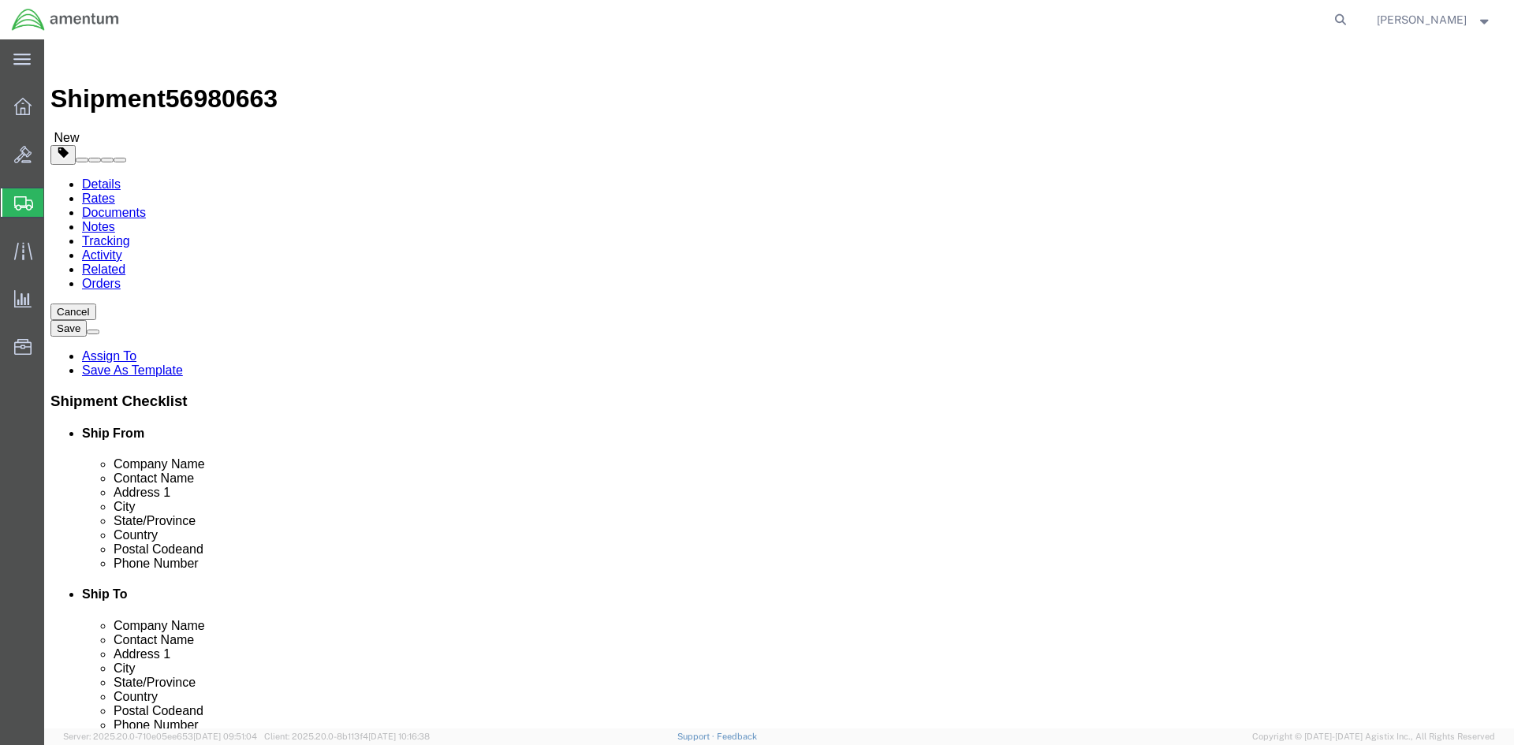
click input "3"
type input "1"
click input "1"
type input "3"
click input "text"
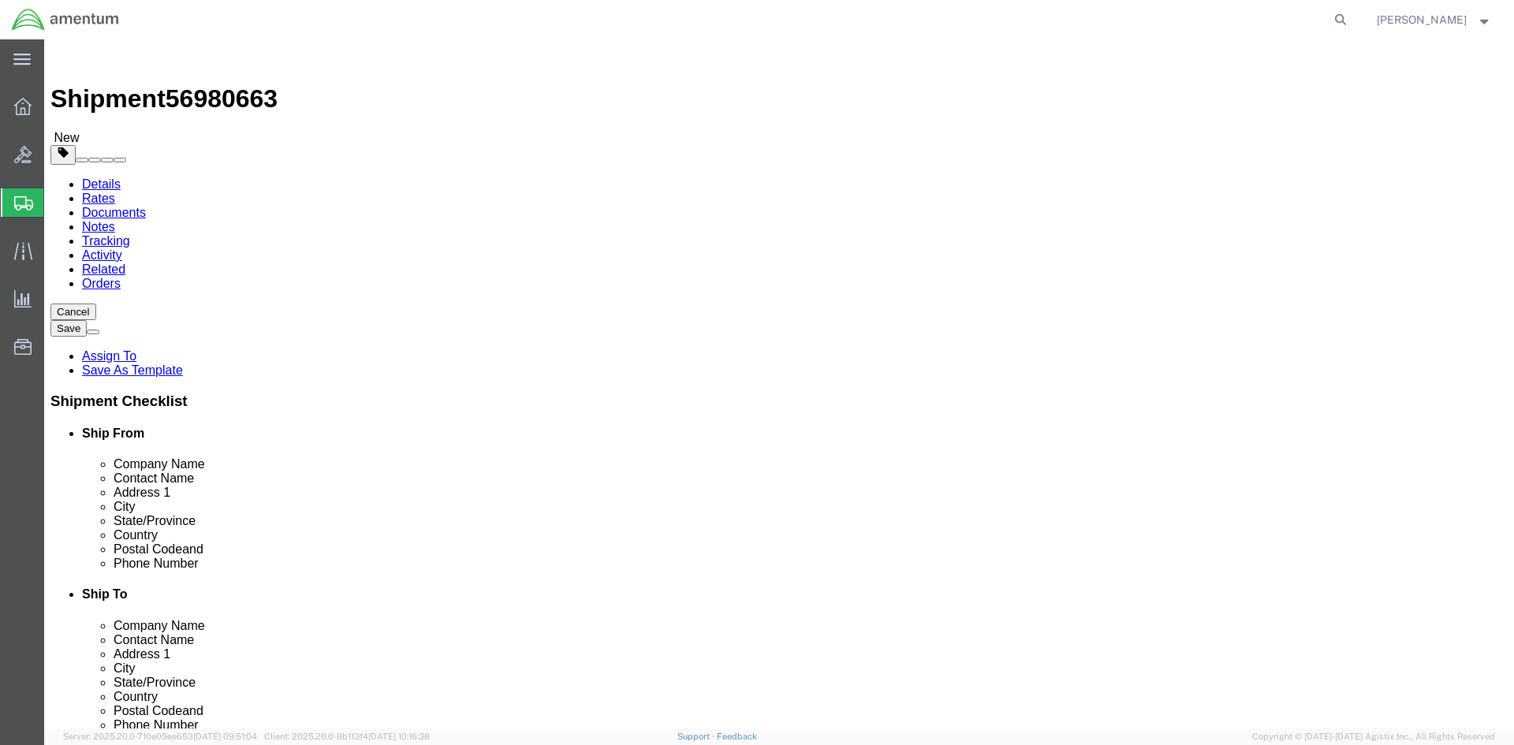
type input "72"
type input "40"
type input "50"
drag, startPoint x: 262, startPoint y: 392, endPoint x: 151, endPoint y: 388, distance: 111.2
click div "Weight 0.00 Select kgs lbs Ship. t°"
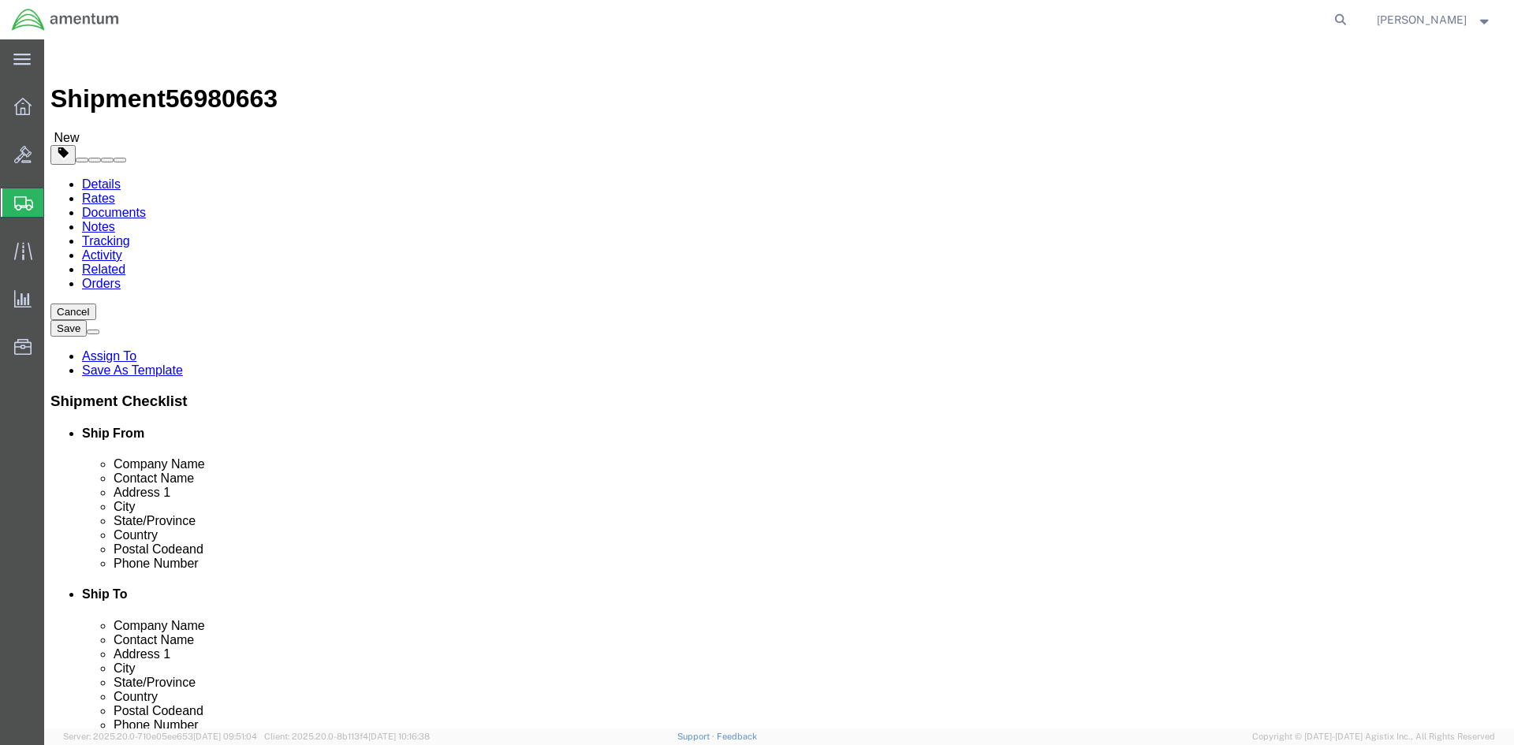
type input "12000"
click link "Add Content"
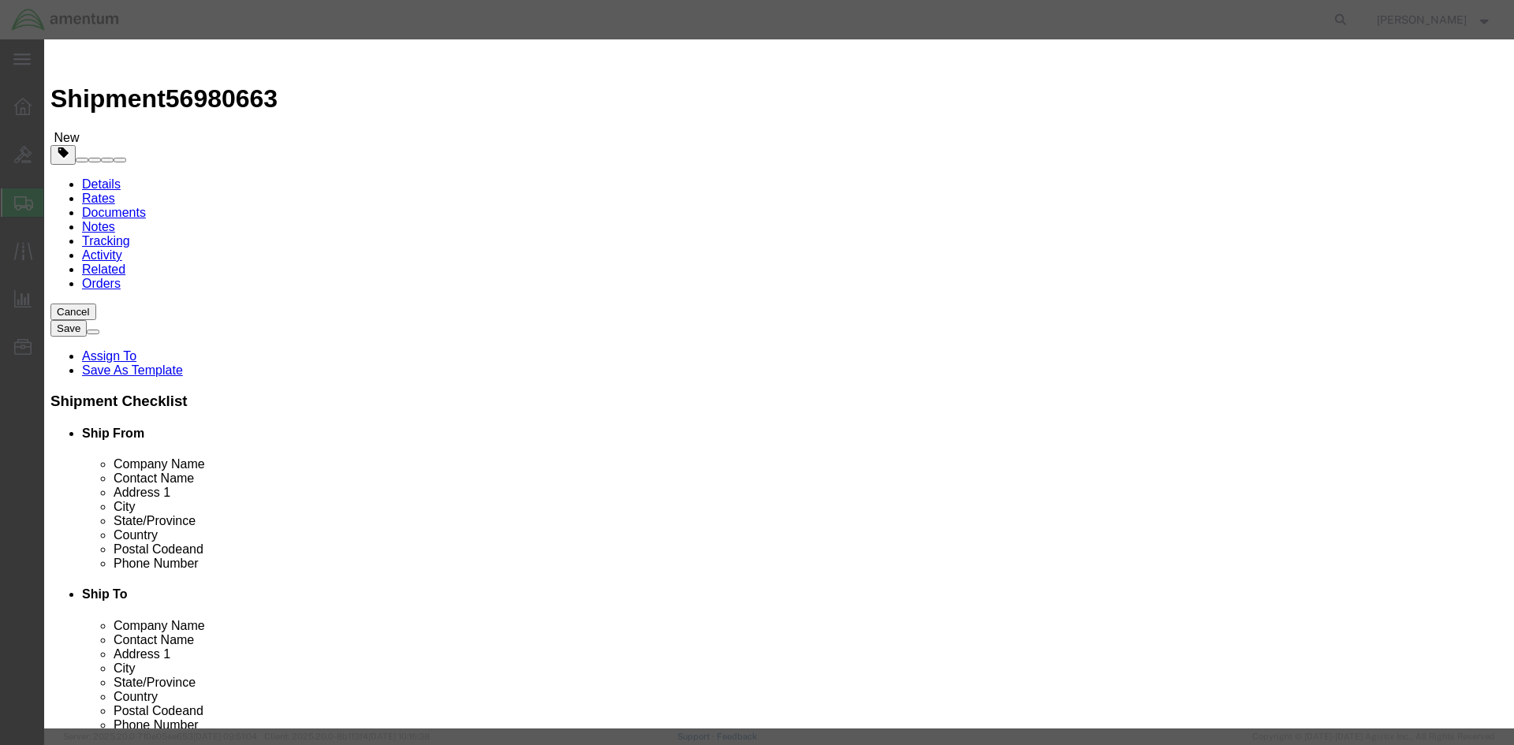
click input "text"
paste input "ENGINE AIRCRAFT"
type input "ENGINE AIRCRAFT"
click textarea
paste textarea "2840-01-458-5361"
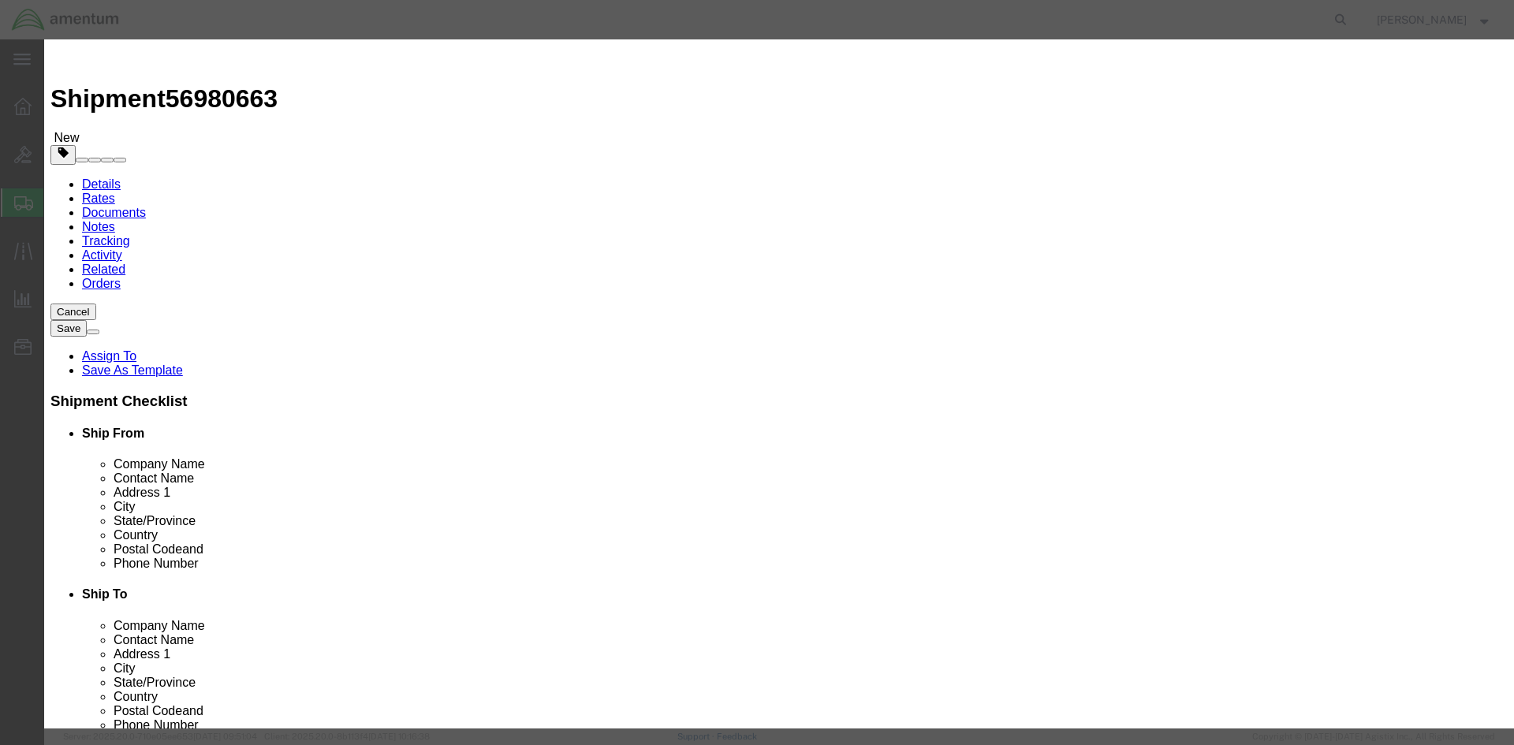
type textarea "2840-01-458-5361"
click input "0"
type input "3"
click input "text"
click input "3"
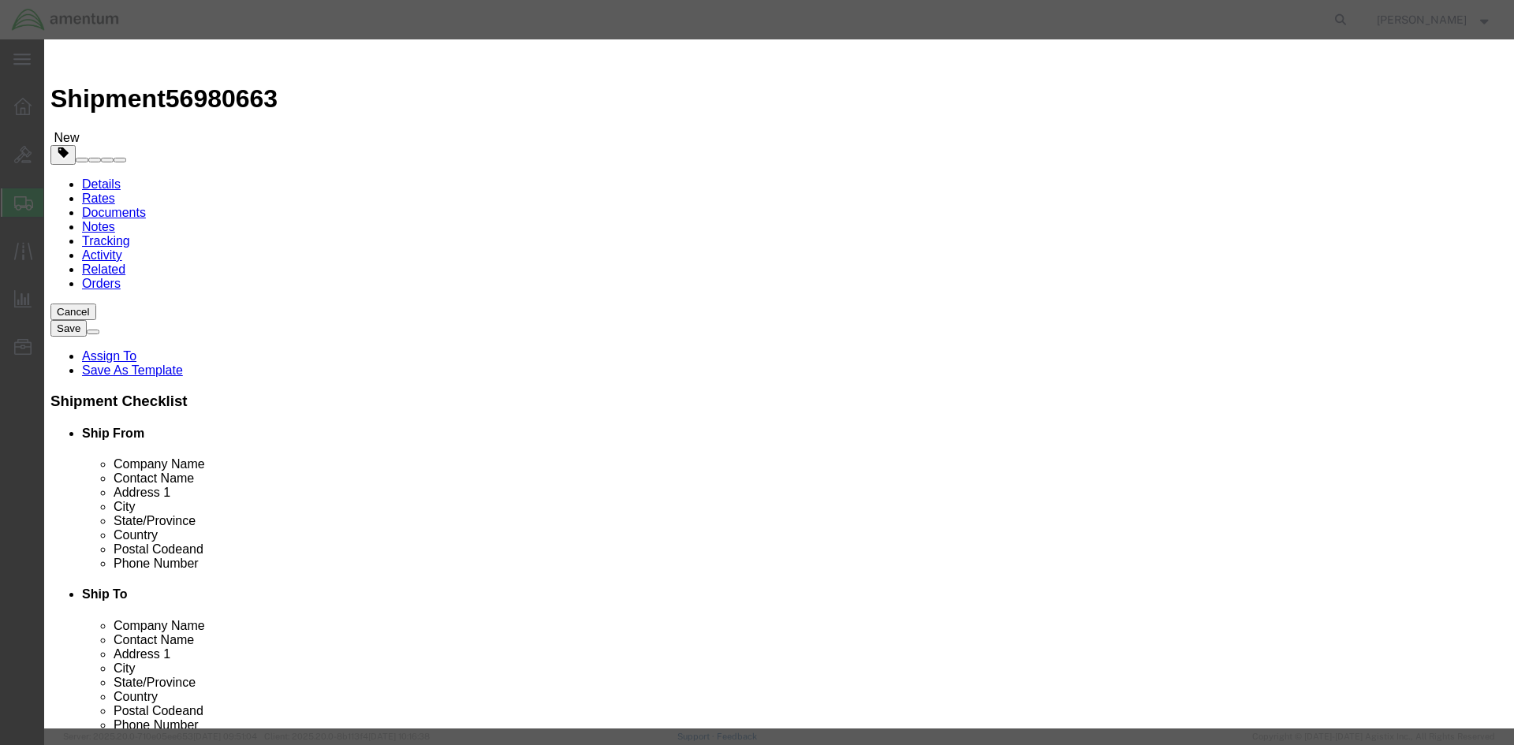
click input "text"
paste input "4373544"
type input "4373544"
click button "Save & Close"
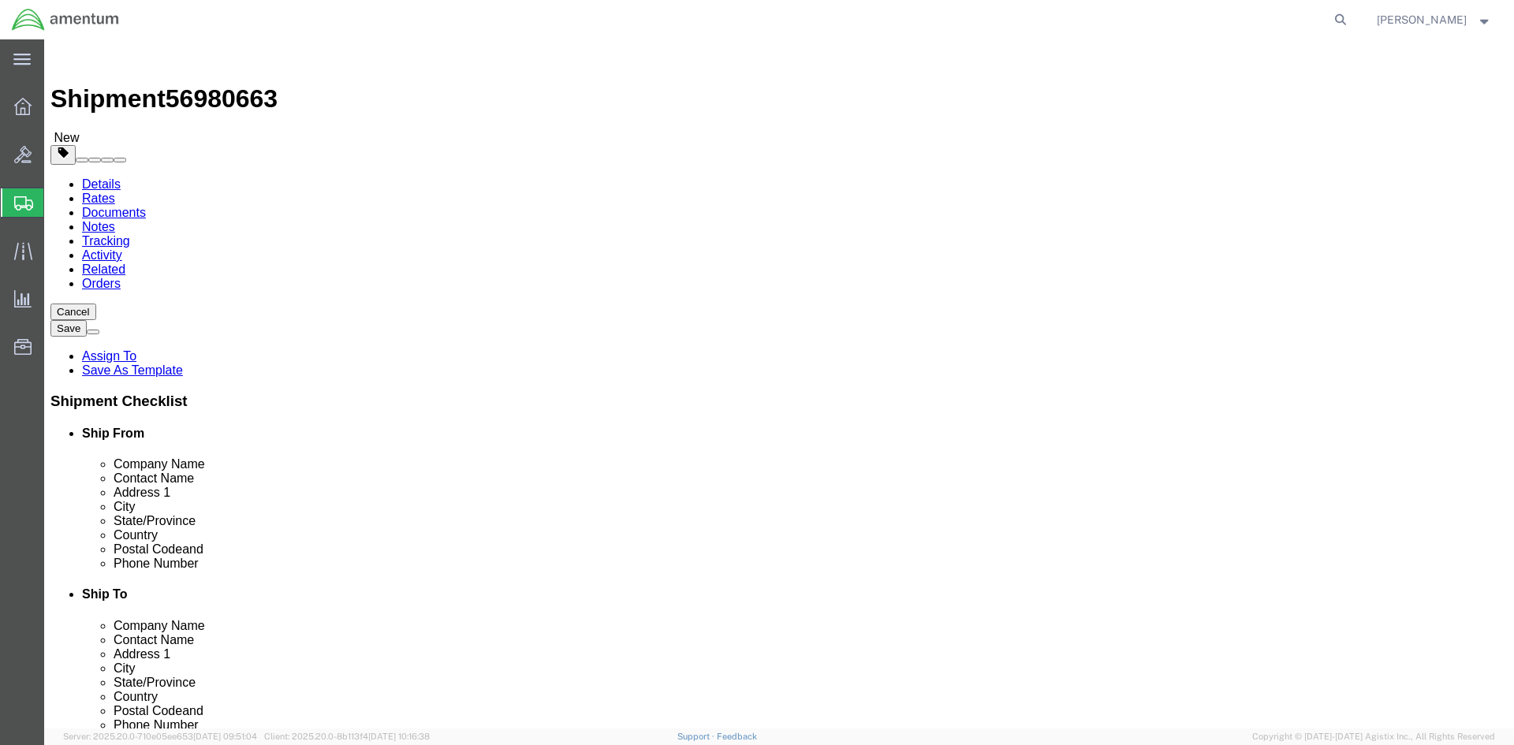
click link "Add Package"
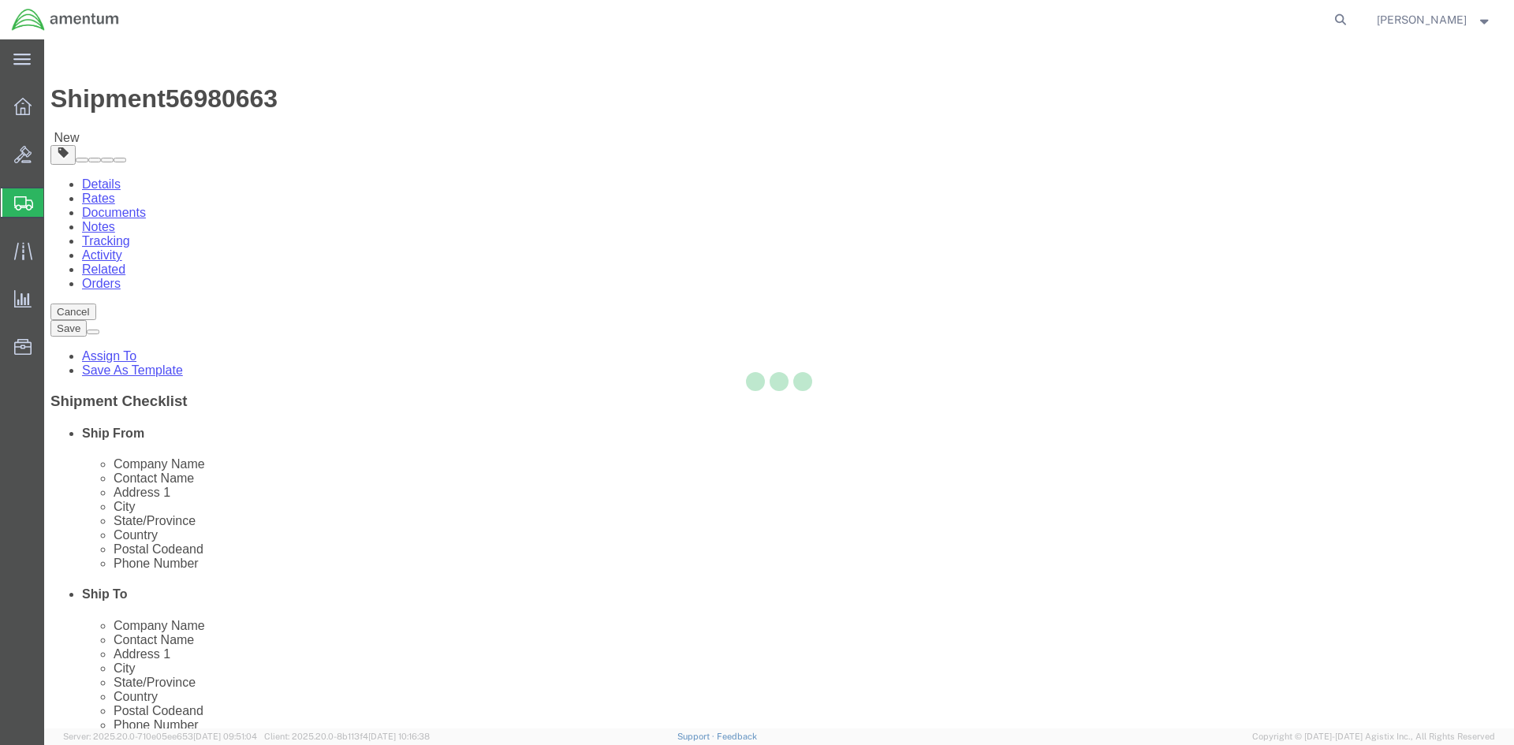
select select "PONS"
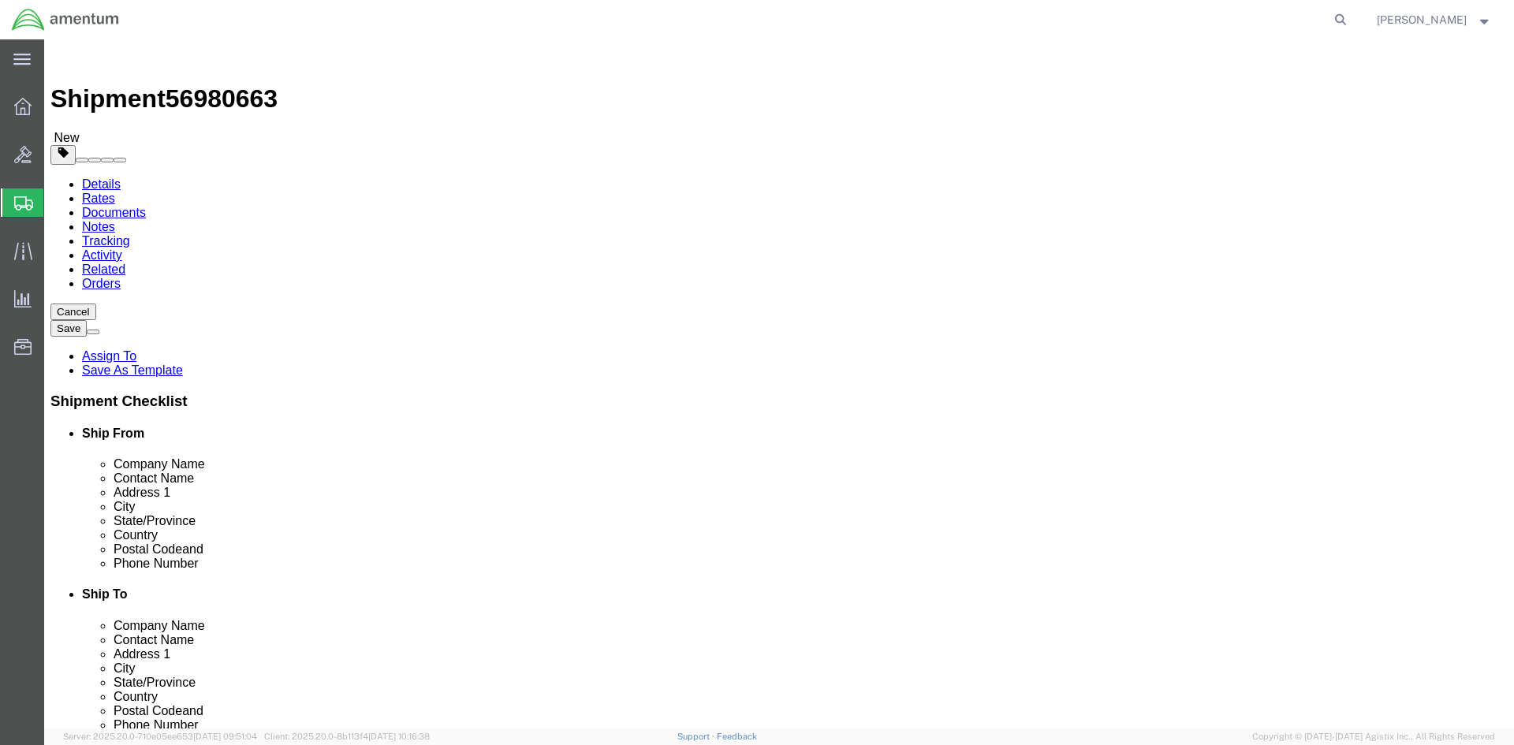
click select "Select BCK Boxes Bale(s) Basket(s) Bolt(s) Bottle(s) Buckets Bulk Bundle(s) Can…"
select select "PSNS"
click select "Select BCK Boxes Bale(s) Basket(s) Bolt(s) Bottle(s) Buckets Bulk Bundle(s) Can…"
click input "text"
click input "1"
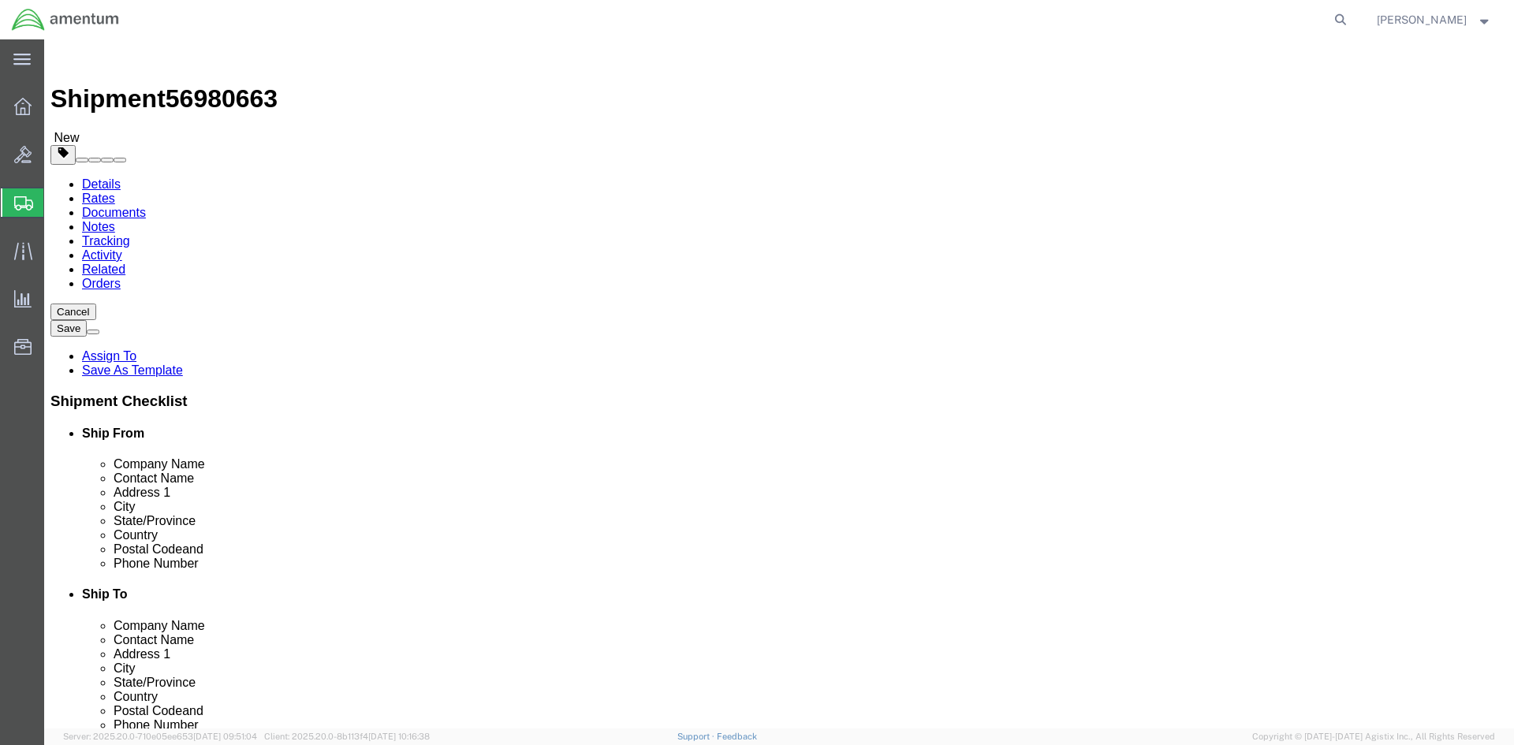
click input "text"
type input "48"
type input "40"
type input "22"
drag, startPoint x: 826, startPoint y: 408, endPoint x: 762, endPoint y: 409, distance: 64.6
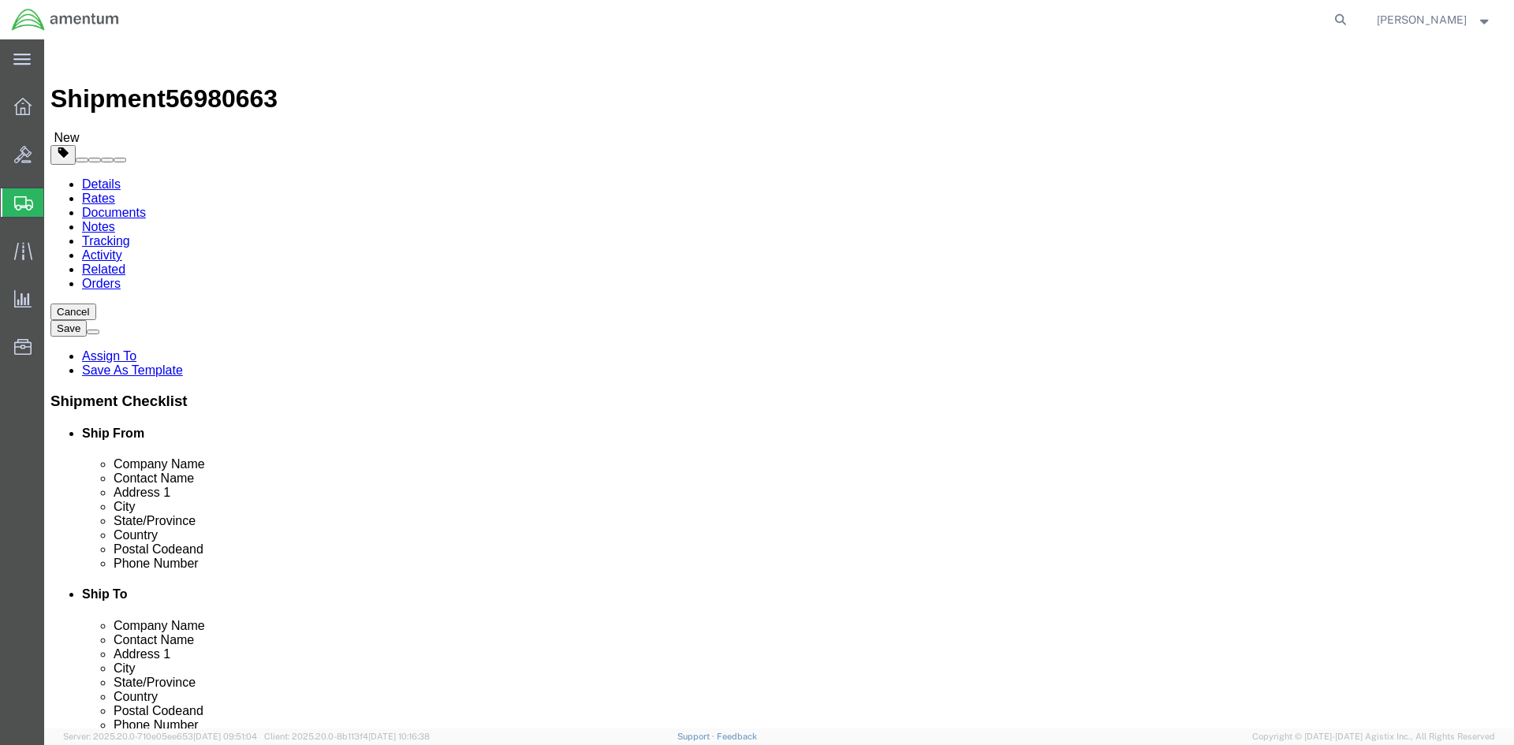
click div "Weight 0.00 Select kgs lbs Ship. t°"
drag, startPoint x: 268, startPoint y: 407, endPoint x: 169, endPoint y: 407, distance: 99.3
click div "Weight 12000.00 Select kgs lbs Ship. t°"
type input "36000"
click div "Package Type Select BCK Boxes Bale(s) Basket(s) Bolt(s) Bottle(s) Buckets Bulk …"
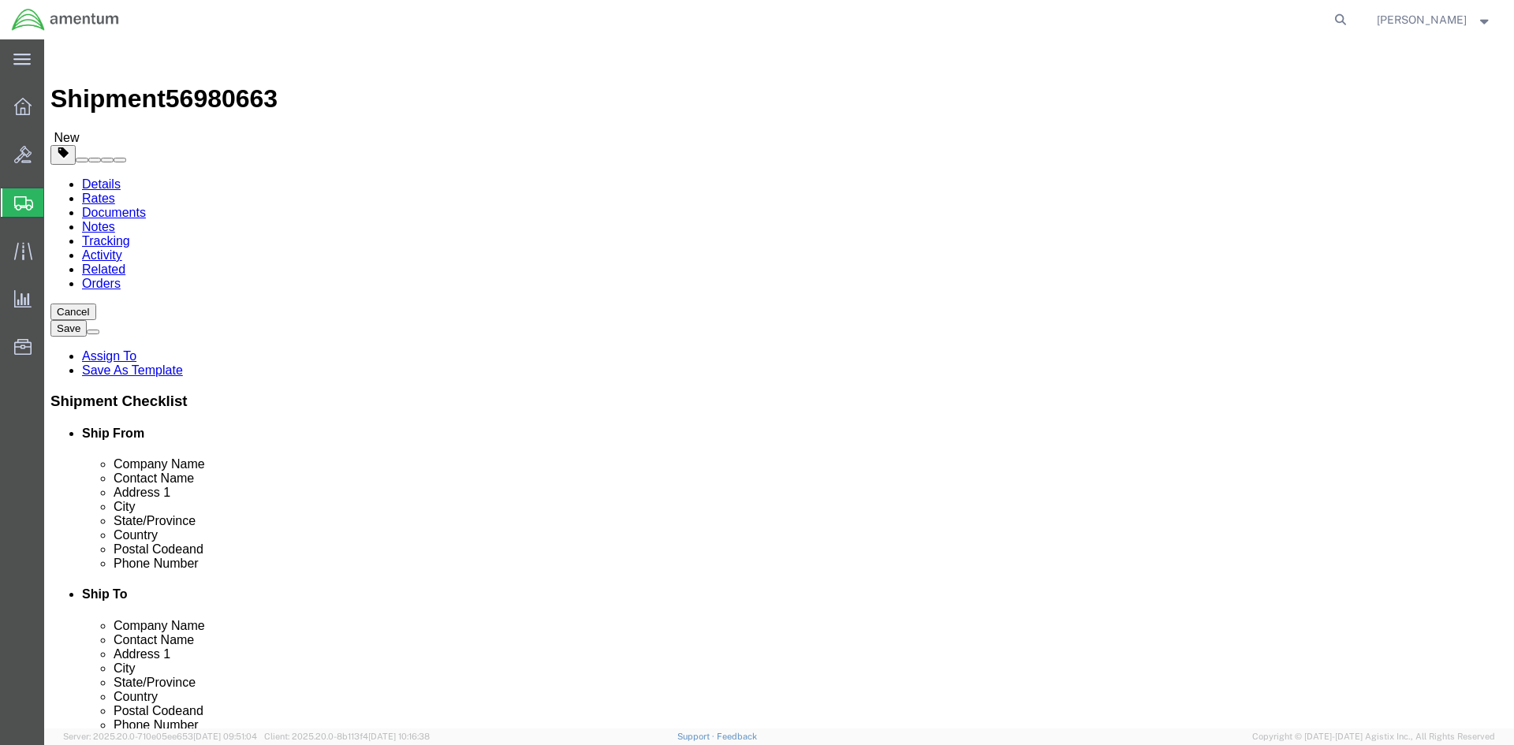
click input "text"
click div "Package Content # 1-3 3 x Pallet(s) Oversized (Not Stackable) Package Type Sele…"
click input "text"
type input "350"
click ul
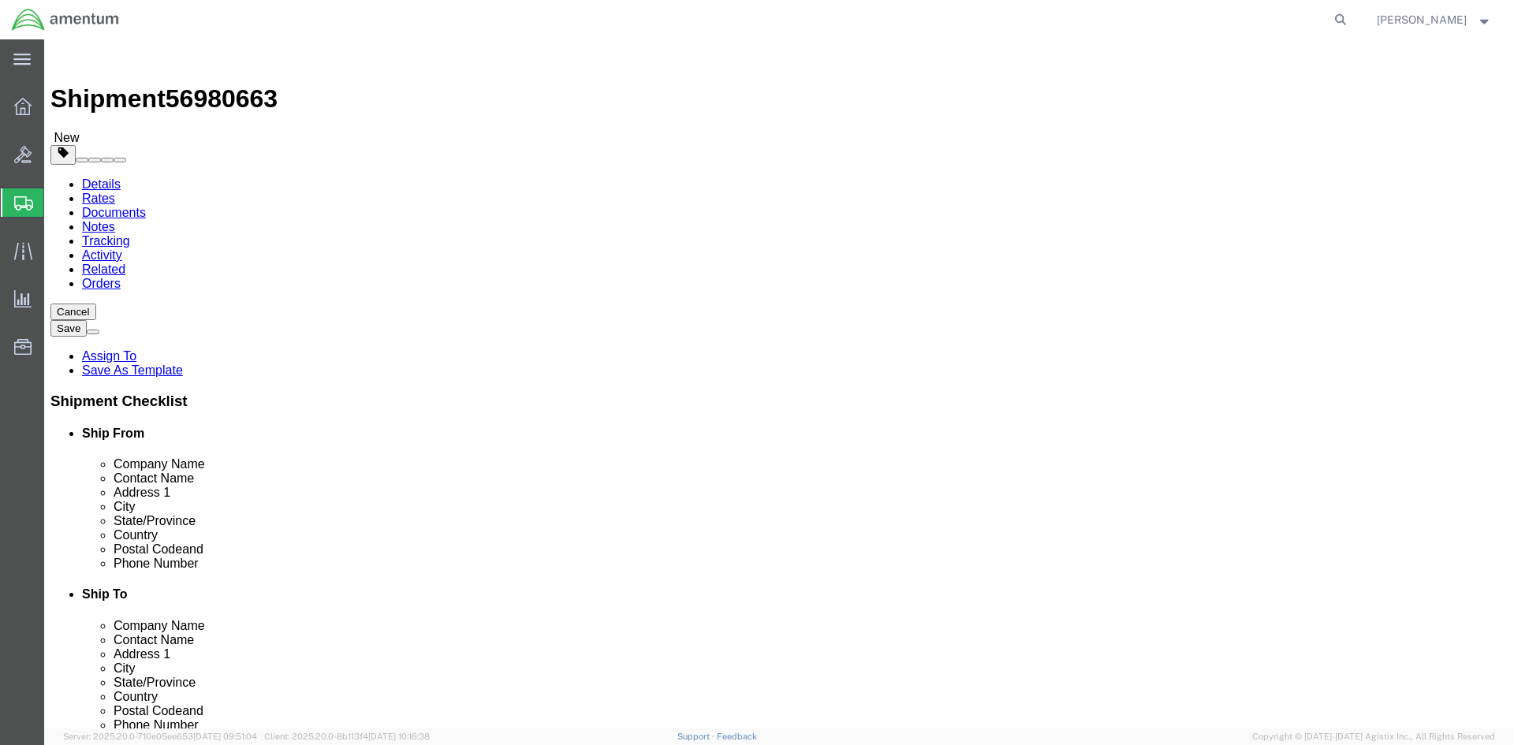
click link "Add Content"
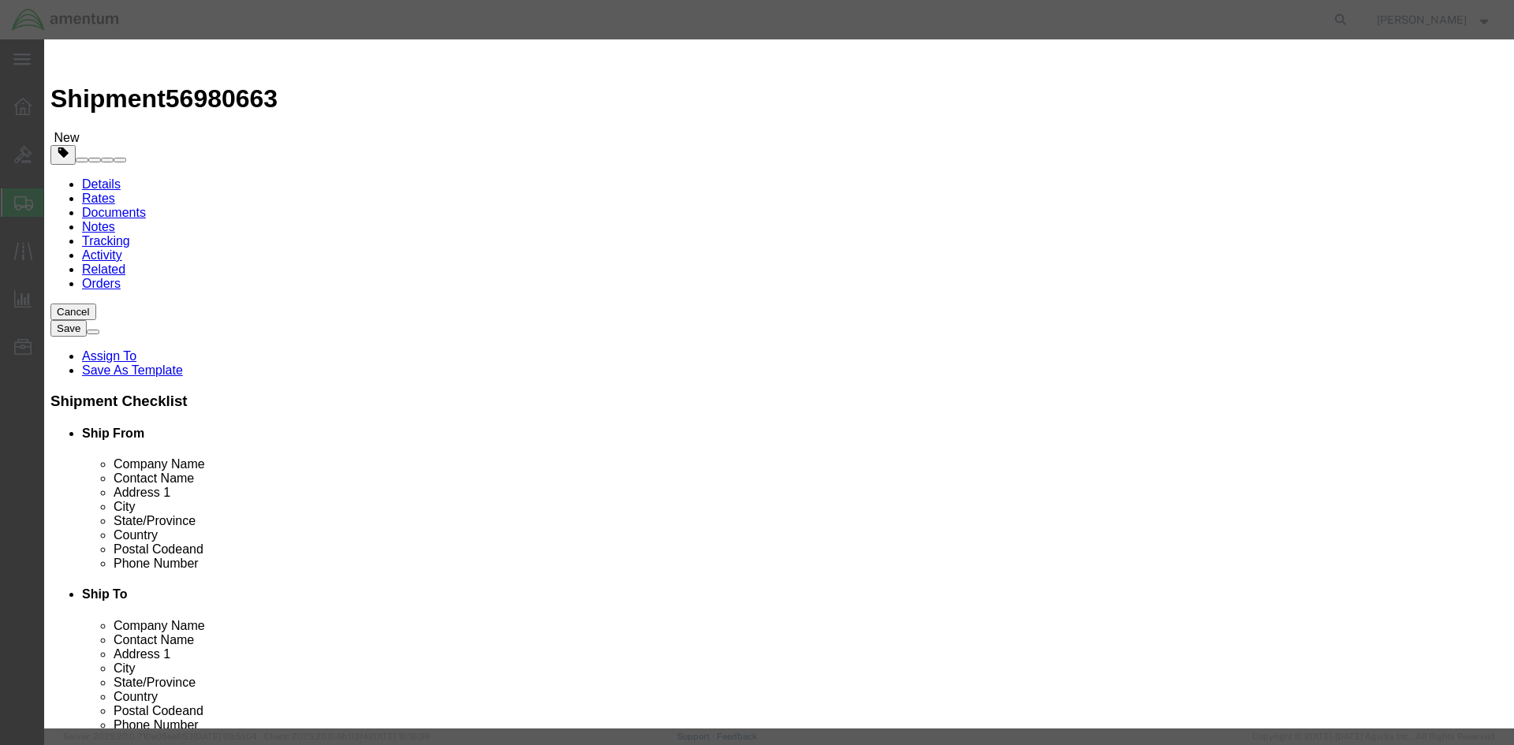
click input "text"
type input "Aircraft Parts"
click div
click input "0"
type input "15"
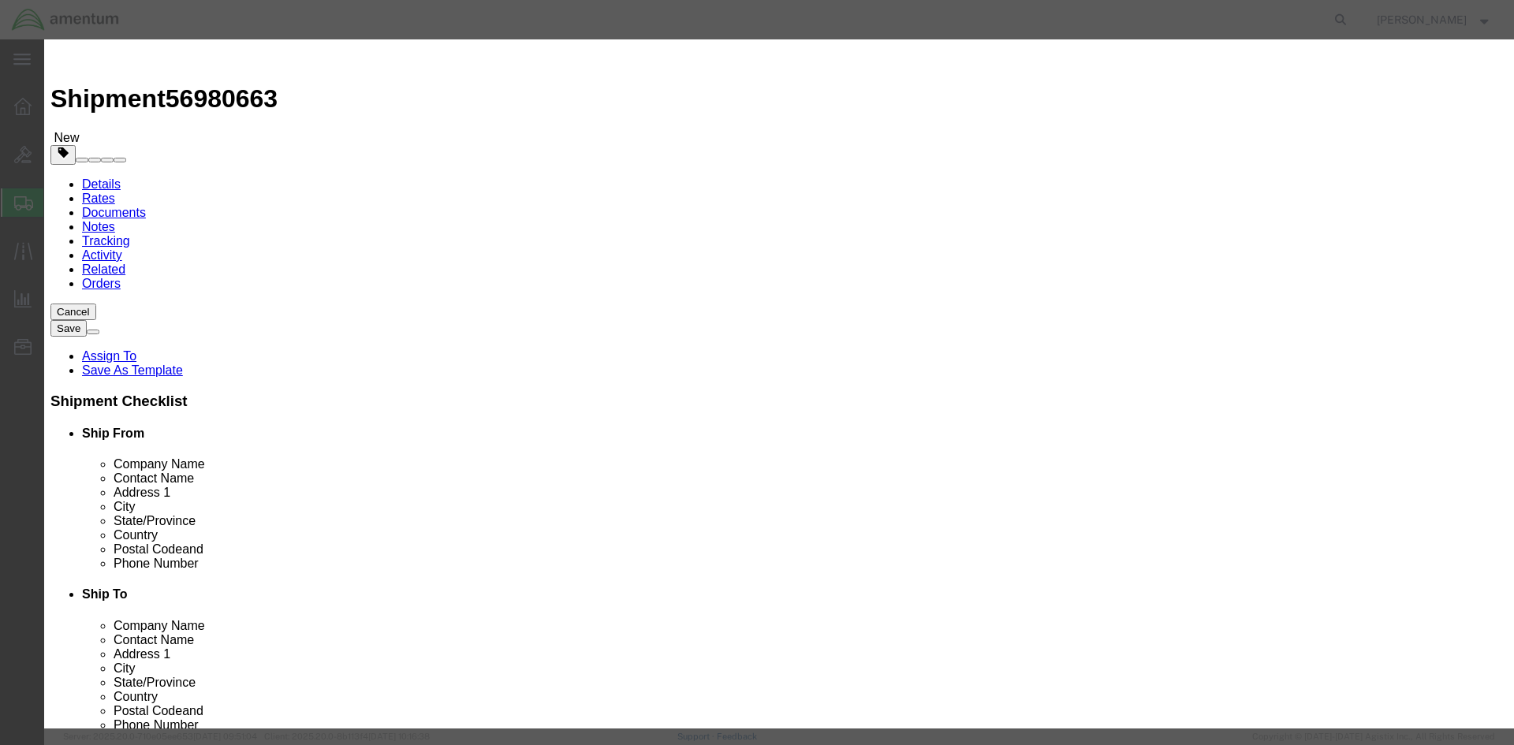
click input "text"
type input "5000"
click textarea
paste textarea "NSN MISCELLANEOUS ITEMS"
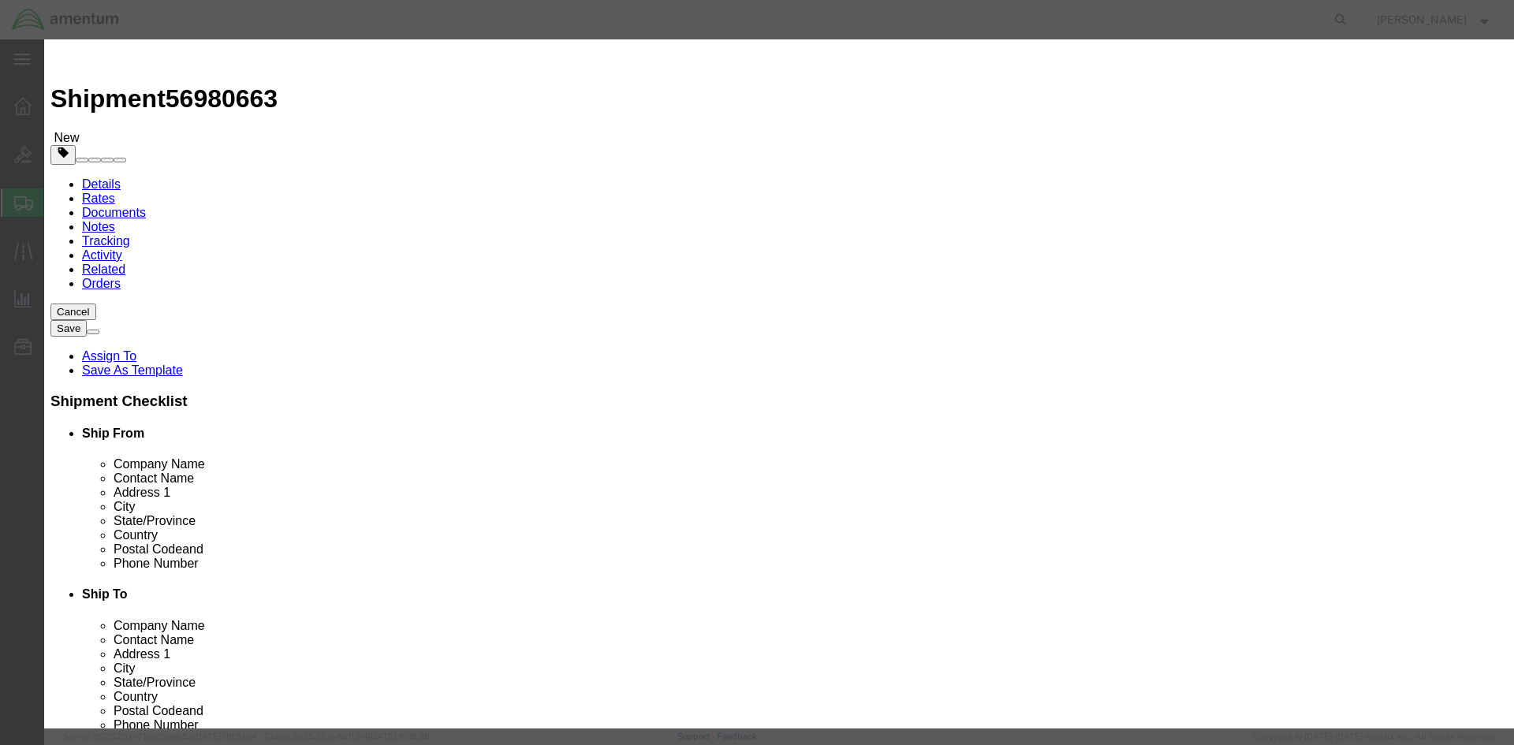
type textarea "NSN MISCELLANEOUS ITEMS"
click button "Save & Close"
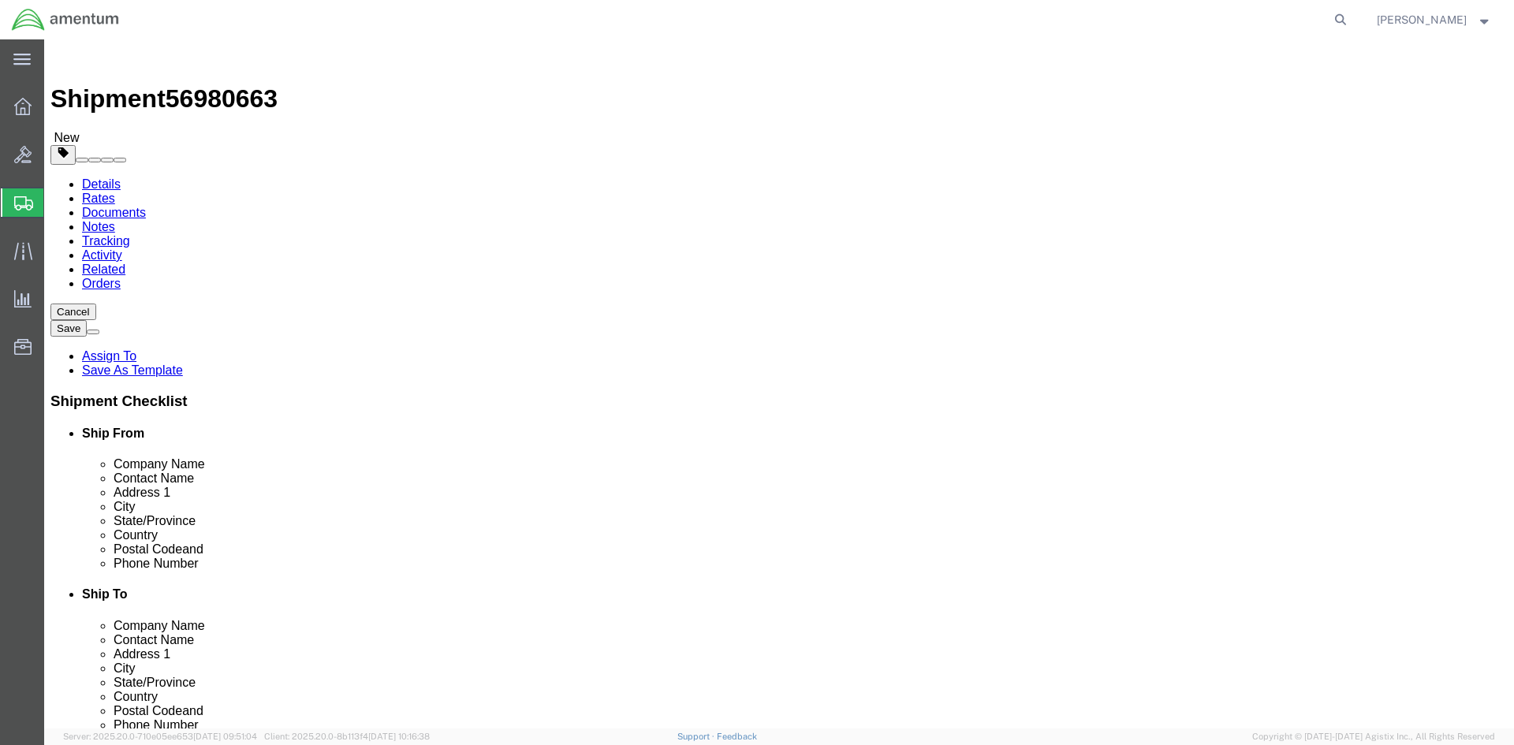
click button "Rate Shipment"
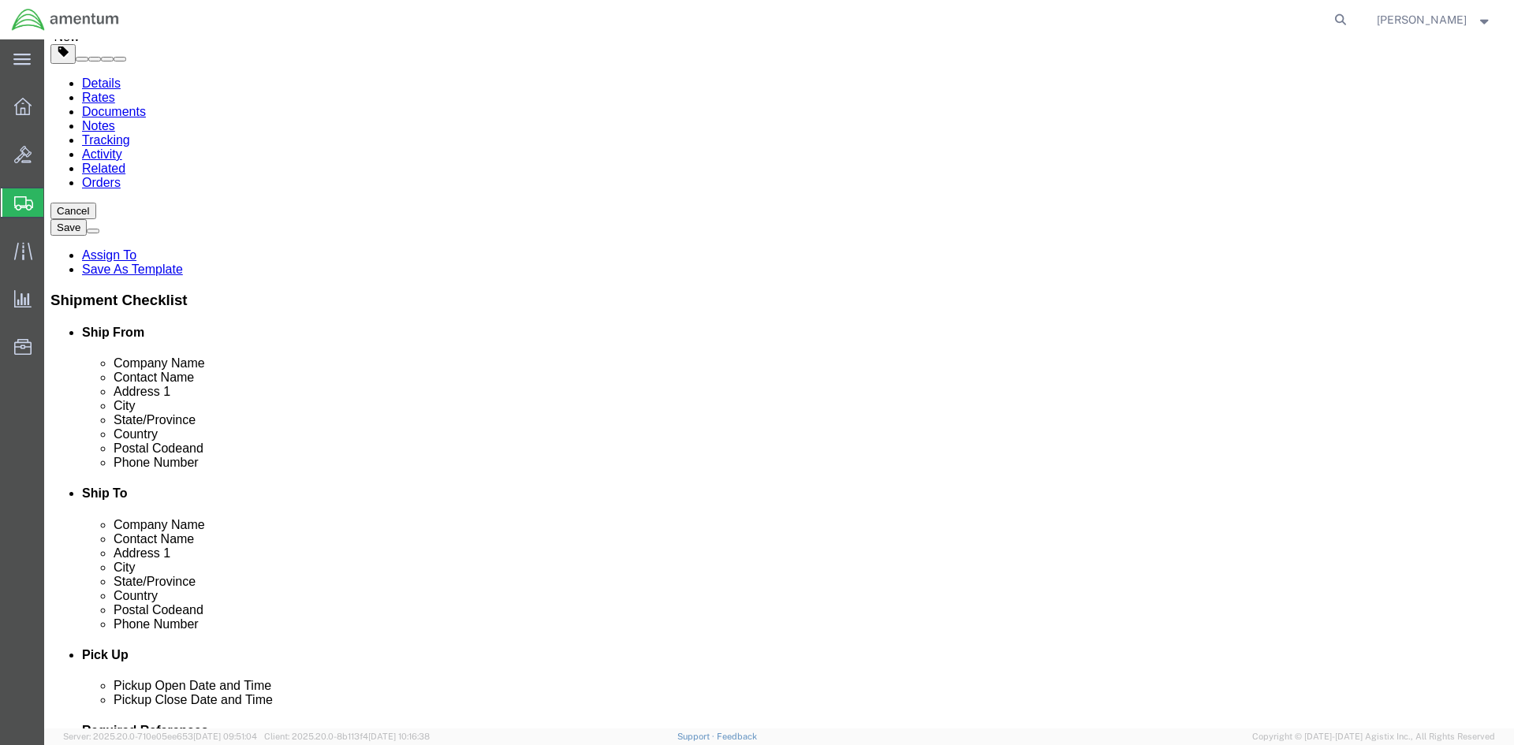
scroll to position [218, 0]
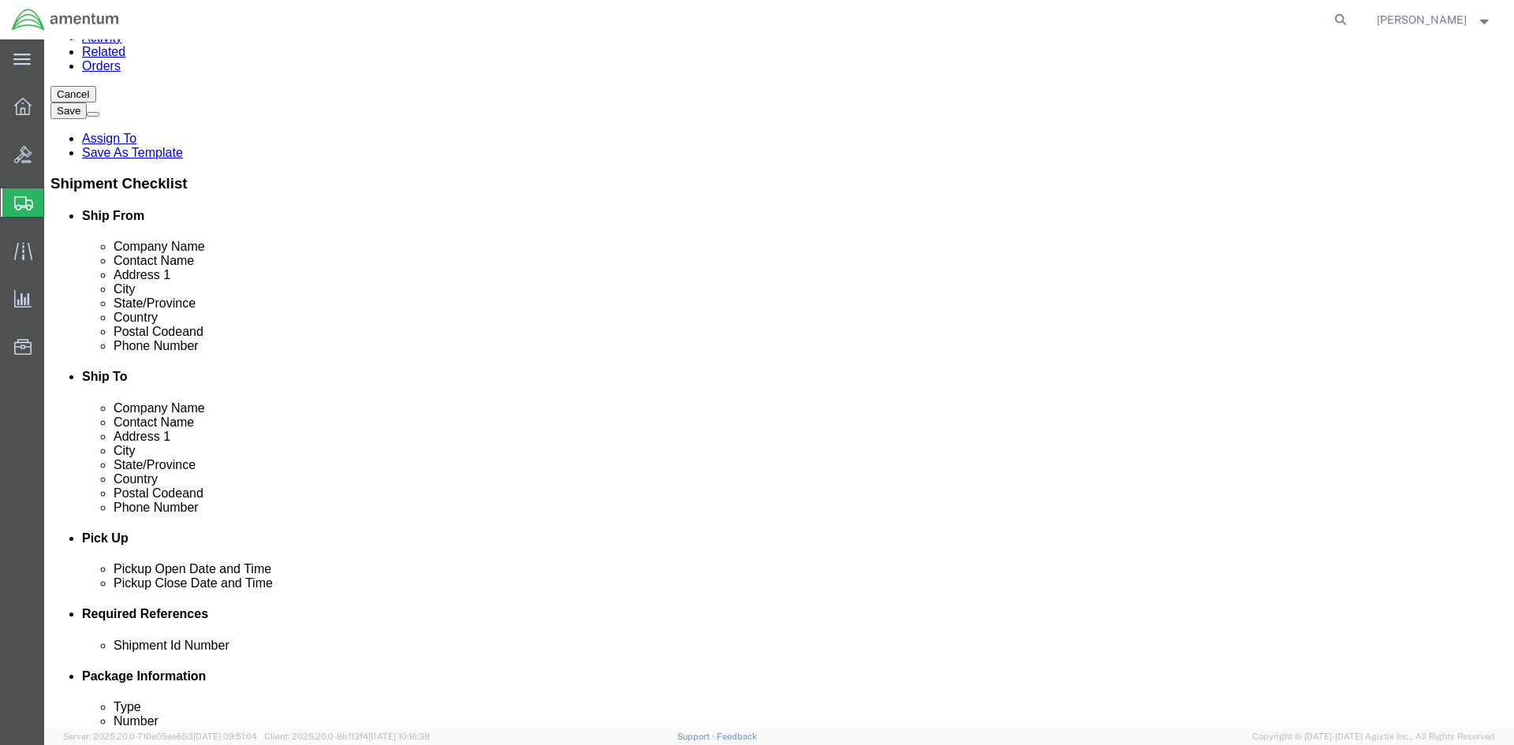
click p "ENGINE AIRCRAFT"
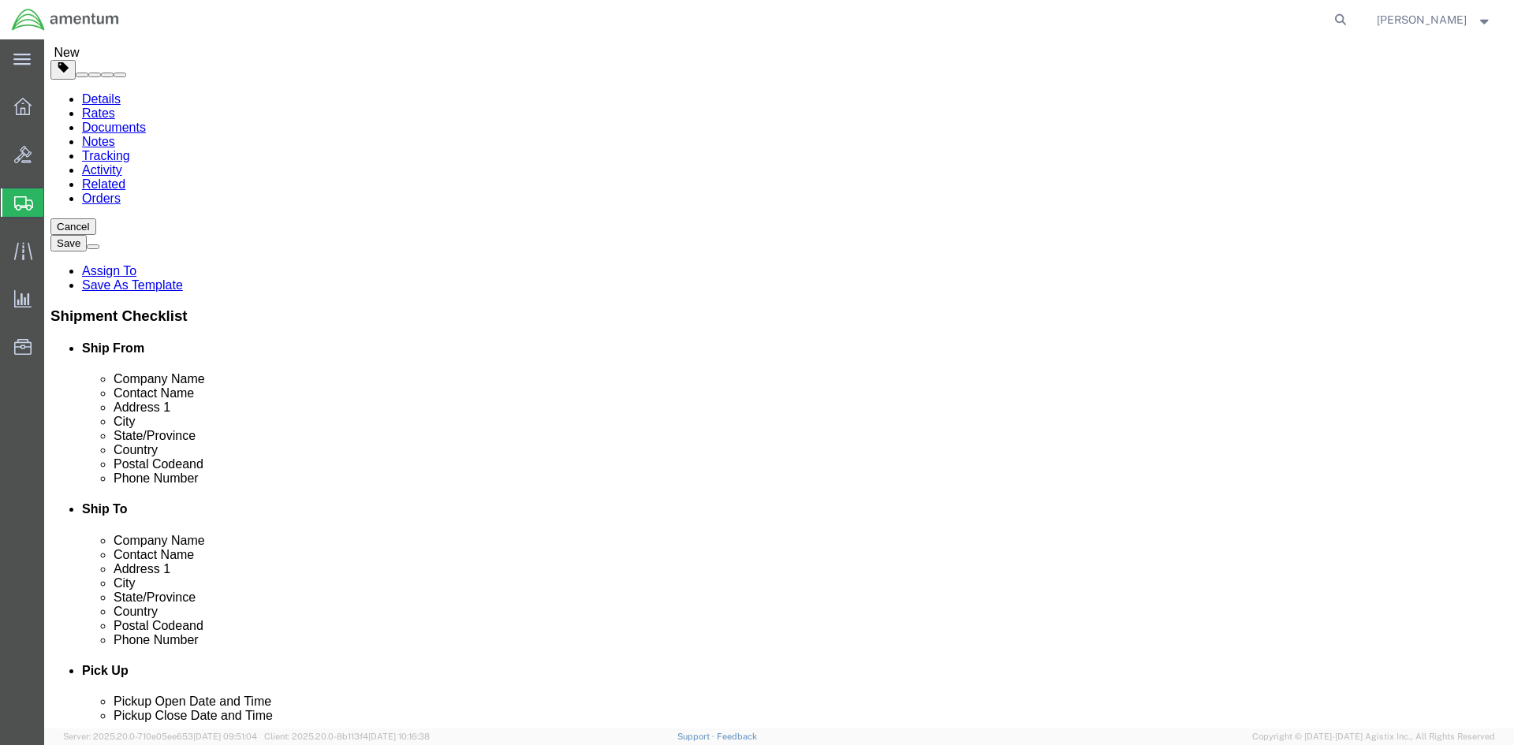
scroll to position [0, 0]
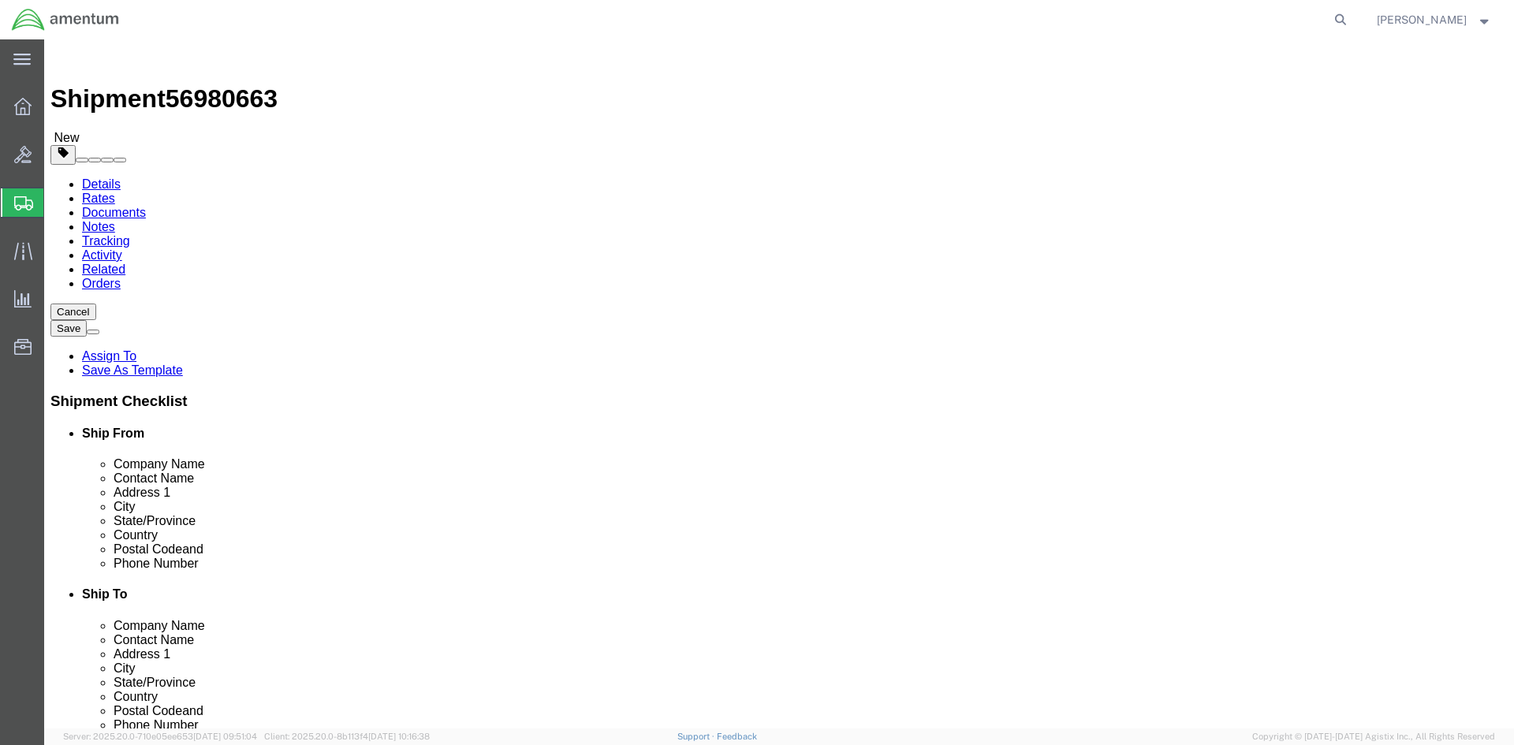
click h4 "# 1-3 3 x Pallet(s) Oversized (Not Stackable)"
click input "3"
type input "3"
type input "1"
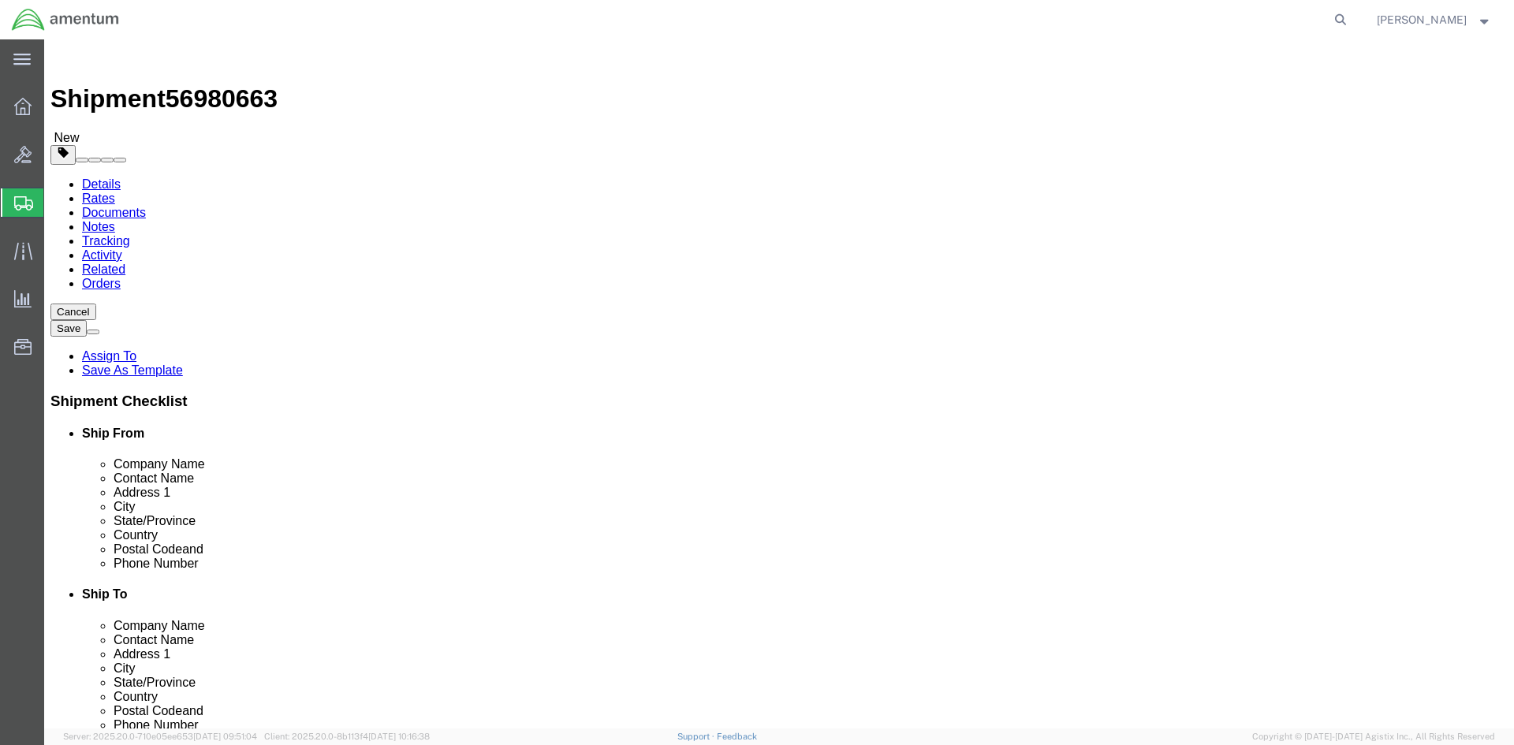
drag, startPoint x: 269, startPoint y: 472, endPoint x: 188, endPoint y: 462, distance: 81.8
click div "Package Type Select BCK Boxes Bale(s) Basket(s) Bolt(s) Bottle(s) Buckets Bulk …"
type input "12000"
click dd "3.00 Each"
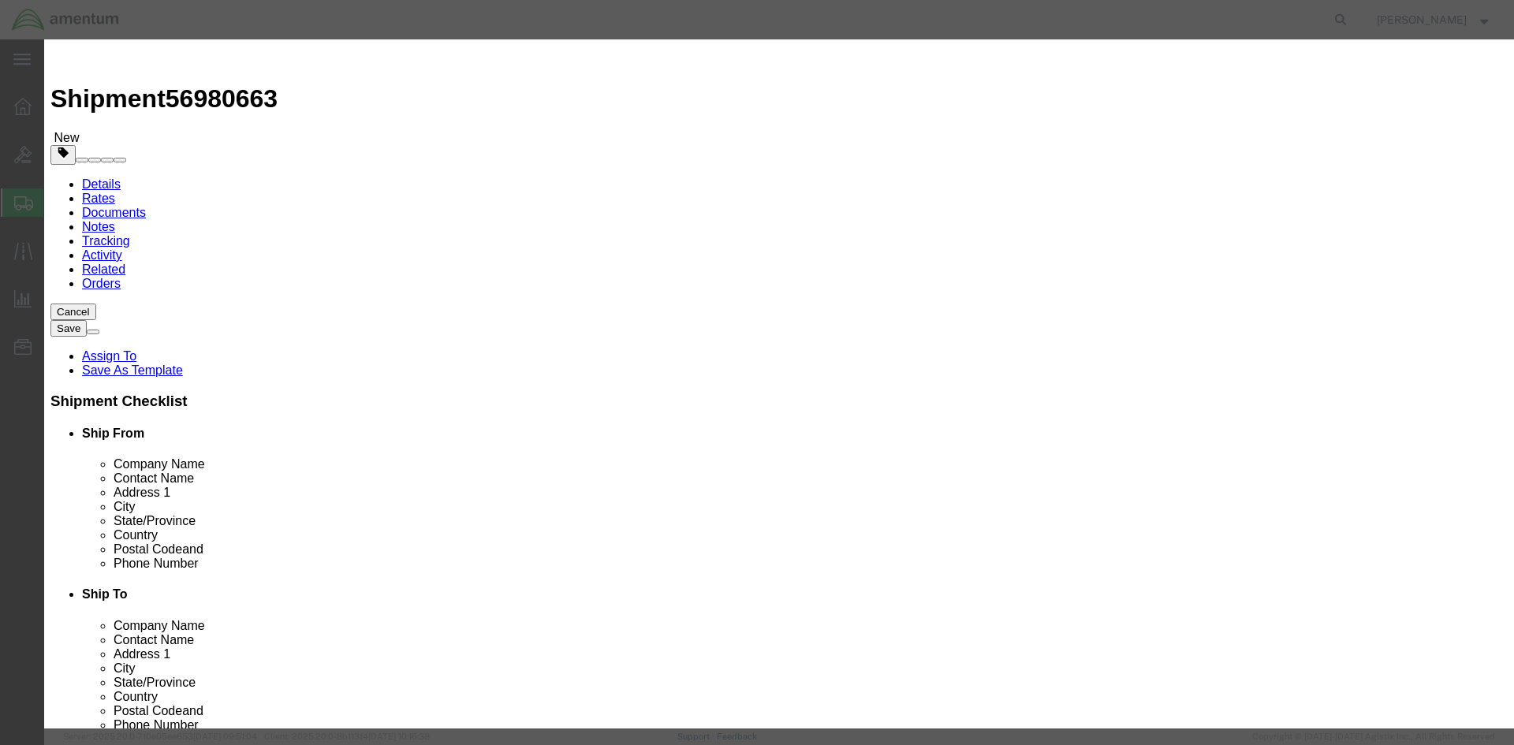
drag, startPoint x: 531, startPoint y: 174, endPoint x: 348, endPoint y: 159, distance: 184.3
click div "Product Name ENGINE AIRCRAFT Pieces 3.00 Select Bag Barrels 100Board Feet Bottl…"
click input "text"
paste input "1457848"
type input "1457848"
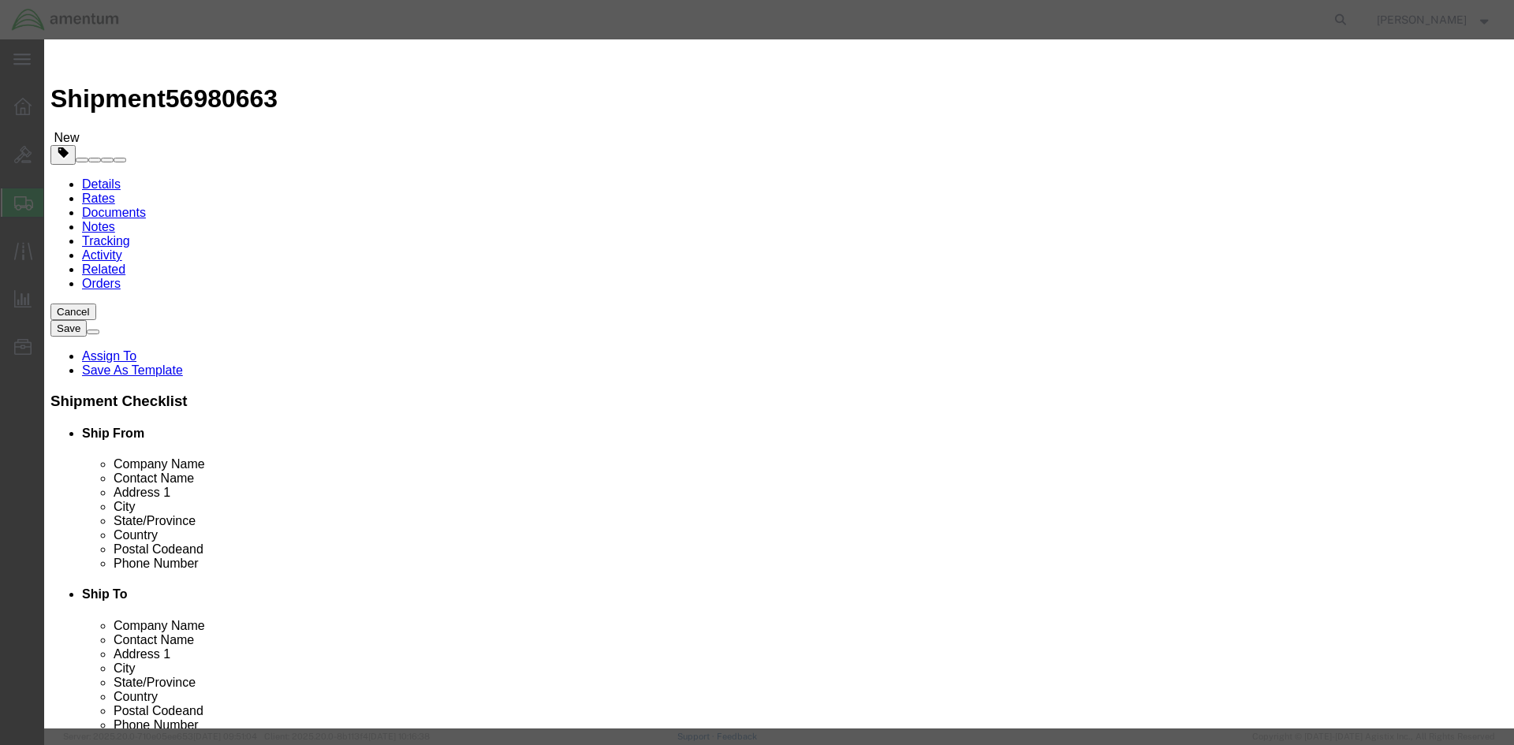
drag, startPoint x: 551, startPoint y: 151, endPoint x: 420, endPoint y: 145, distance: 131.0
click div "Pieces 3.00 Select Bag Barrels 100Board Feet Bottle Box Blister Pack Carats Can…"
type input "1"
type input "485949.33"
click textarea "2840-01-458-5361"
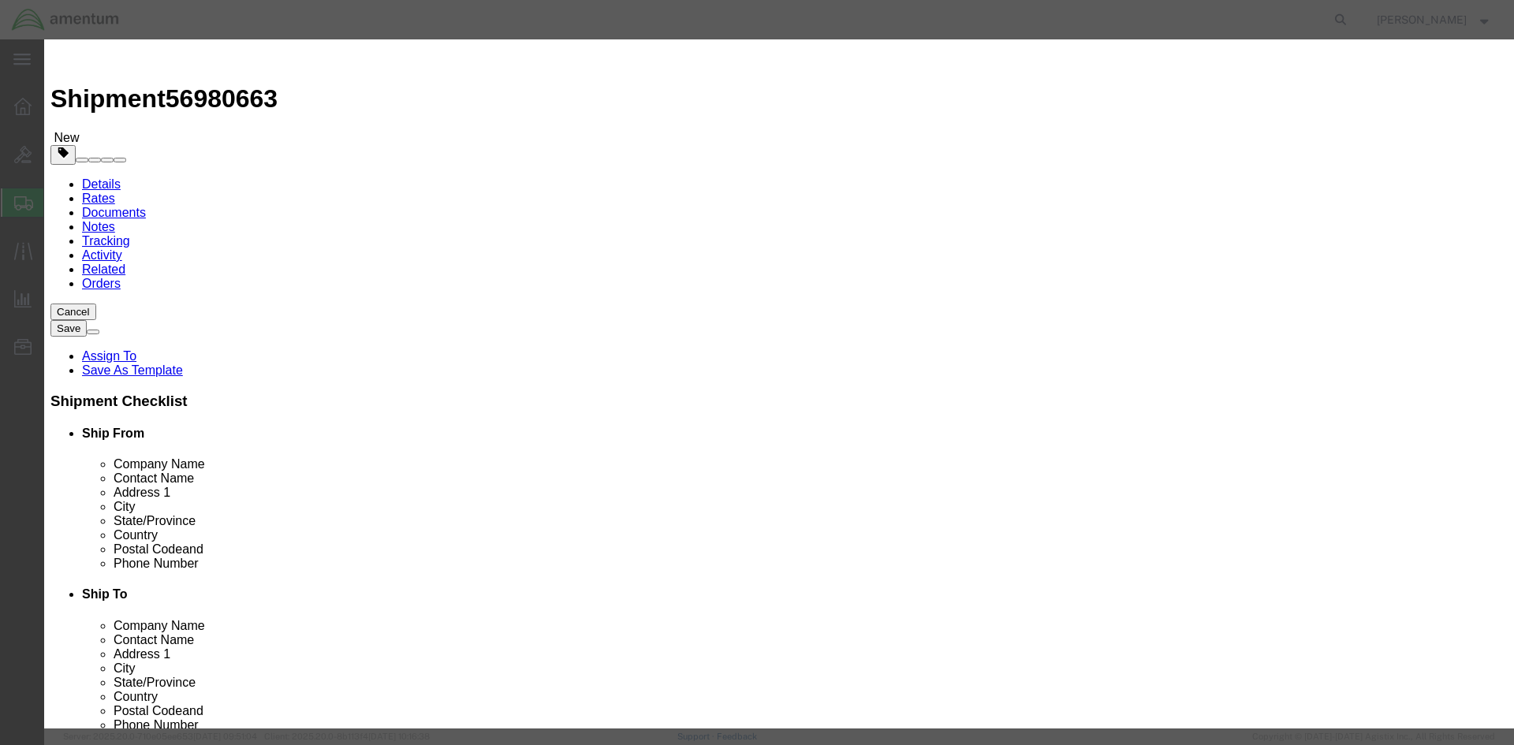
click h3 "Edit content"
click icon
click select "Select 50 55 60 65 70 85 92.5 100 125 175 250 300 400"
click icon
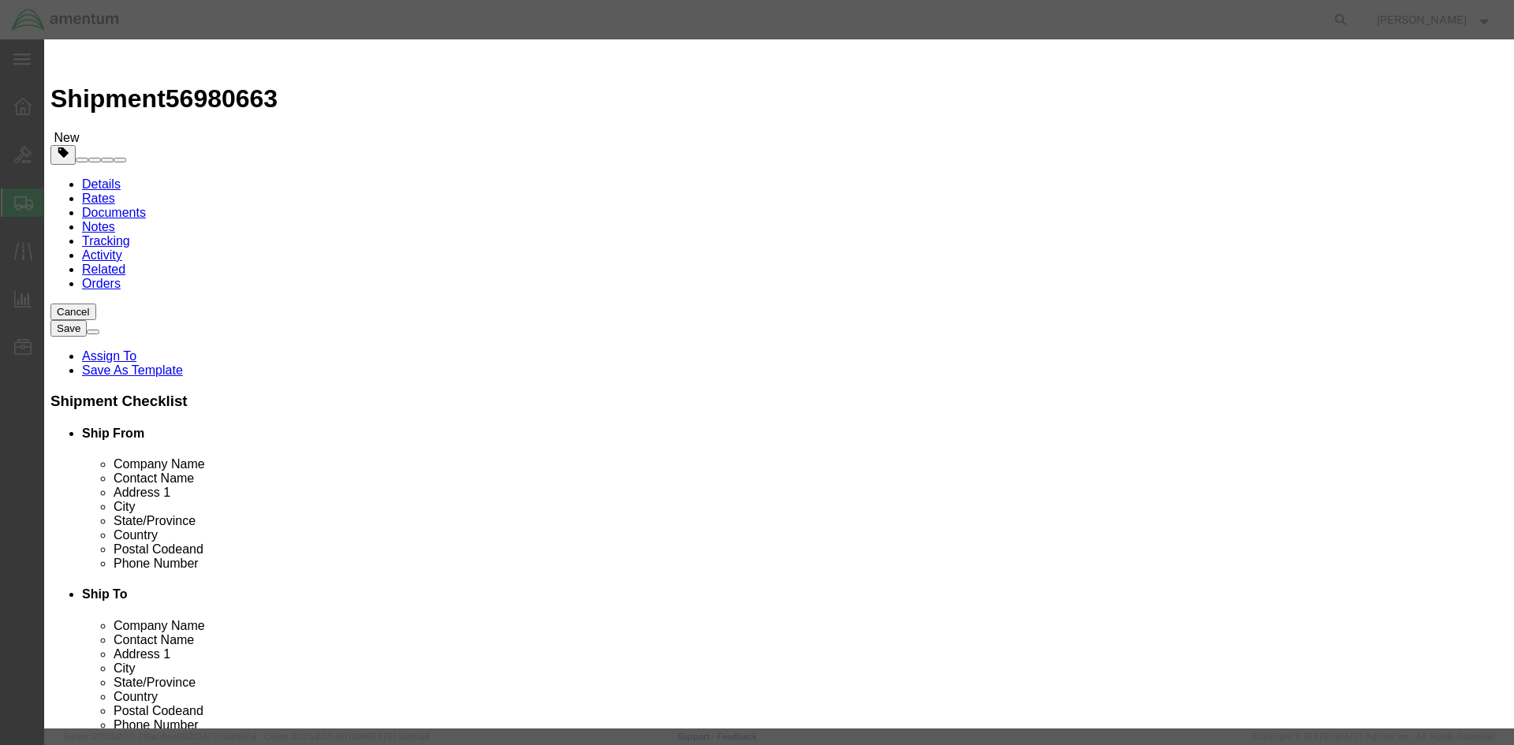
click select "Select 50 55 60 65 70 85 92.5 100 125 175 250 300 400"
select select "50"
click select "Select 50 55 60 65 70 85 92.5 100 125 175 250 300 400"
click button "Save & Close"
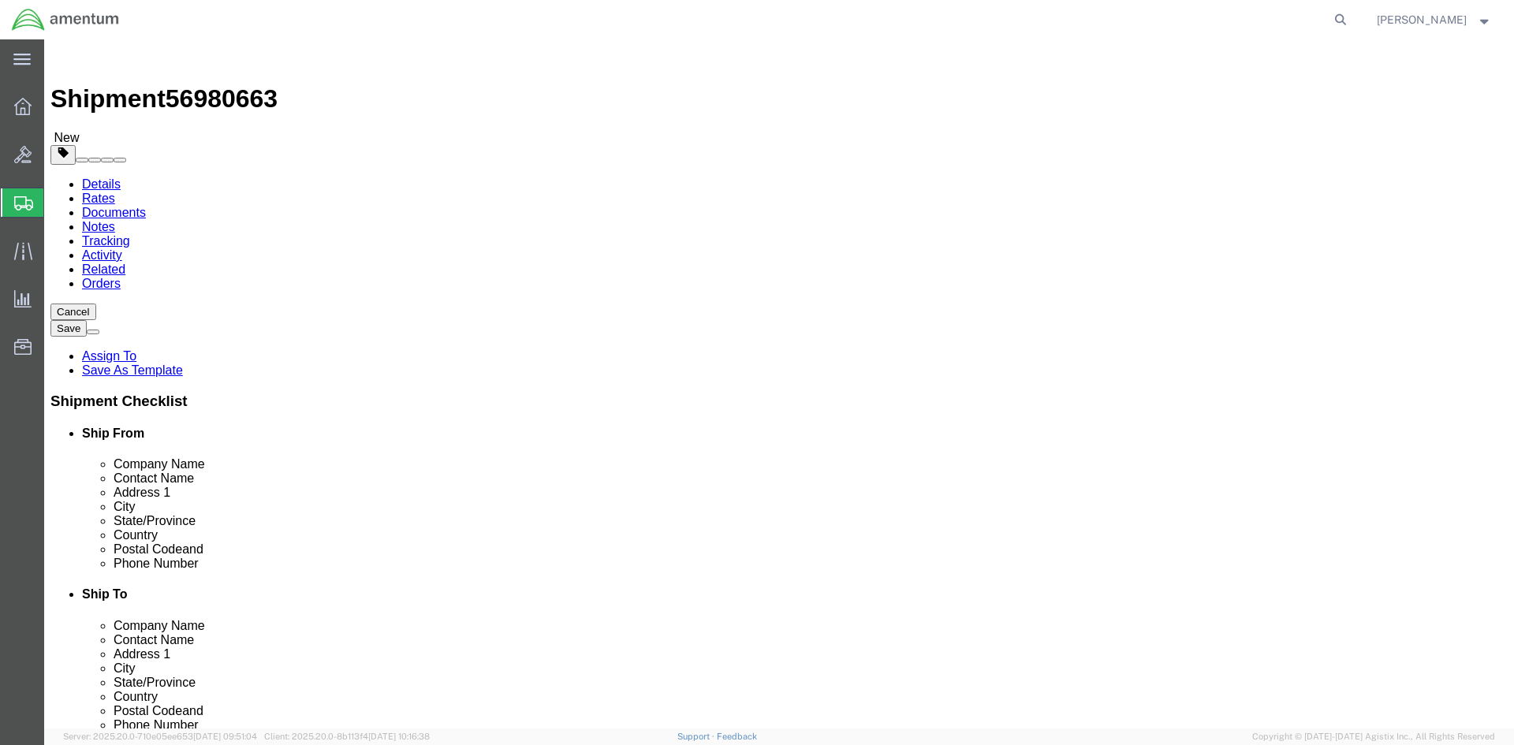
click dd "1.00 Each"
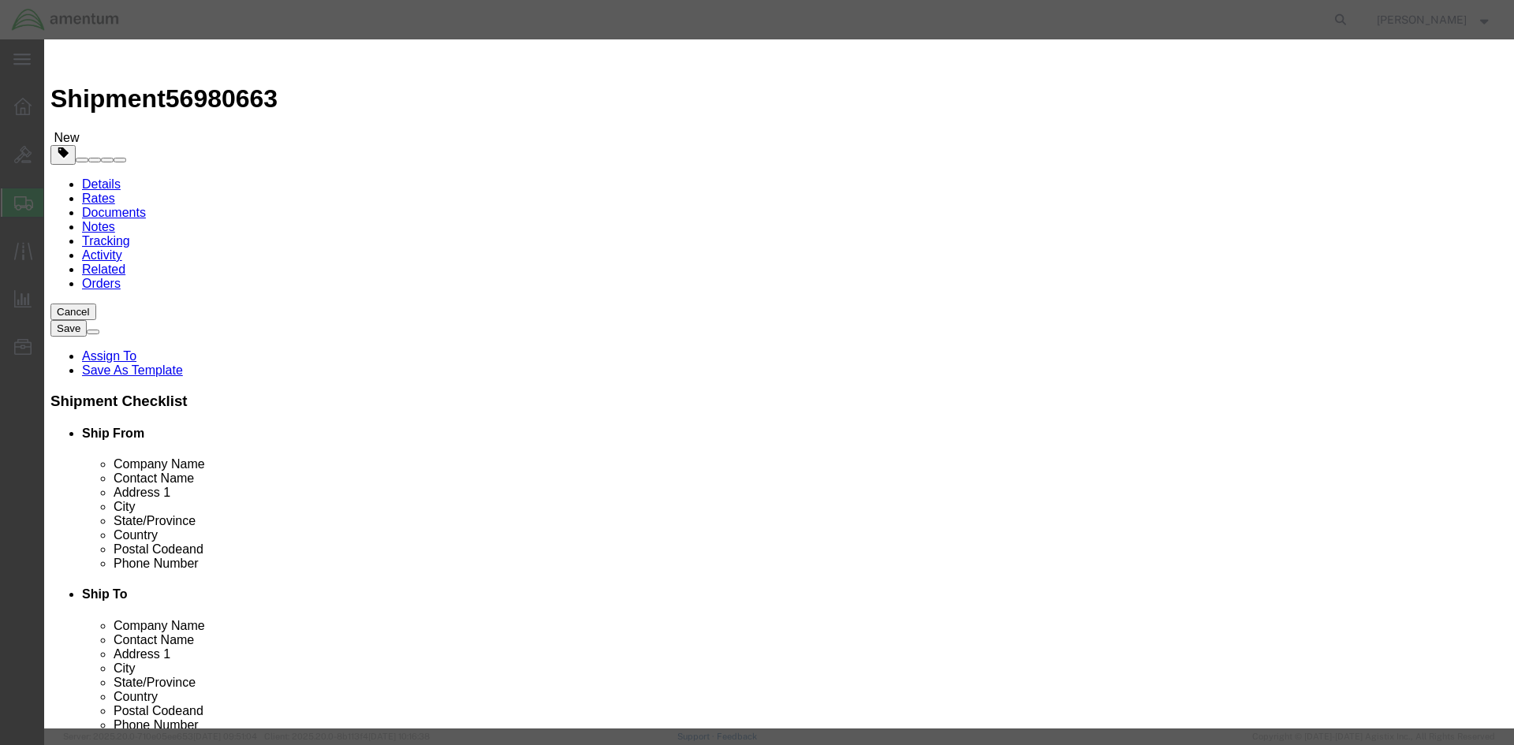
drag, startPoint x: 544, startPoint y: 181, endPoint x: 351, endPoint y: 184, distance: 193.2
click div "Total Value 485949.33 Select ADP AED AFN ALL AMD AOA ARS ATS AUD AWG AZN BAM BB…"
paste input "1457848"
type input "1457848"
click button "Save & Close"
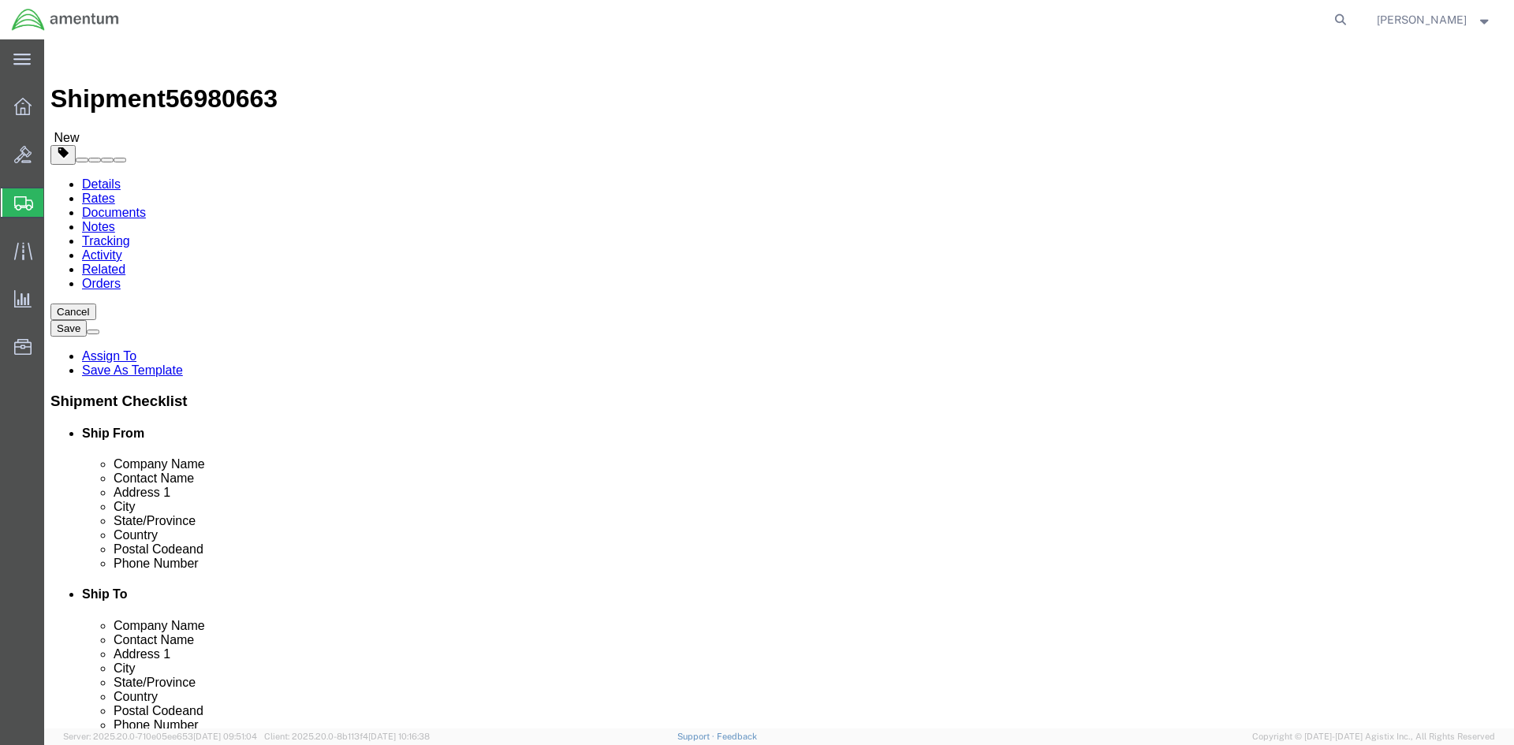
click select "Select BCK Boxes Bale(s) Basket(s) Bolt(s) Bottle(s) Buckets Bulk Bundle(s) Can…"
select select "PONS"
click select "Select BCK Boxes Bale(s) Basket(s) Bolt(s) Bottle(s) Buckets Bulk Bundle(s) Can…"
click input "48"
type input "4"
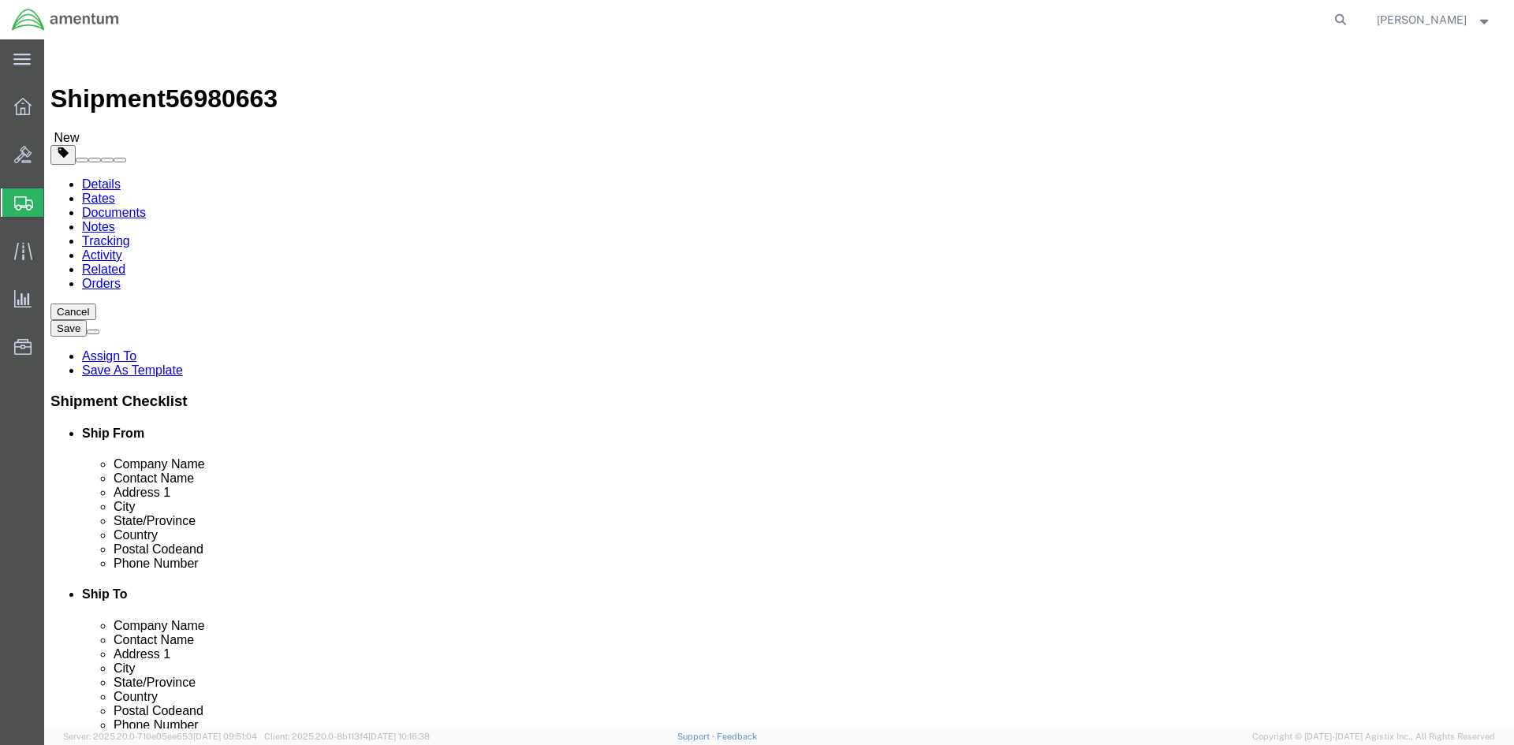
type input "72"
type input "40"
type input "50"
click input "350"
type input "3"
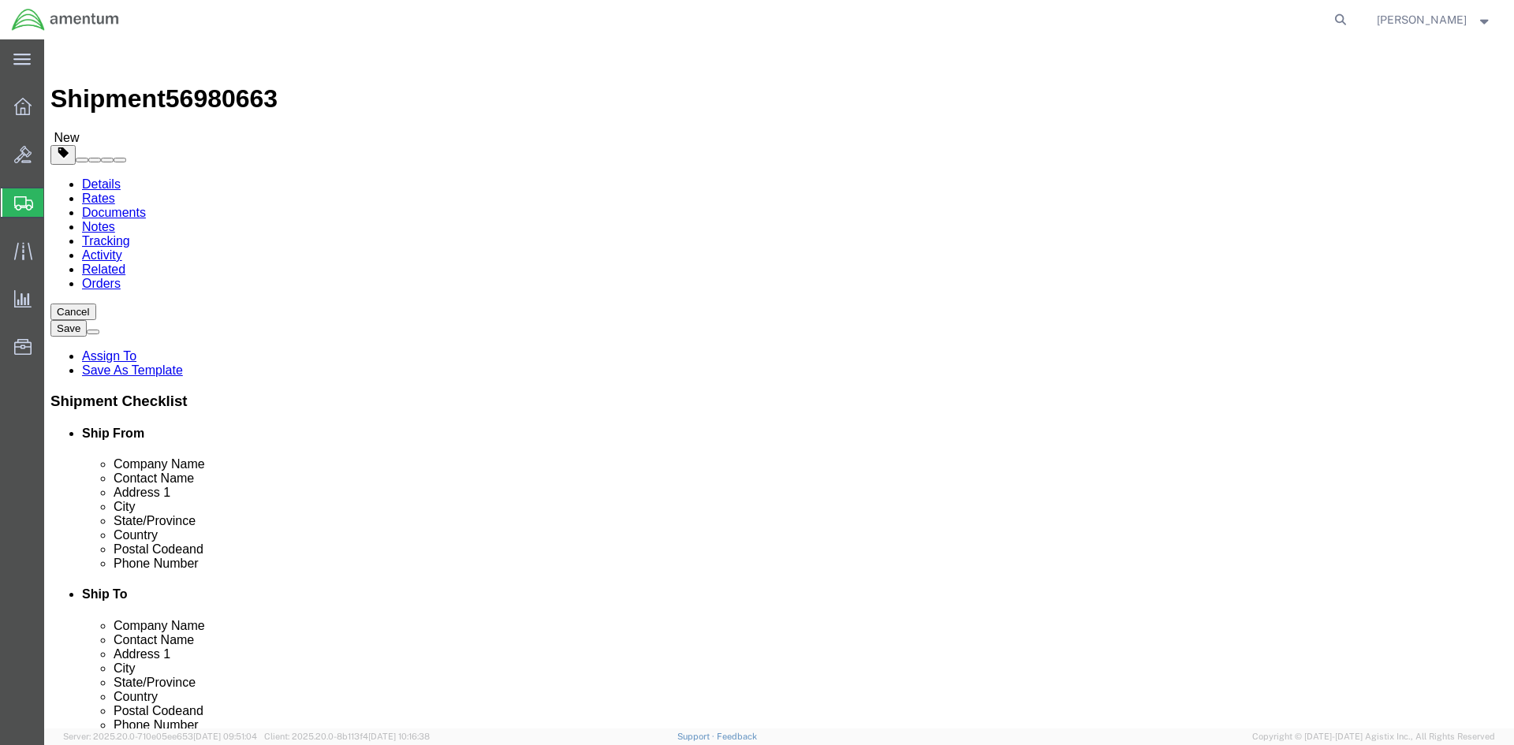
type input "12000"
click dd "5000.00 USD"
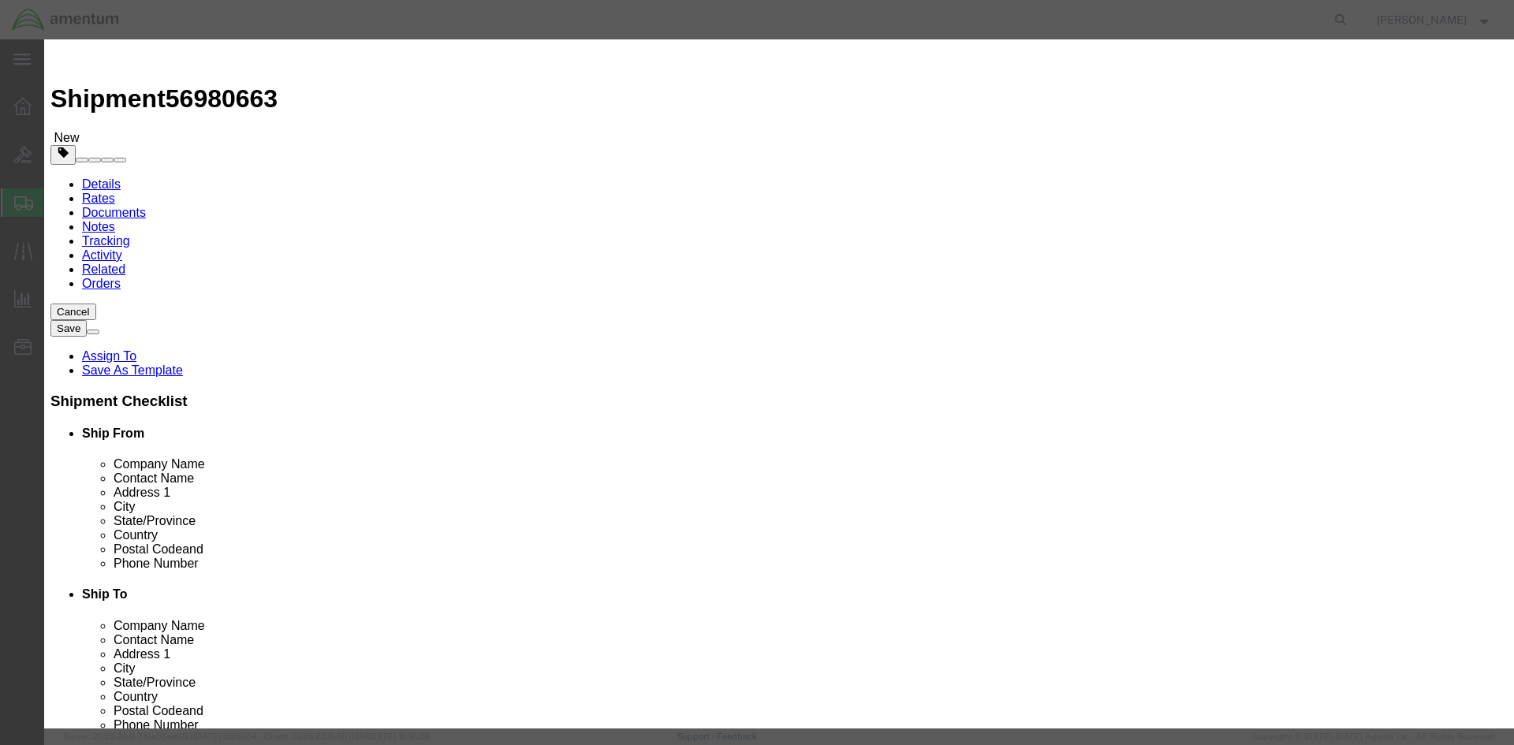
drag, startPoint x: 544, startPoint y: 123, endPoint x: 400, endPoint y: 115, distance: 143.7
click div "Product Name Aircraft Parts"
click input "text"
paste input "ENGINE AIRCRAFT"
type input "ENGINE AIRCRAFT"
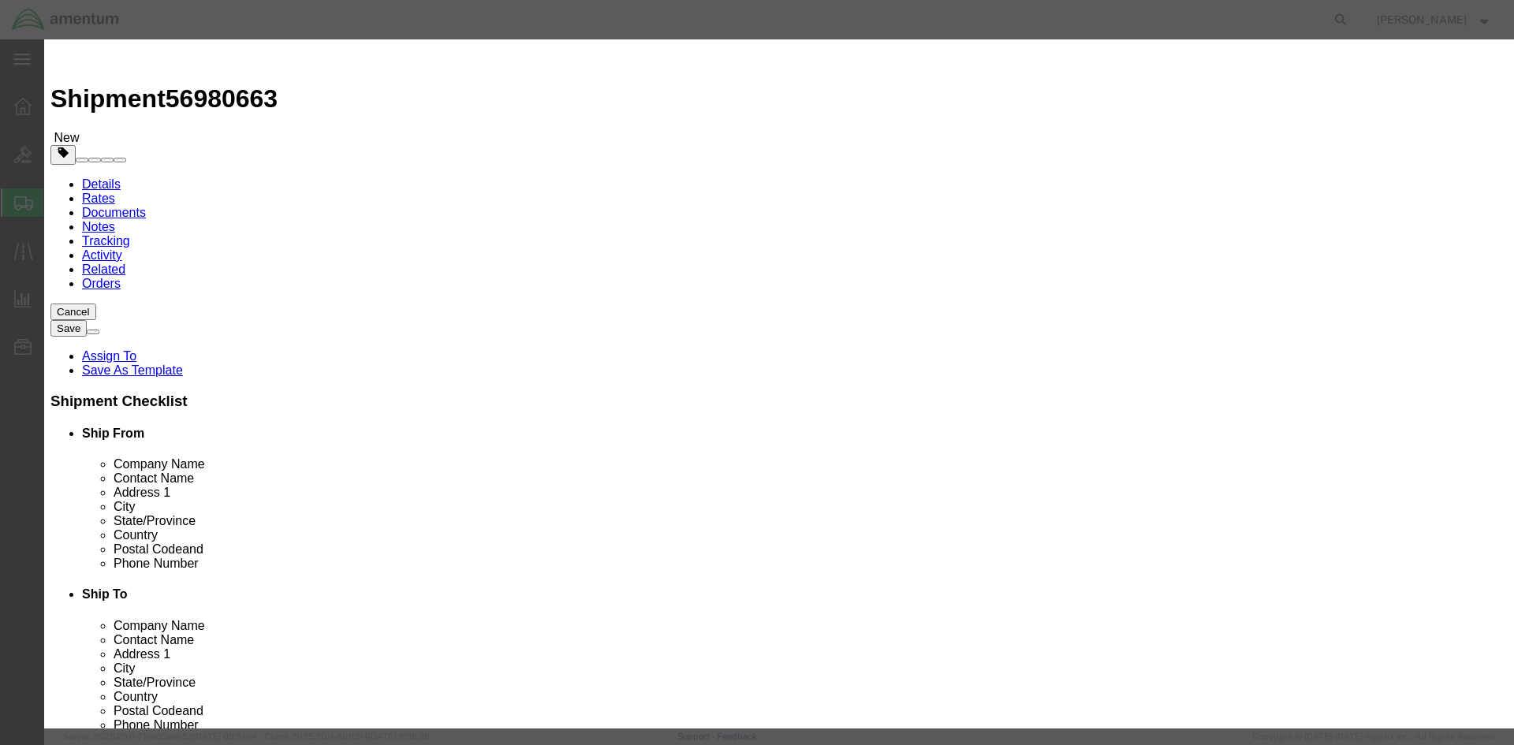
drag, startPoint x: 1037, startPoint y: 123, endPoint x: 750, endPoint y: 121, distance: 287.7
click div "Description NSN MISCELLANEOUS ITEMS"
paste textarea "2840-01-458-5361"
type textarea "2840-01-458-5361"
drag, startPoint x: 520, startPoint y: 155, endPoint x: 411, endPoint y: 165, distance: 109.3
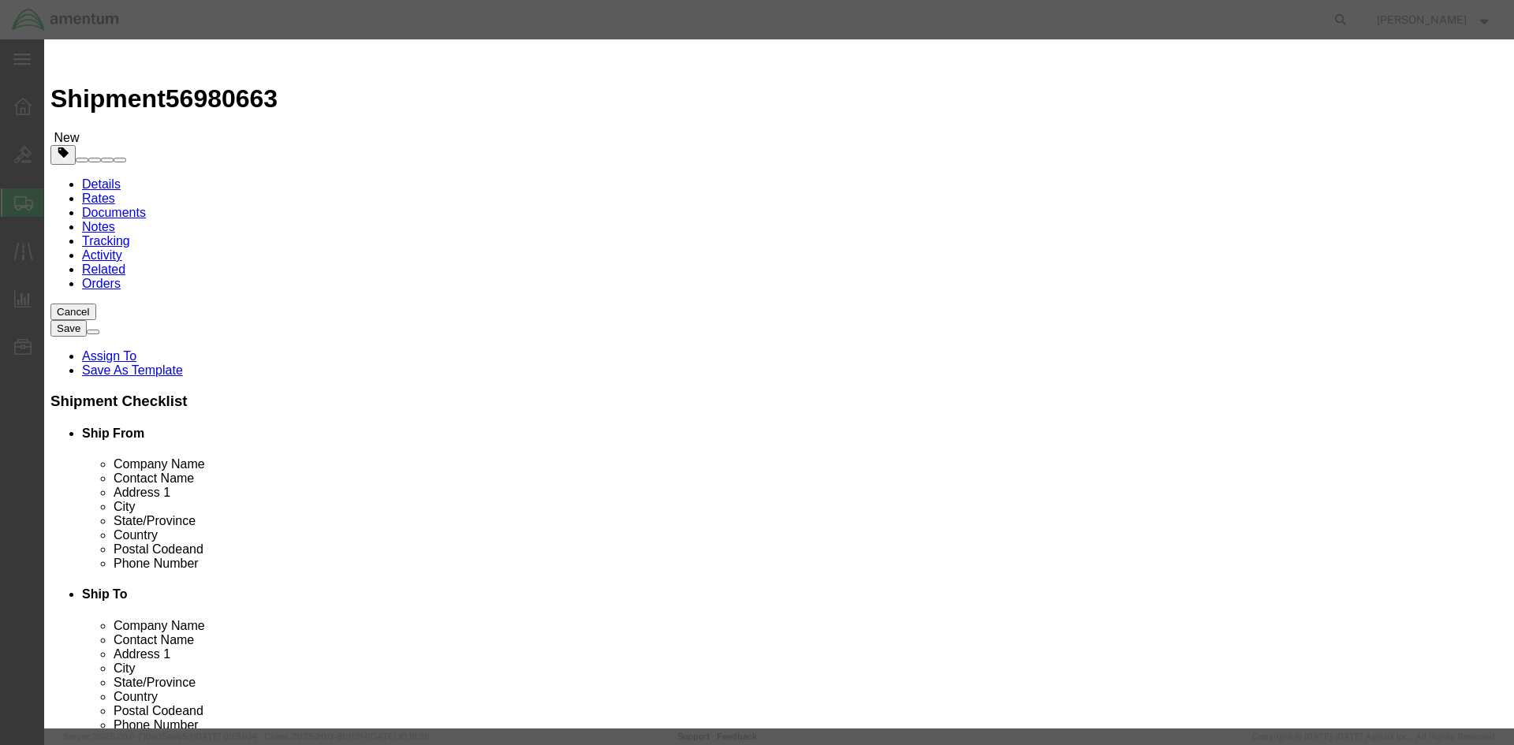
click div "Product Name ENGINE AIRCRAFT Pieces 15.00 Select Bag Barrels 100Board Feet Bott…"
type input "1"
click input "333.33"
type input "3"
paste input "1457848"
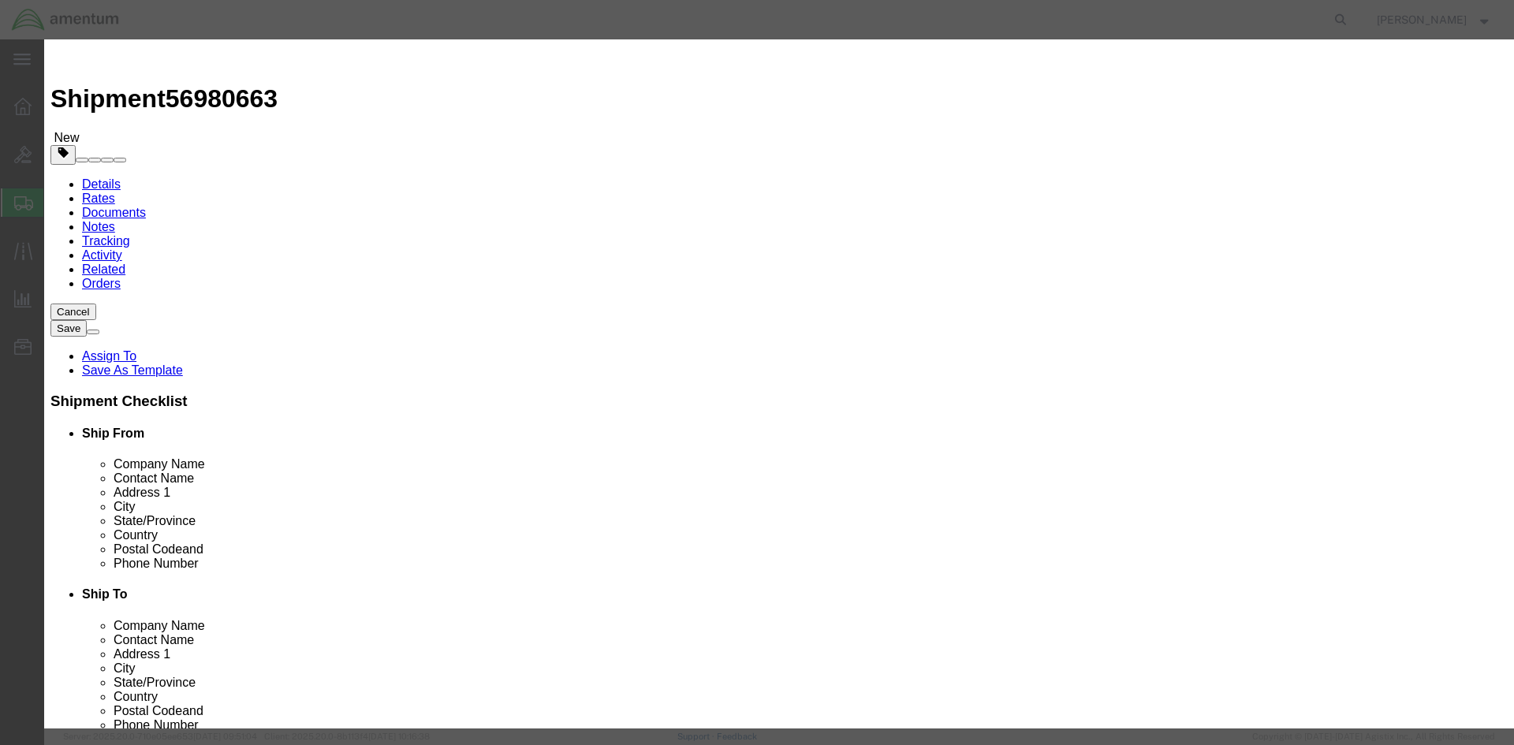
type input "1457848"
click select "Select 50 55 60 65 70 85 92.5 100 125 175 250 300 400"
select select "50"
click select "Select 50 55 60 65 70 85 92.5 100 125 175 250 300 400"
click button "Save & Close"
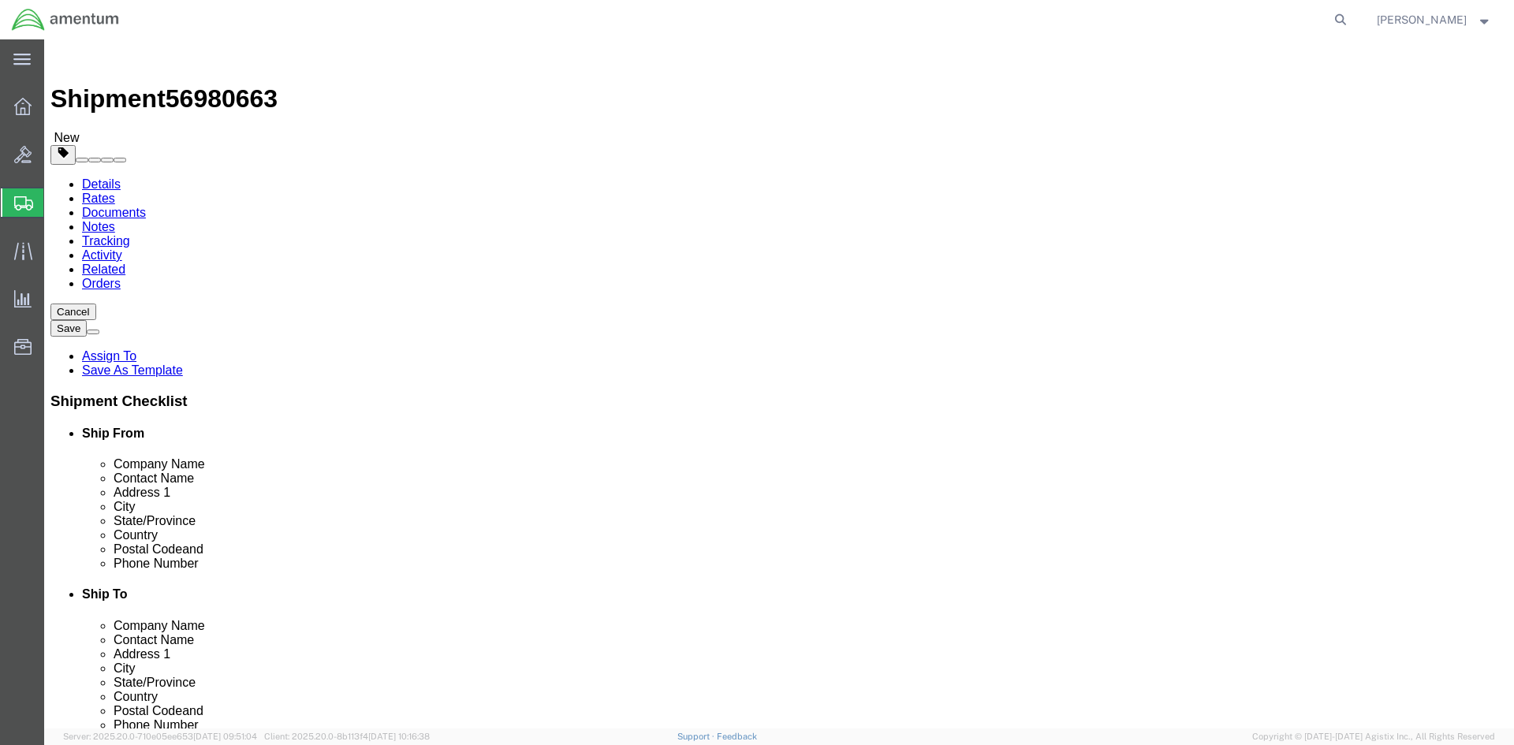
click button "Add package"
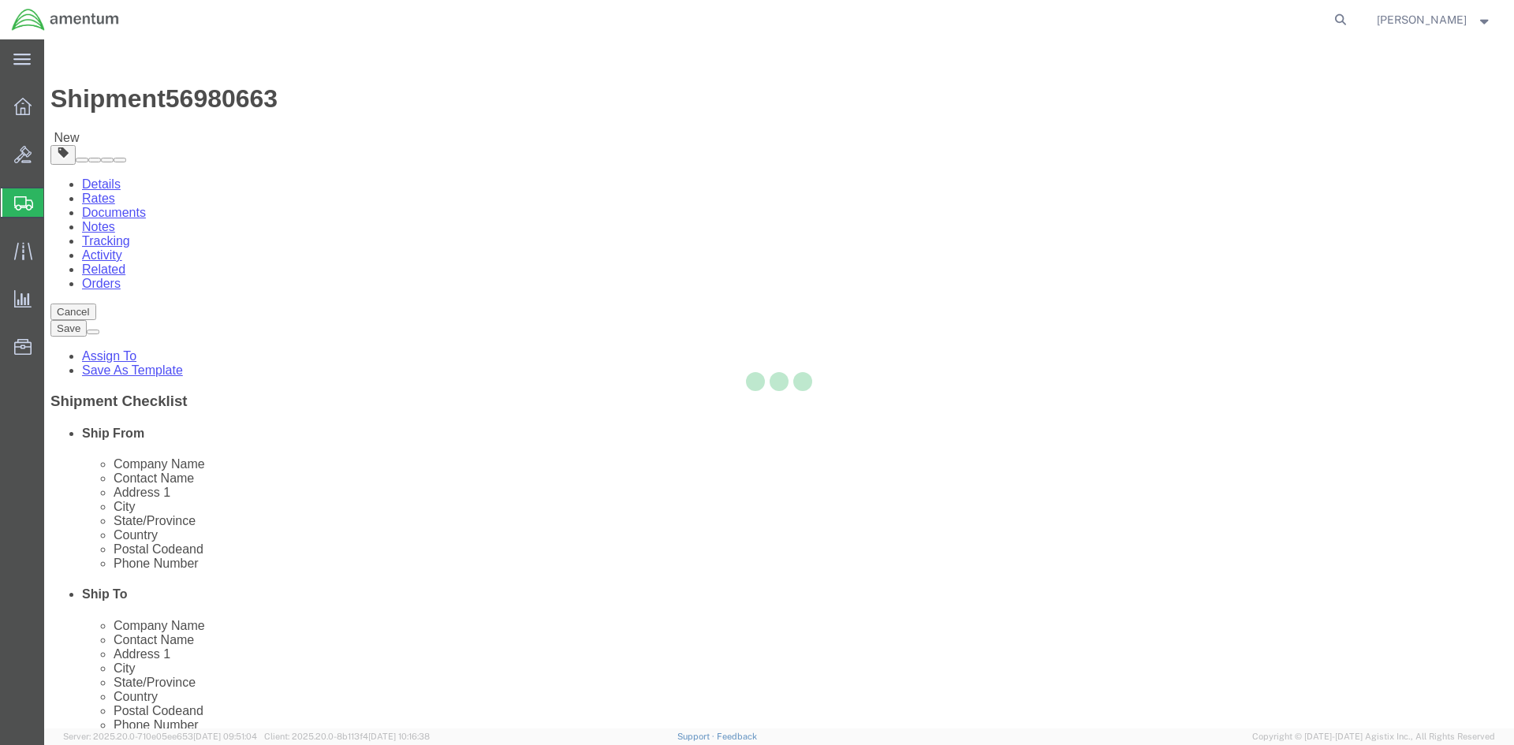
select select "PONS"
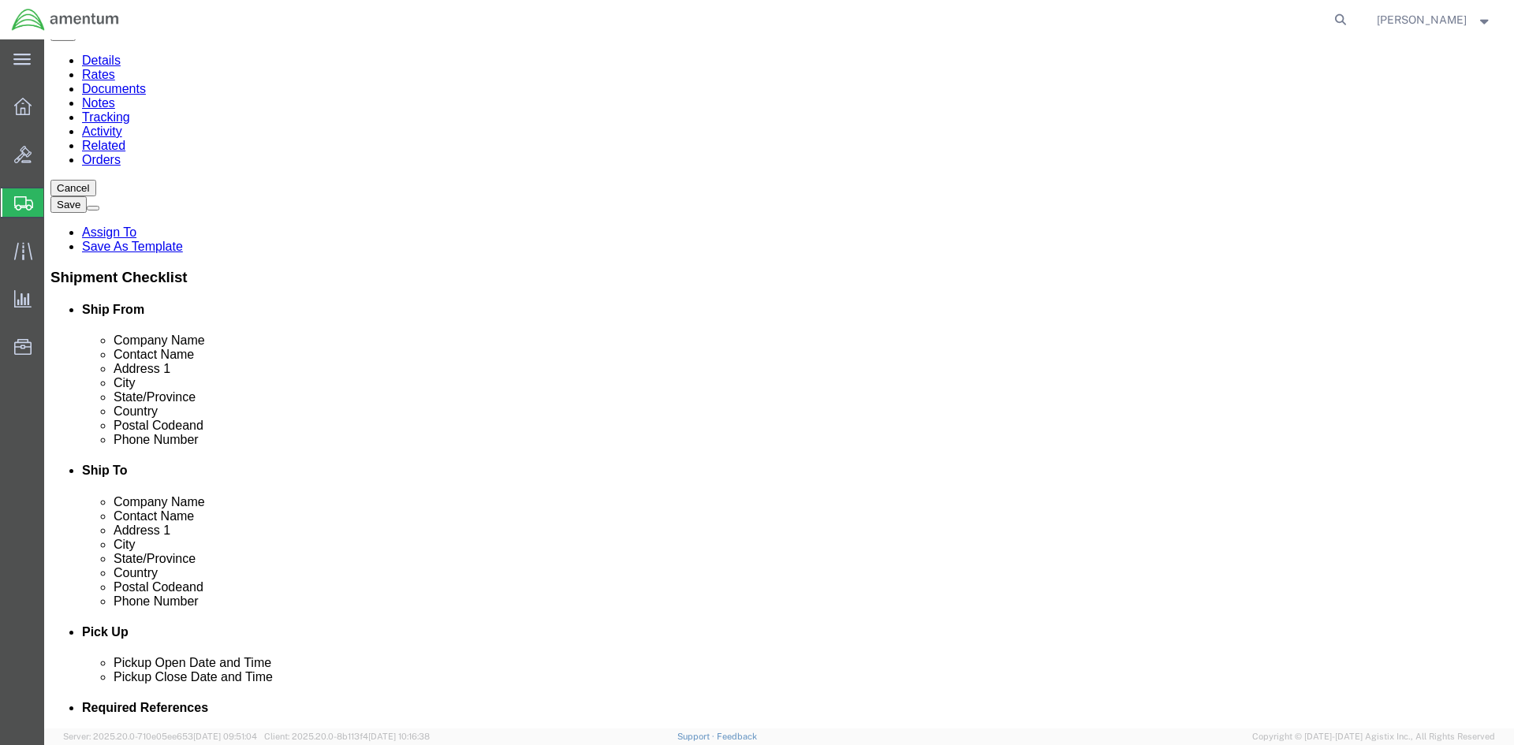
scroll to position [236, 0]
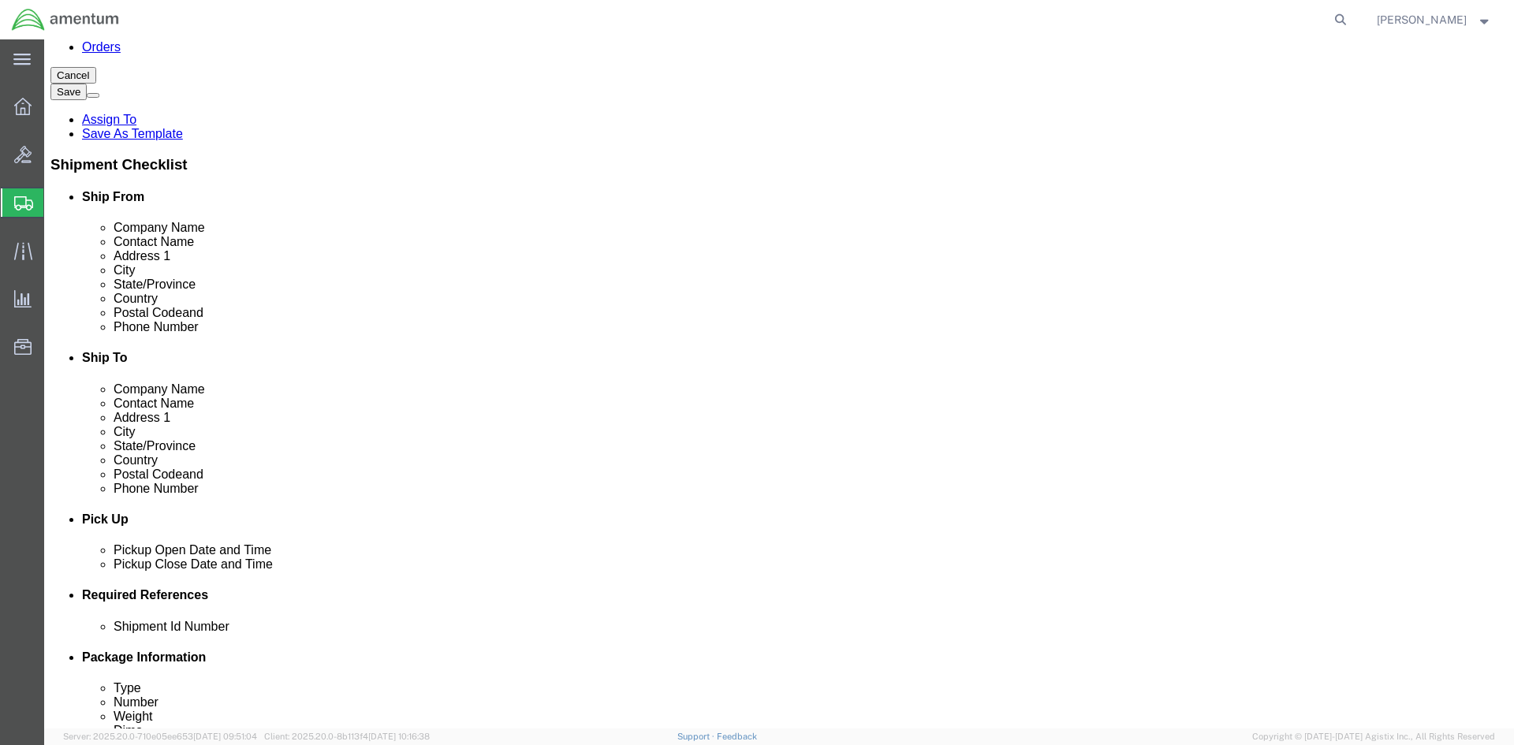
click select "Select BCK Boxes Bale(s) Basket(s) Bolt(s) Bottle(s) Buckets Bulk Bundle(s) Can…"
select select "PONS"
click select "Select BCK Boxes Bale(s) Basket(s) Bolt(s) Bottle(s) Buckets Bulk Bundle(s) Can…"
click input "1"
click input "text"
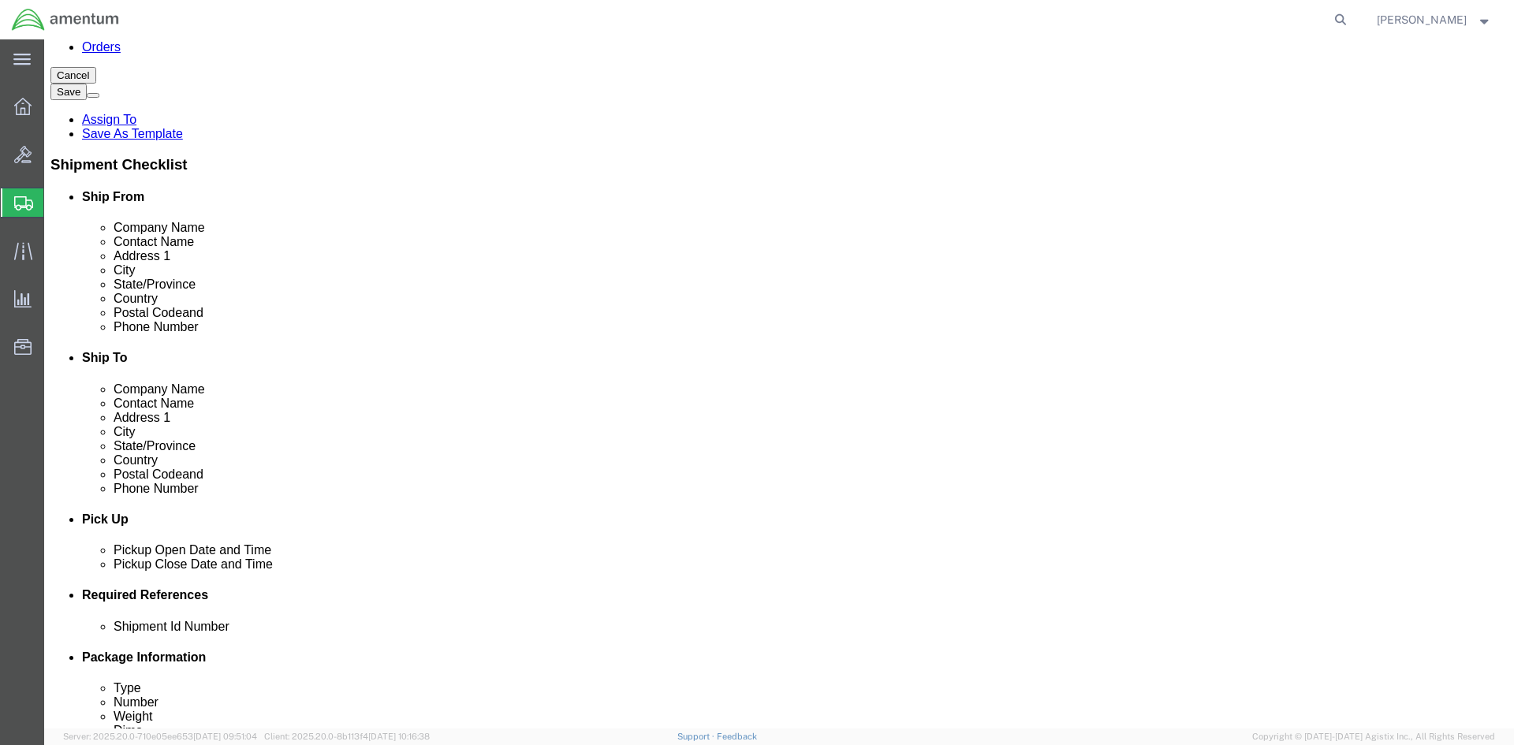
type input "72"
type input "40"
type input "50"
drag, startPoint x: 259, startPoint y: 585, endPoint x: 169, endPoint y: 585, distance: 89.9
click div "Weight 0.00 Select kgs lbs Ship. t°"
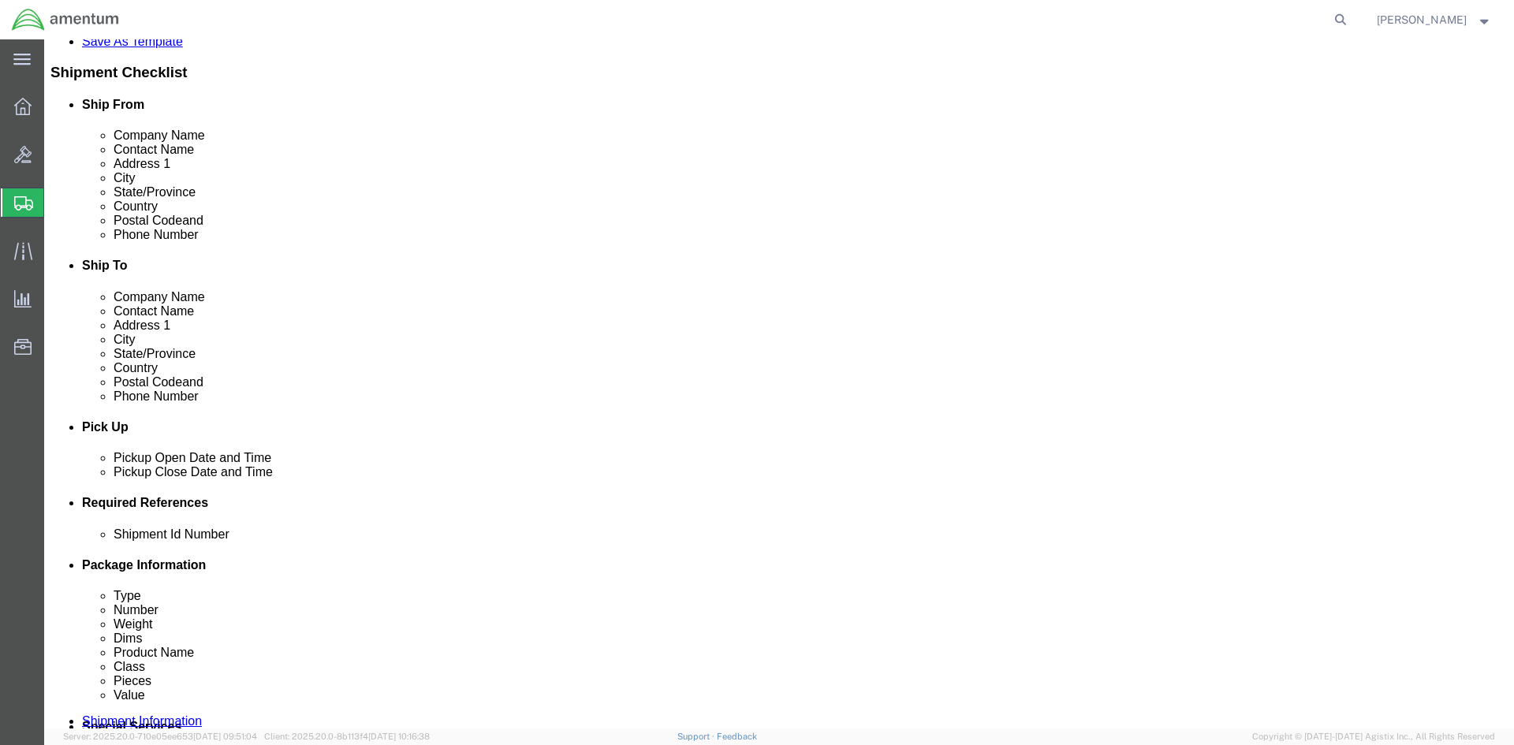
scroll to position [331, 0]
type input "12000"
click link "Add Content"
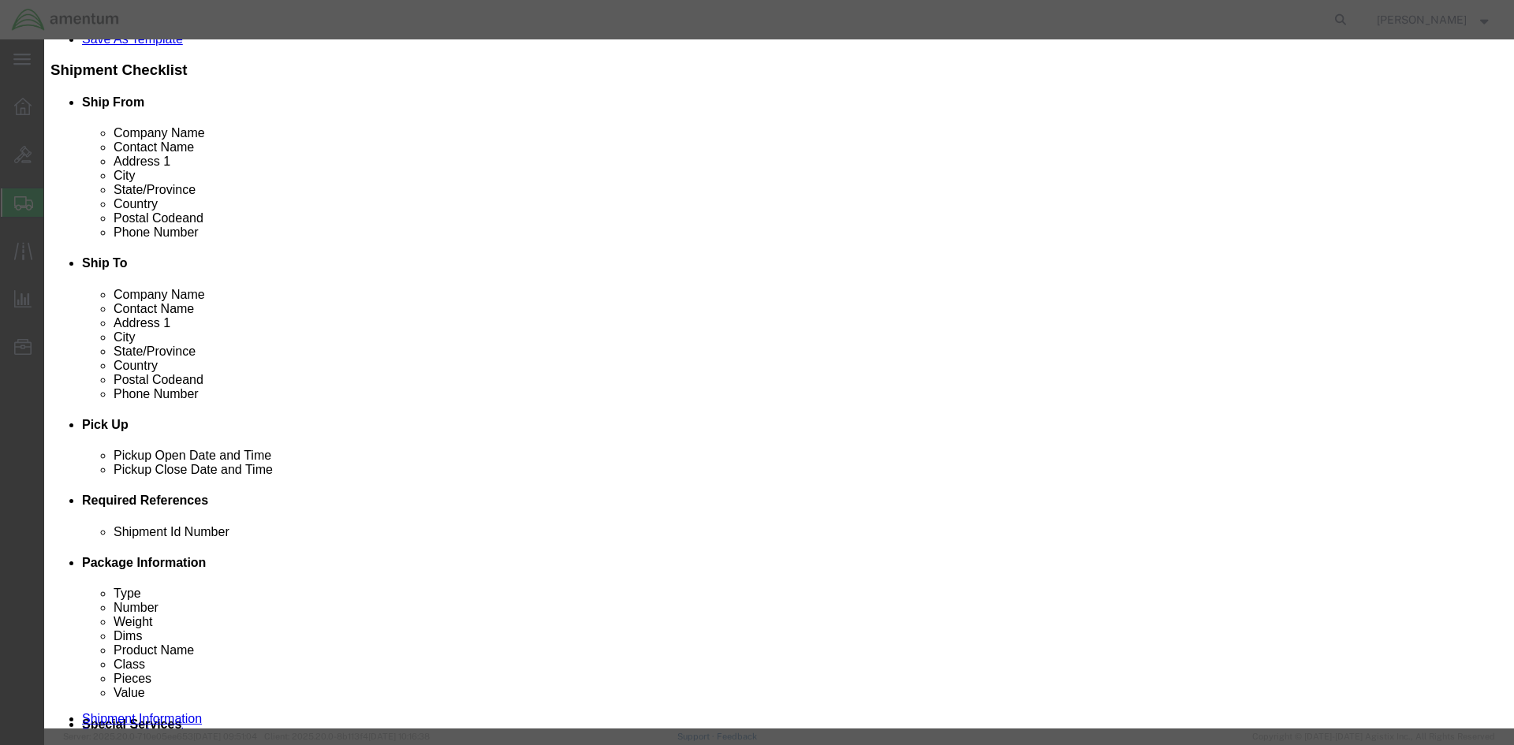
click input "text"
paste input "ENGINE AIRCRAFT"
type input "ENGINE AIRCRAFT"
click textarea
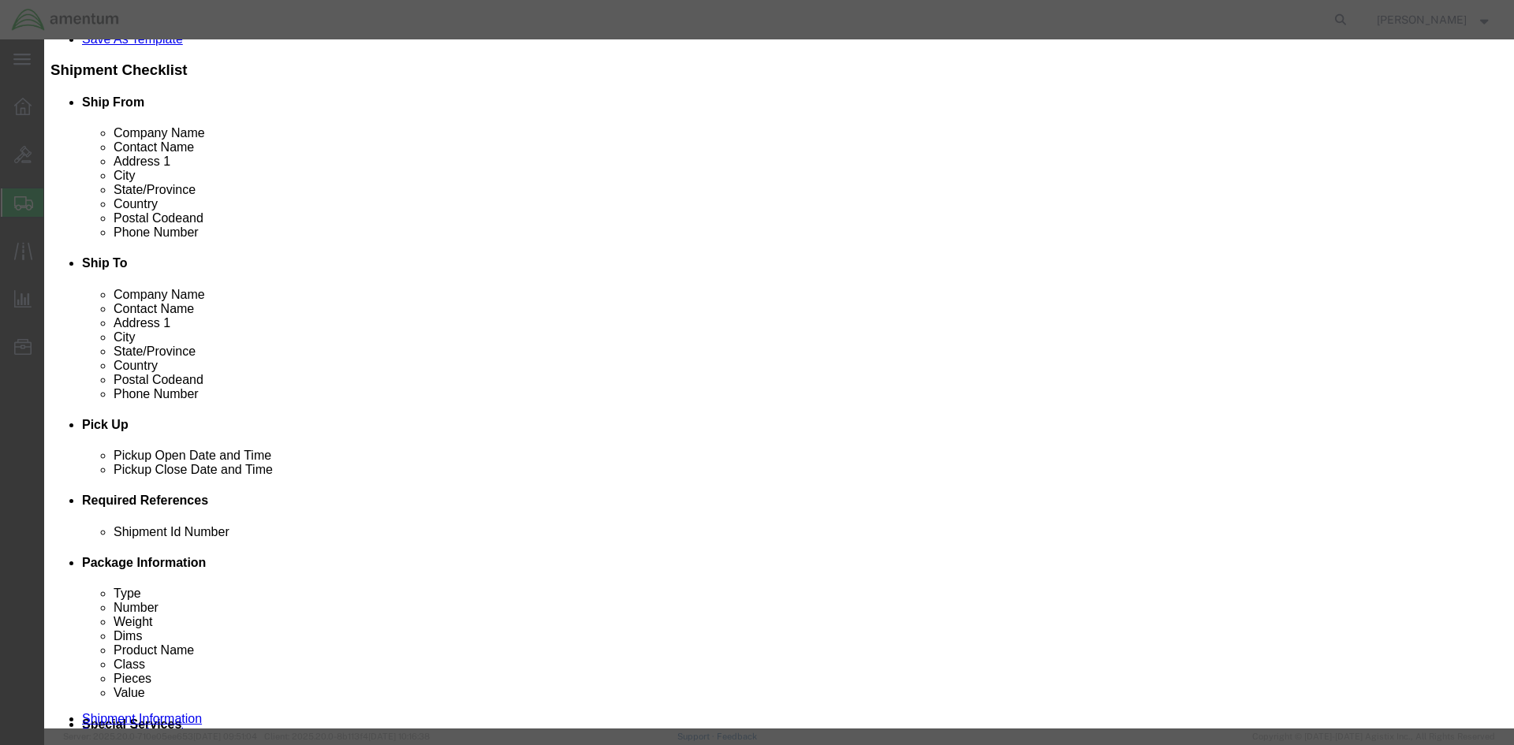
paste textarea "2840-01-458-5361"
type textarea "2840-01-458-5361"
drag, startPoint x: 565, startPoint y: 152, endPoint x: 438, endPoint y: 155, distance: 126.9
click div "Pieces 0 Select Bag Barrels 100Board Feet Bottle Box Blister Pack Carats Can Ca…"
type input "1"
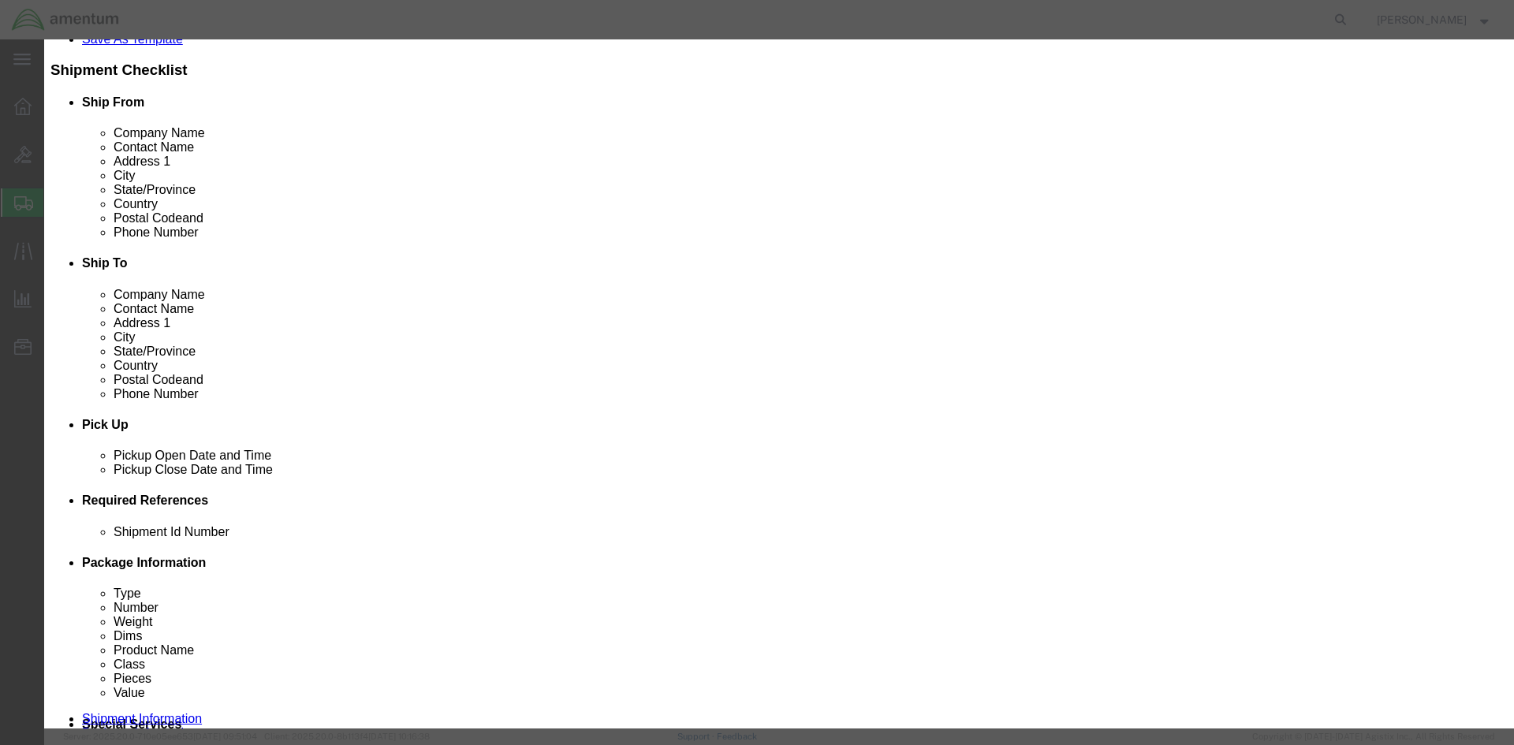
click input "text"
paste input "1457848"
type input "1457848"
click select "Select 50 55 60 65 70 85 92.5 100 125 175 250 300 400"
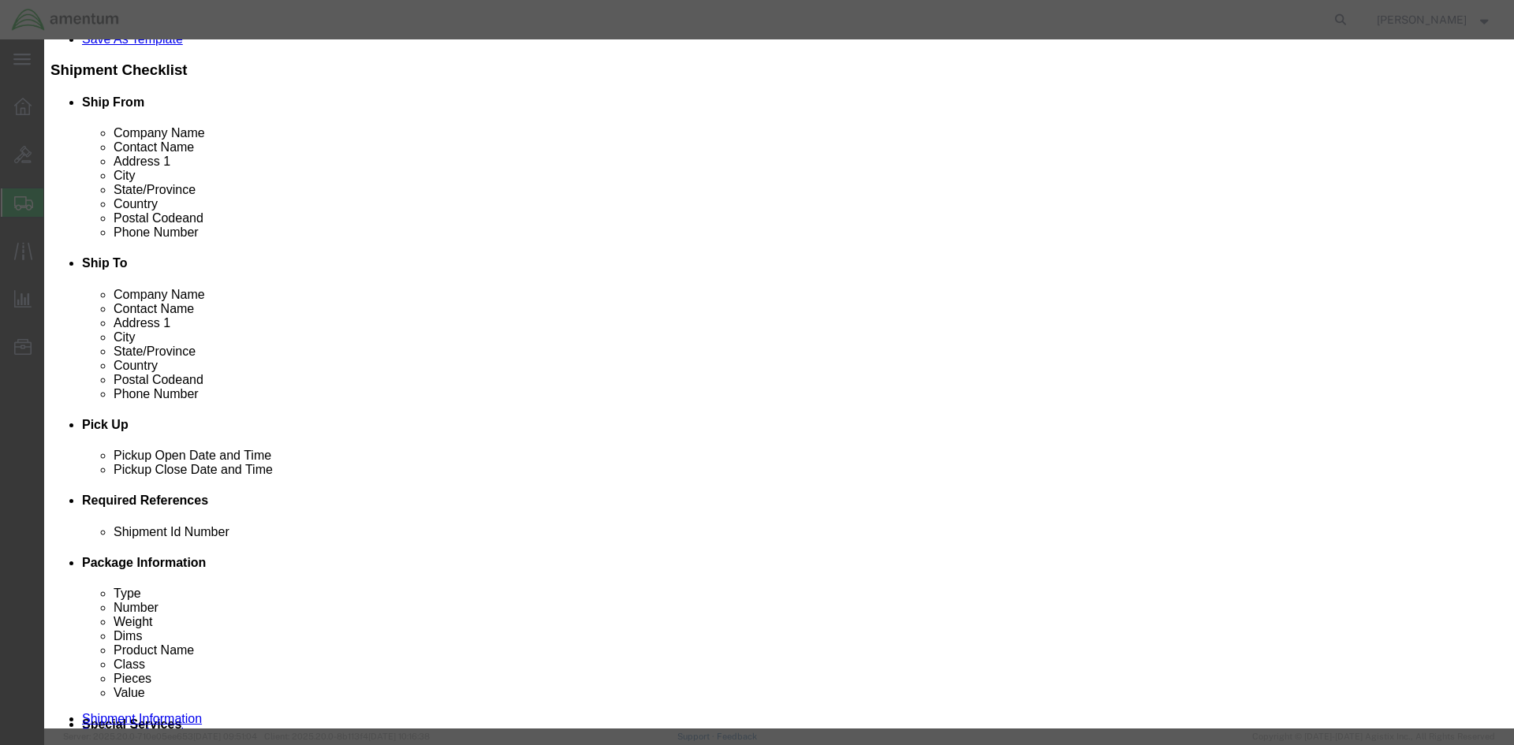
select select "50"
click select "Select 50 55 60 65 70 85 92.5 100 125 175 250 300 400"
click button "Save & Close"
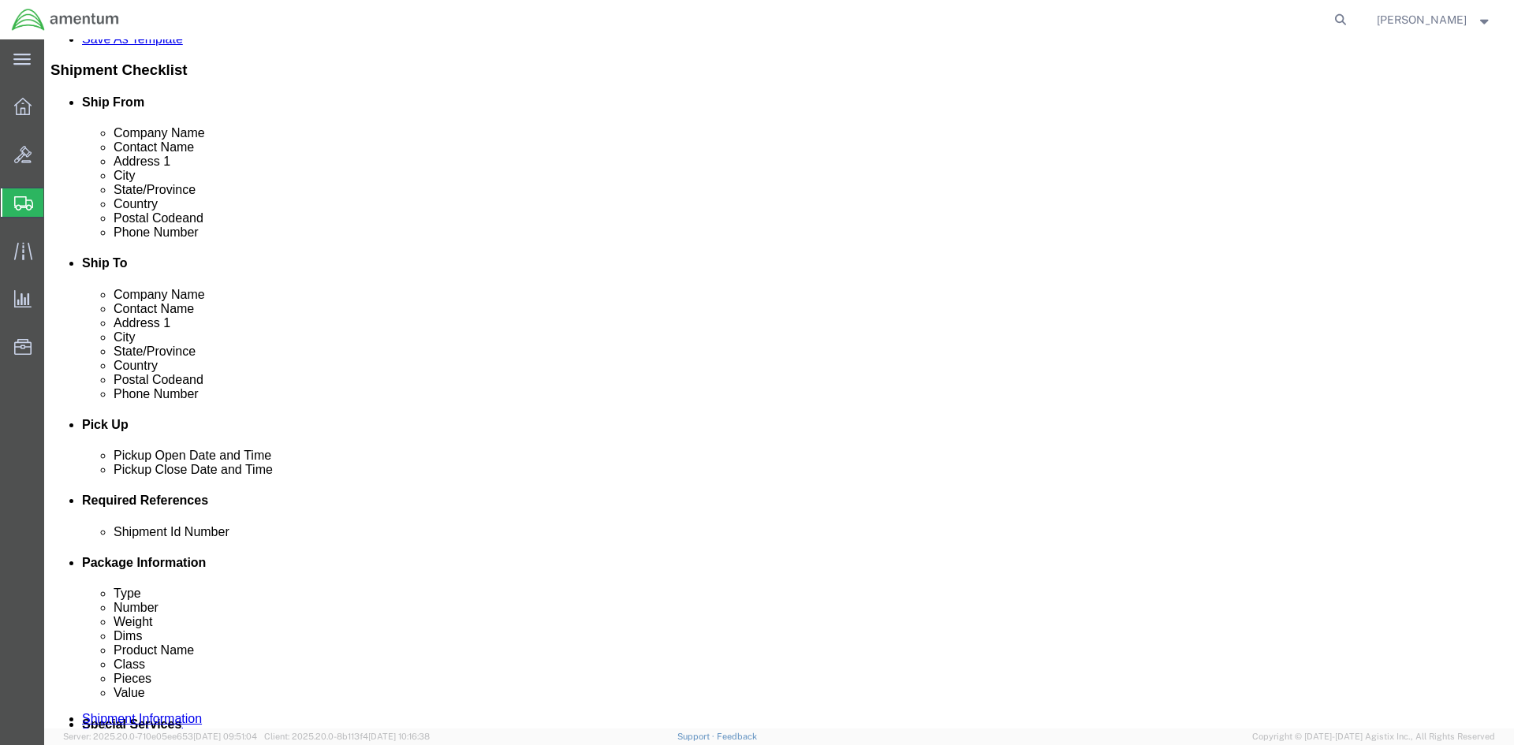
click link "Add Package"
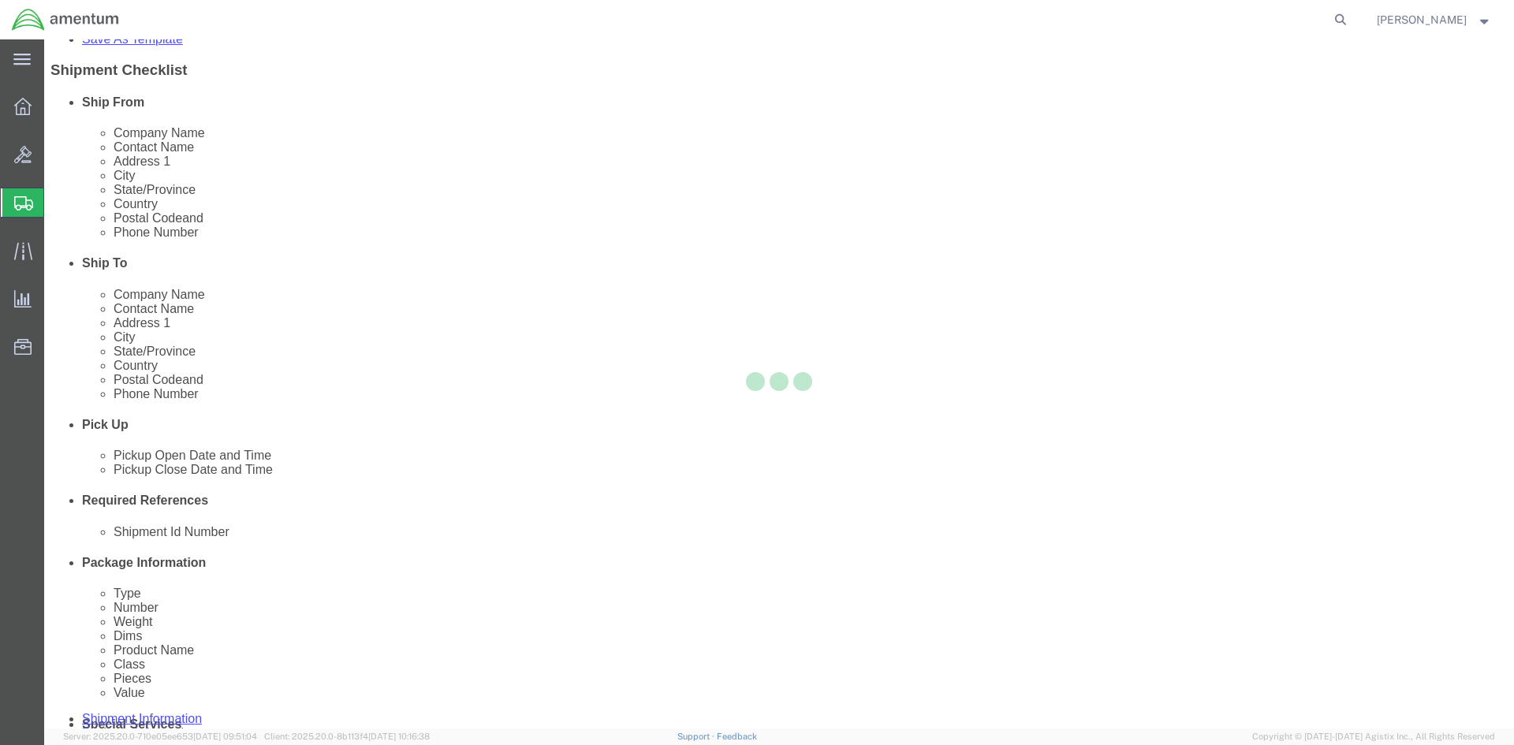
scroll to position [0, 0]
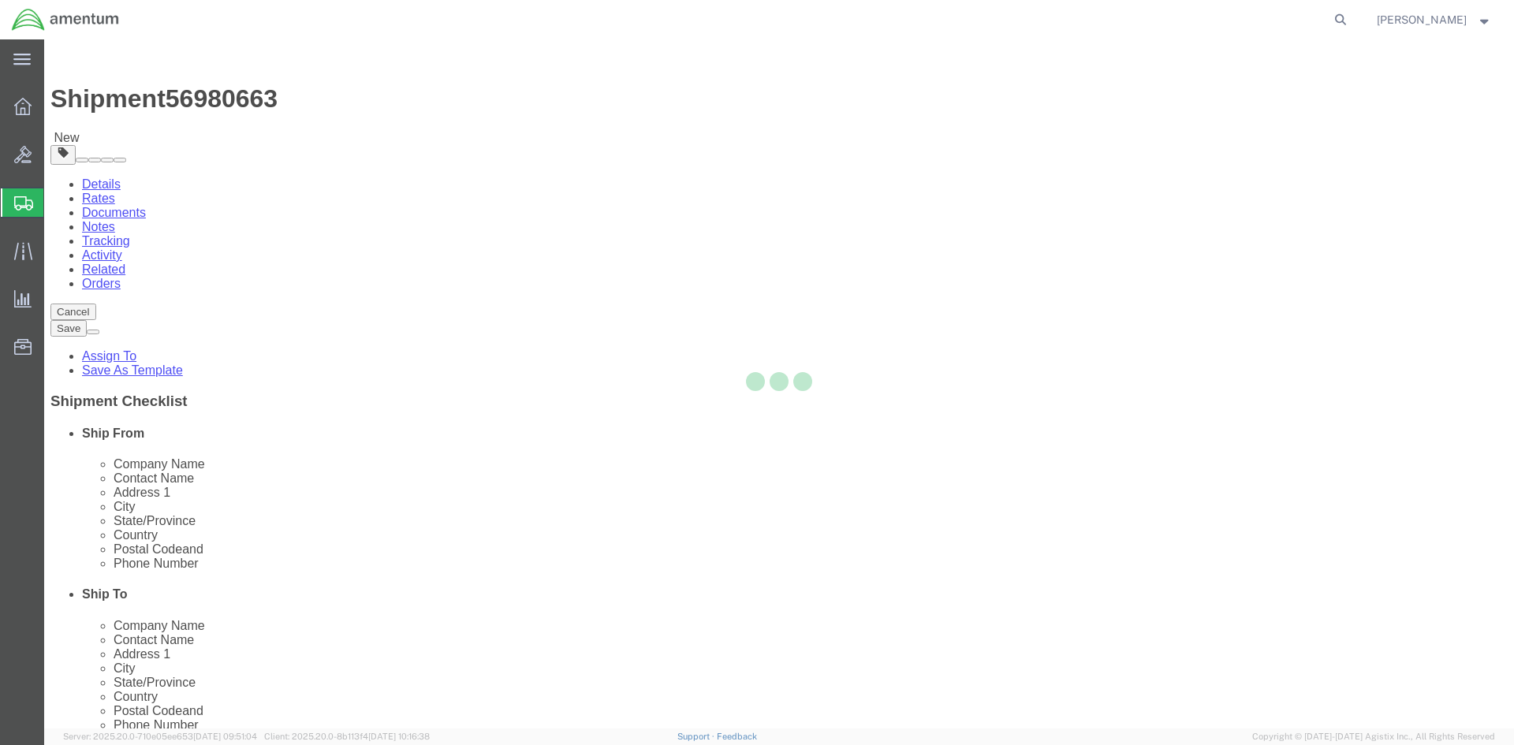
select select "PONS"
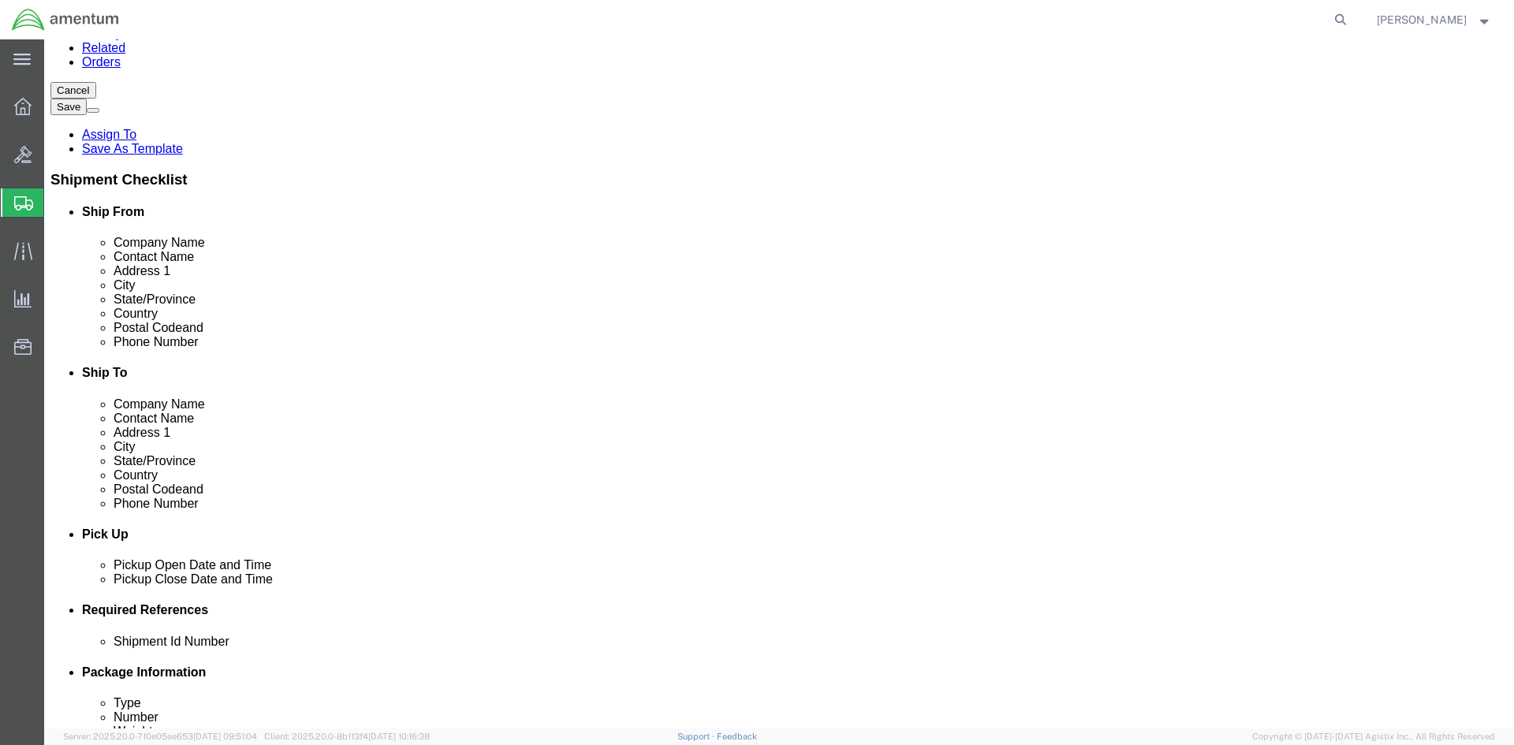
scroll to position [236, 0]
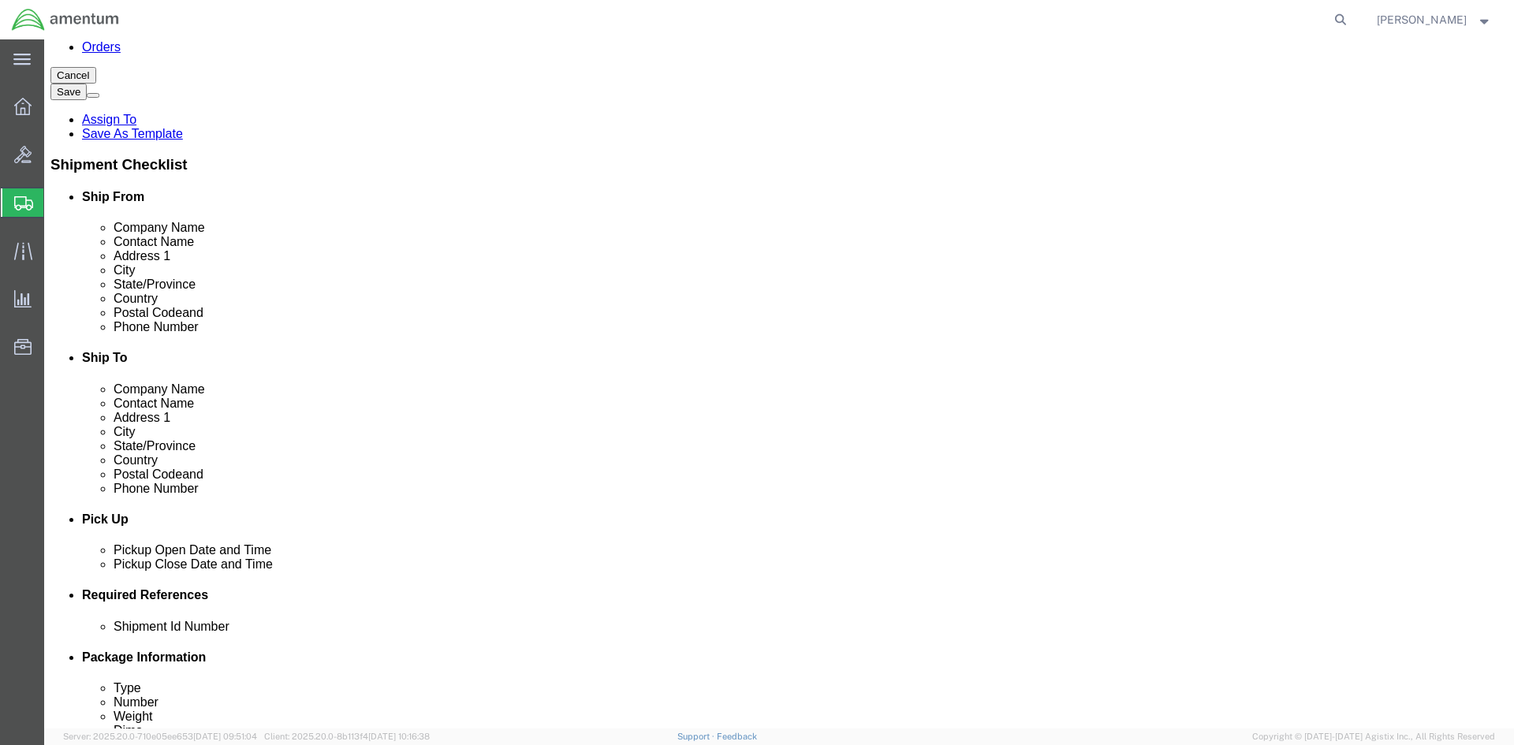
click select "Select BCK Boxes Bale(s) Basket(s) Bolt(s) Bottle(s) Buckets Bulk Bundle(s) Can…"
select select "PSST"
click select "Select BCK Boxes Bale(s) Basket(s) Bolt(s) Bottle(s) Buckets Bulk Bundle(s) Can…"
click input "text"
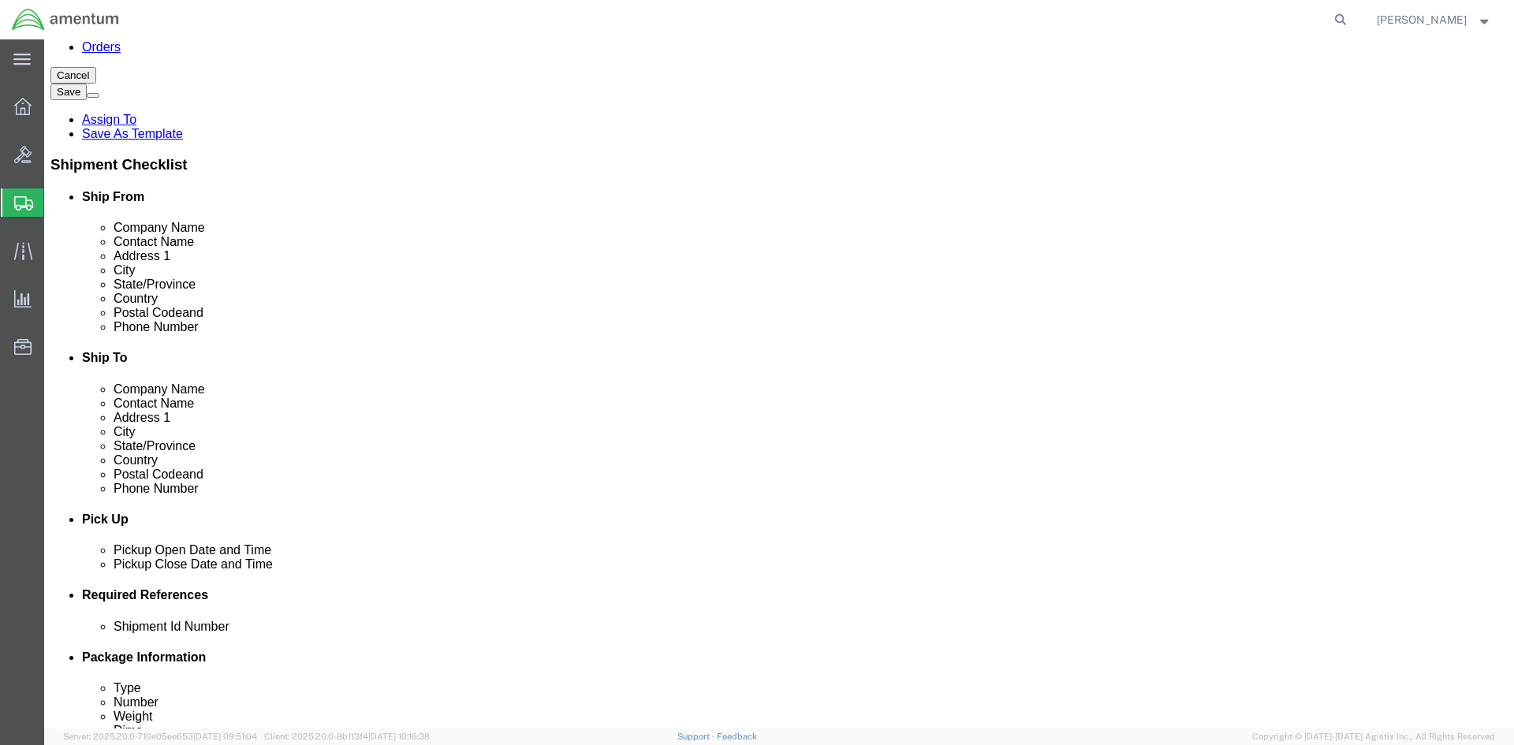
type input "48"
type input "40"
type input "22"
drag, startPoint x: 828, startPoint y: 587, endPoint x: 751, endPoint y: 588, distance: 76.5
click div "Weight 0.00 Select kgs lbs Ship. t°"
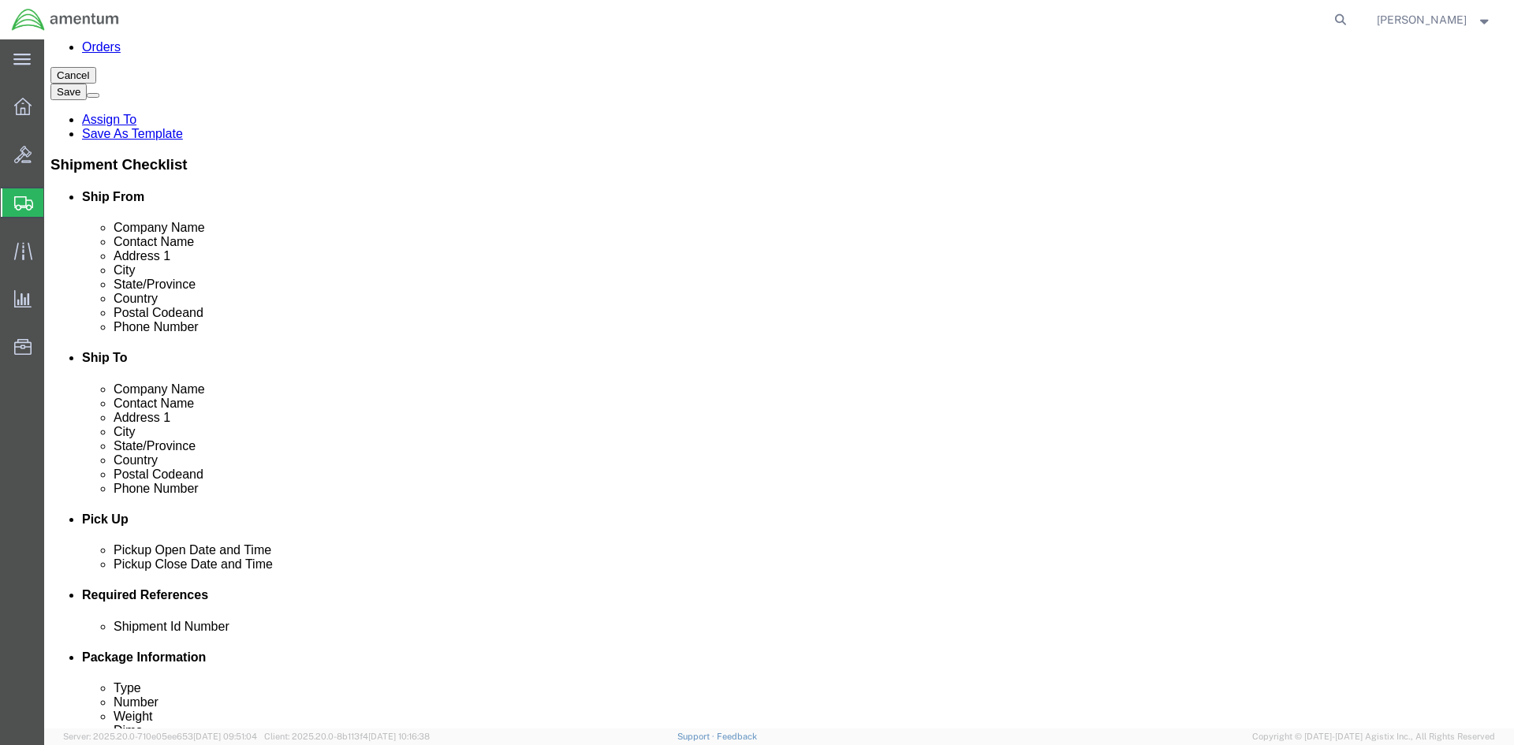
click div "# 3 1 x Pallet(s) Oversized (Not Stackable) Package Type Select BCK Boxes Bale(…"
click input "35"
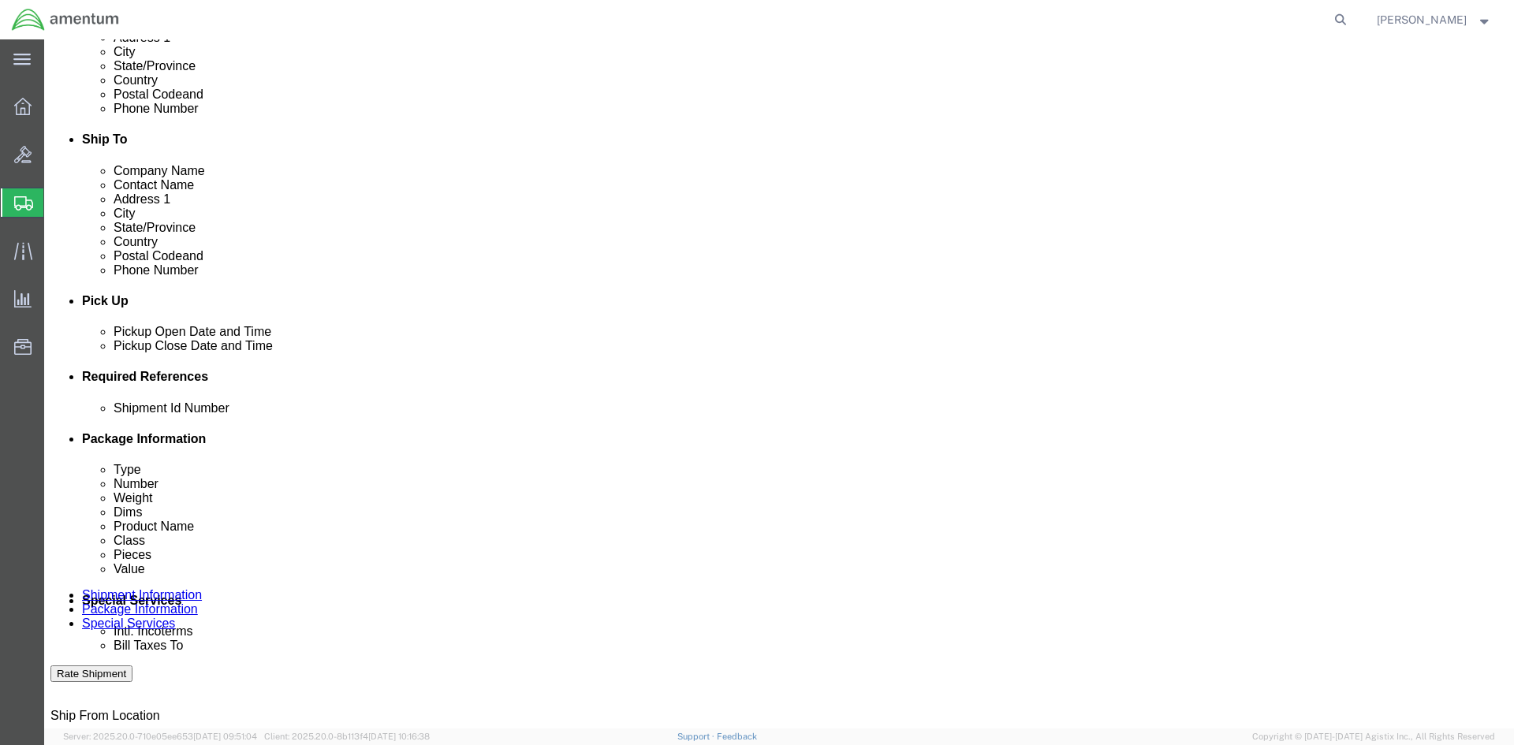
type input "350"
click link "Add Content"
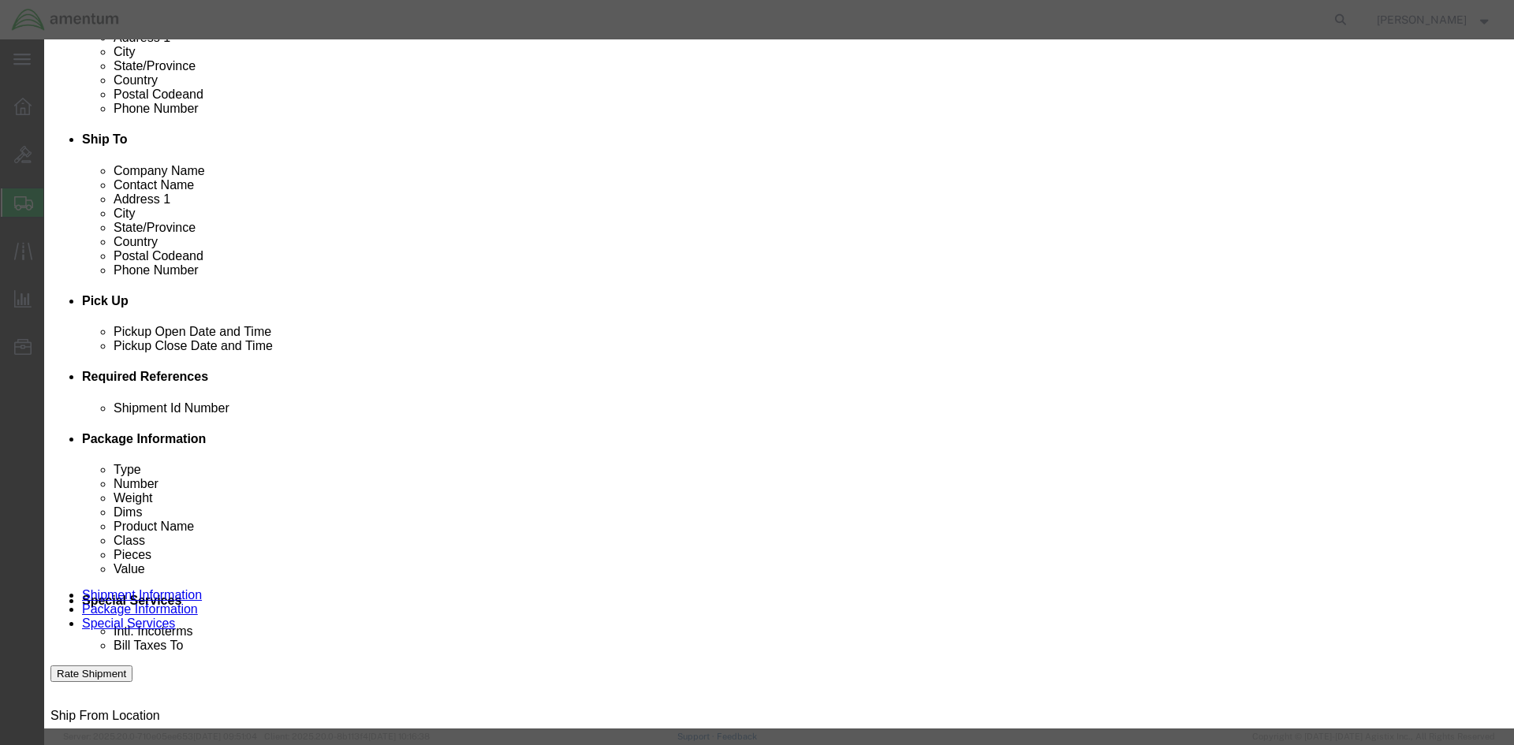
click input "text"
paste input "NSN MISCELLANEOUS ITEMS"
type input "NSN MISCELLANEOUS ITEMS"
click textarea
click input "NSN MISCELLANEOUS ITEMS"
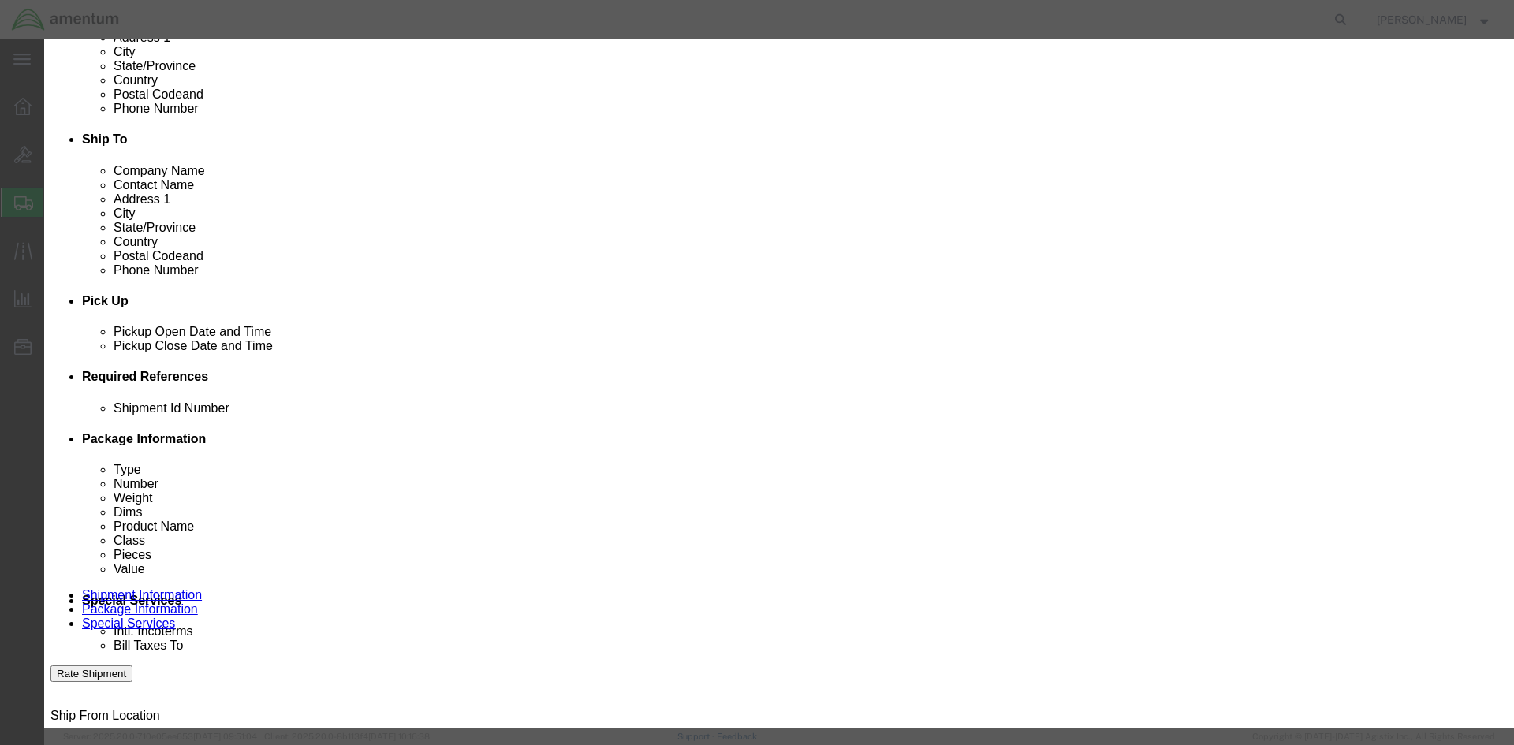
click input "0"
type input "1"
type input "10"
click input "text"
type input "5000"
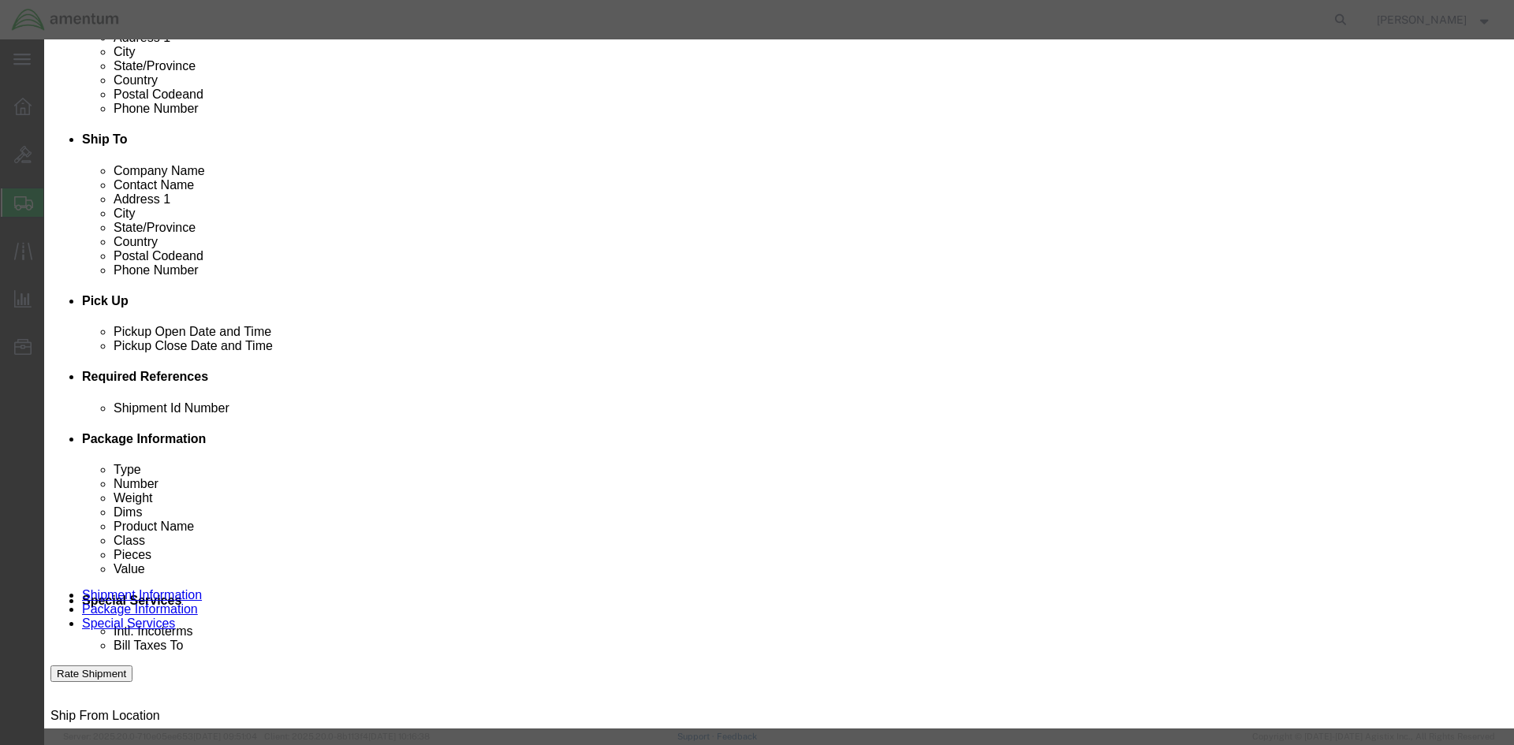
click button "Save & Close"
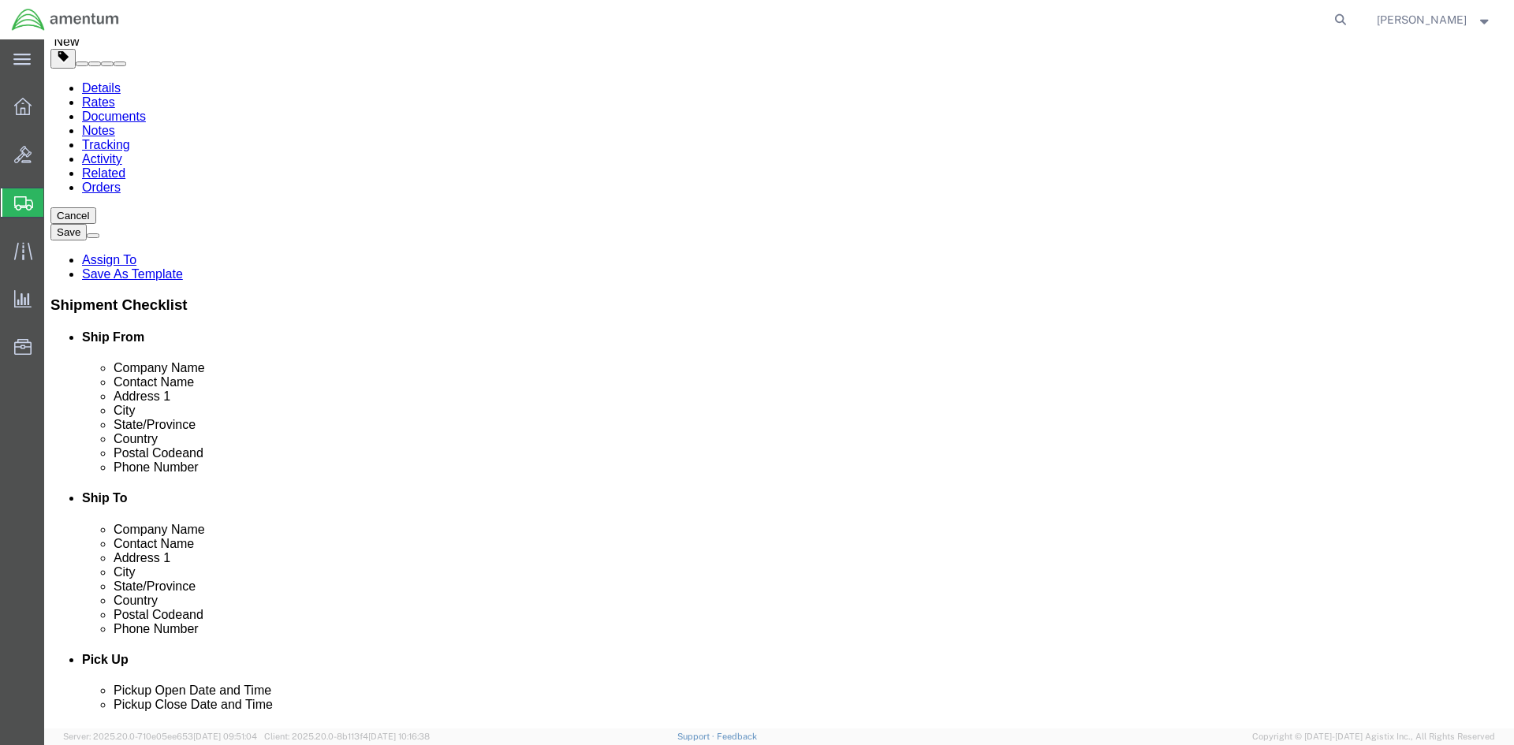
scroll to position [0, 0]
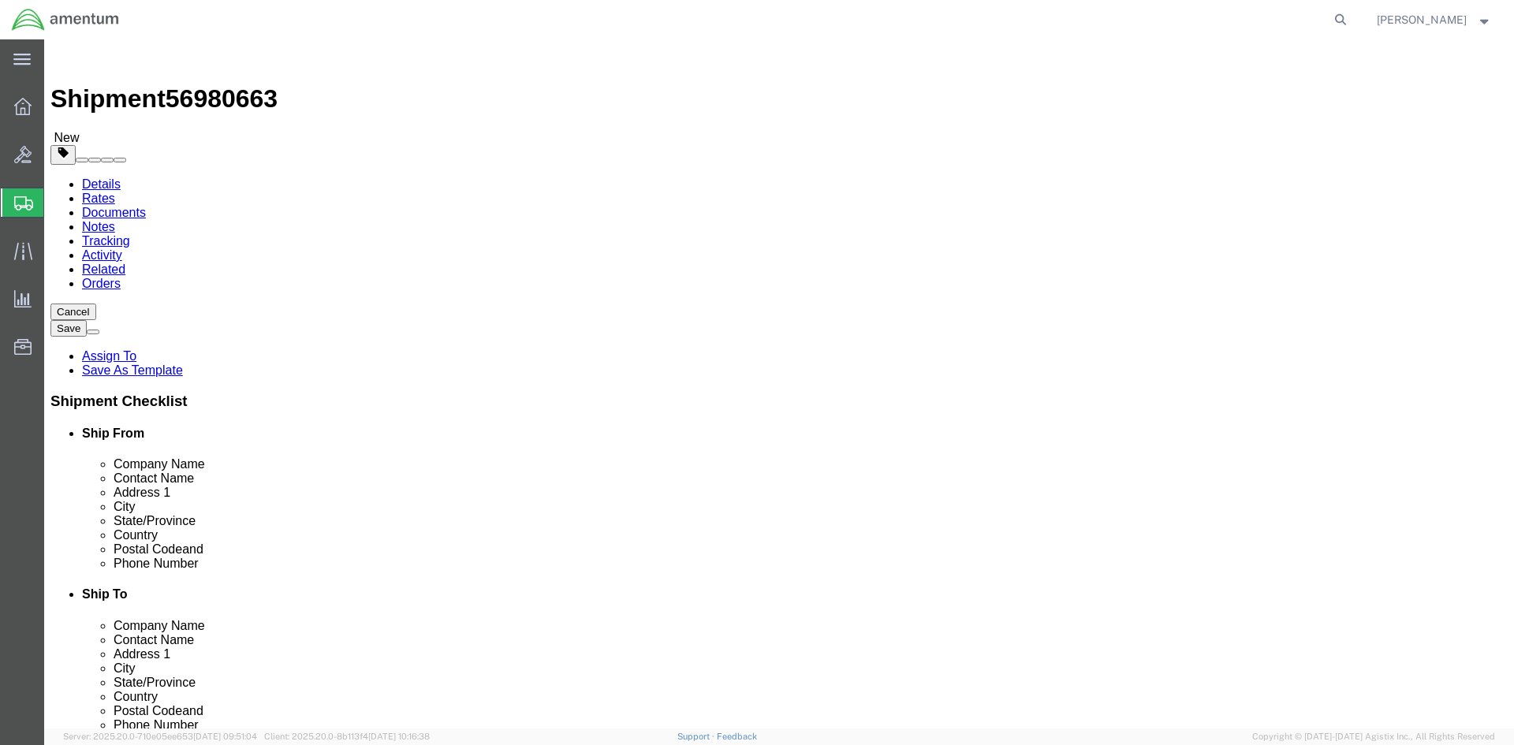
click button "Rate Shipment"
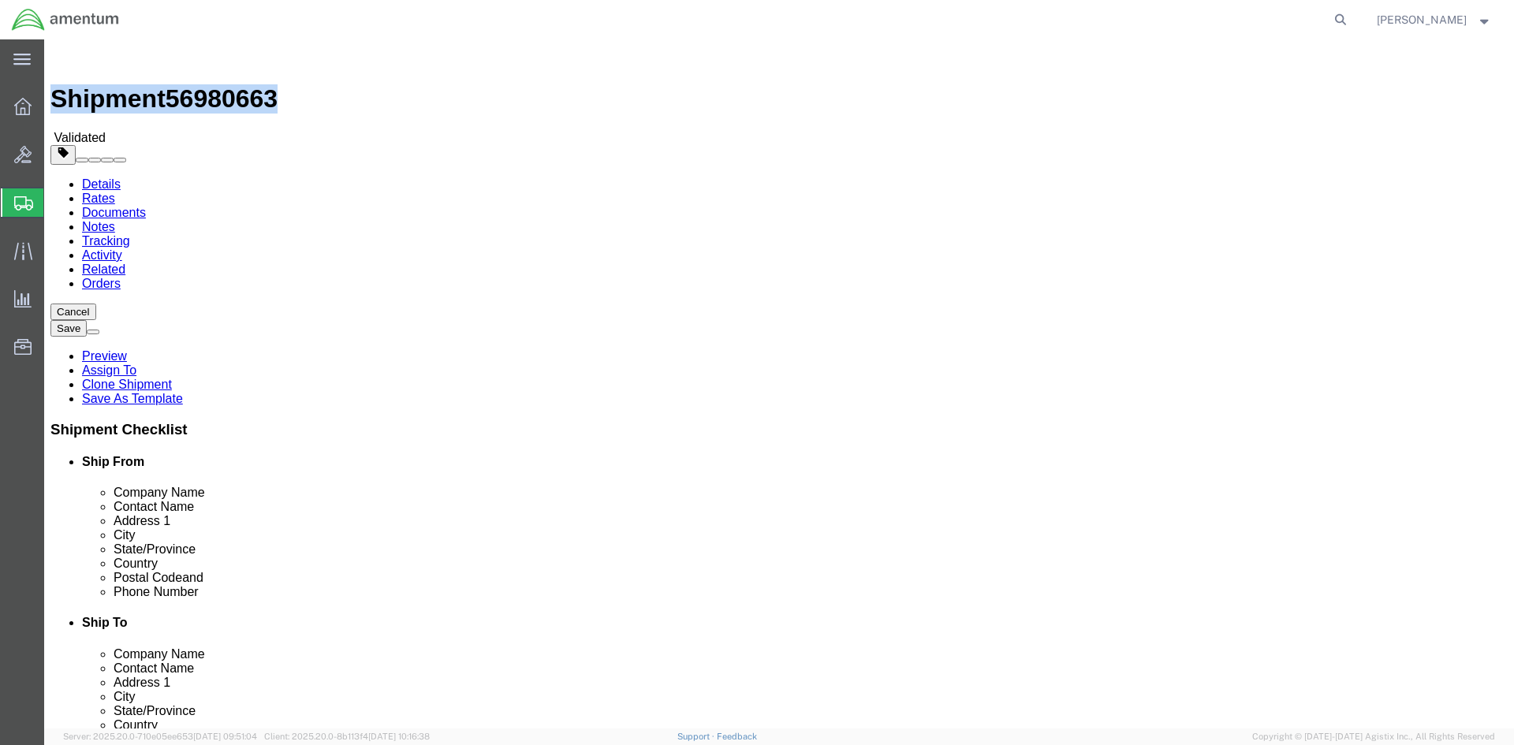
drag, startPoint x: 263, startPoint y: 57, endPoint x: 88, endPoint y: 61, distance: 174.3
click at [88, 61] on div "Shipment 56980663 Validated" at bounding box center [778, 95] width 1457 height 99
copy h1 "Shipment 56980663"
